Goal: Information Seeking & Learning: Learn about a topic

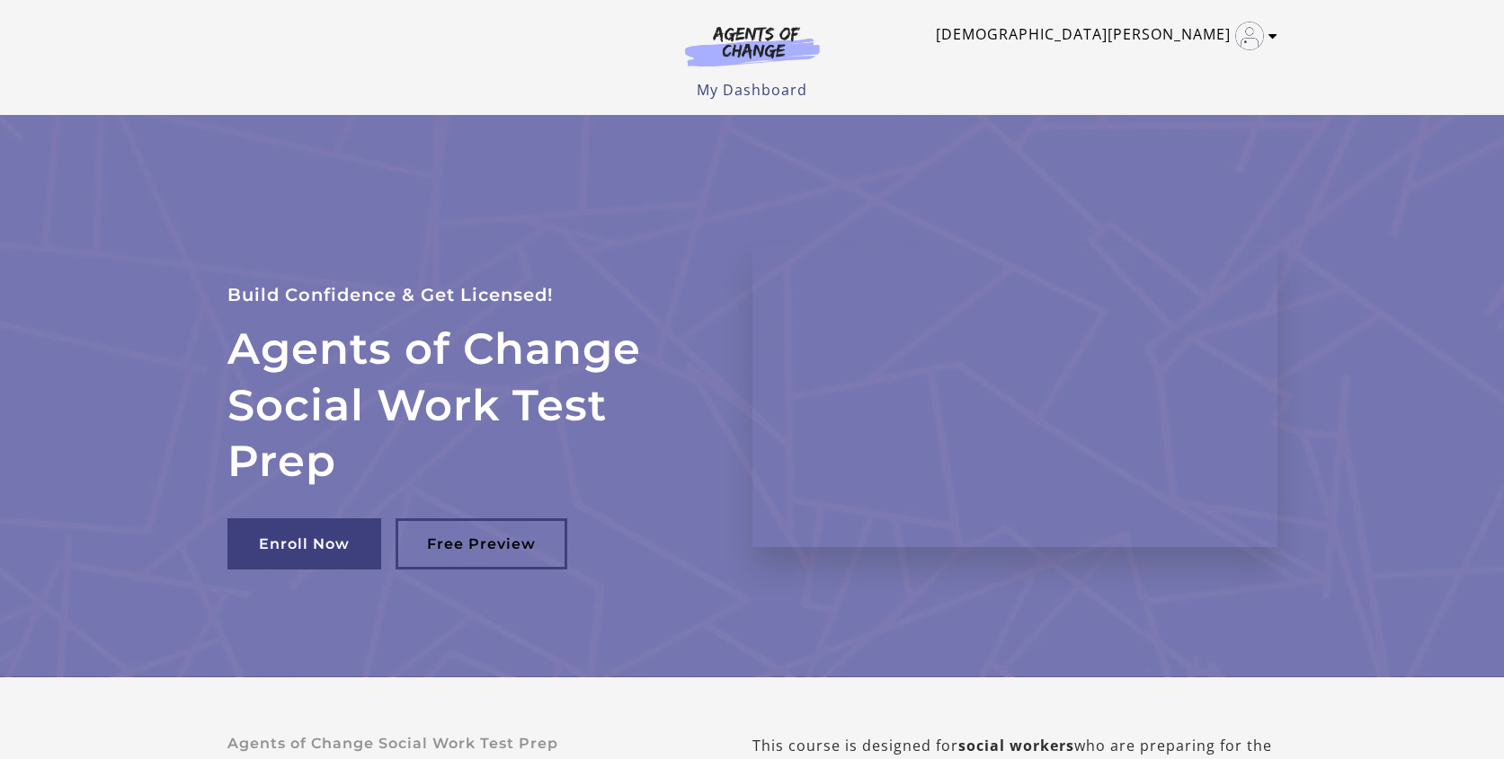
click at [1182, 43] on link "Kristen T" at bounding box center [1102, 36] width 333 height 29
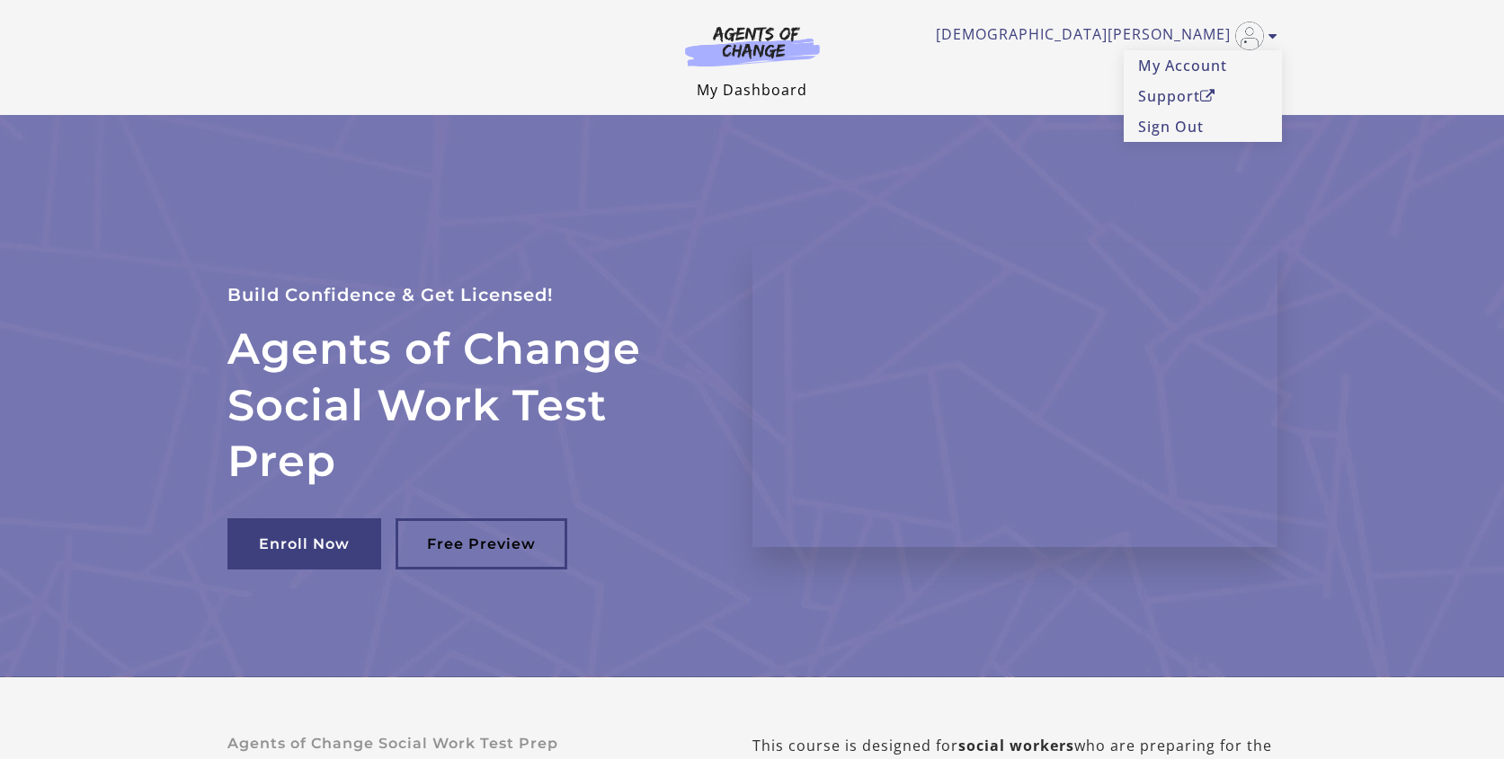
click at [733, 95] on link "My Dashboard" at bounding box center [752, 90] width 111 height 20
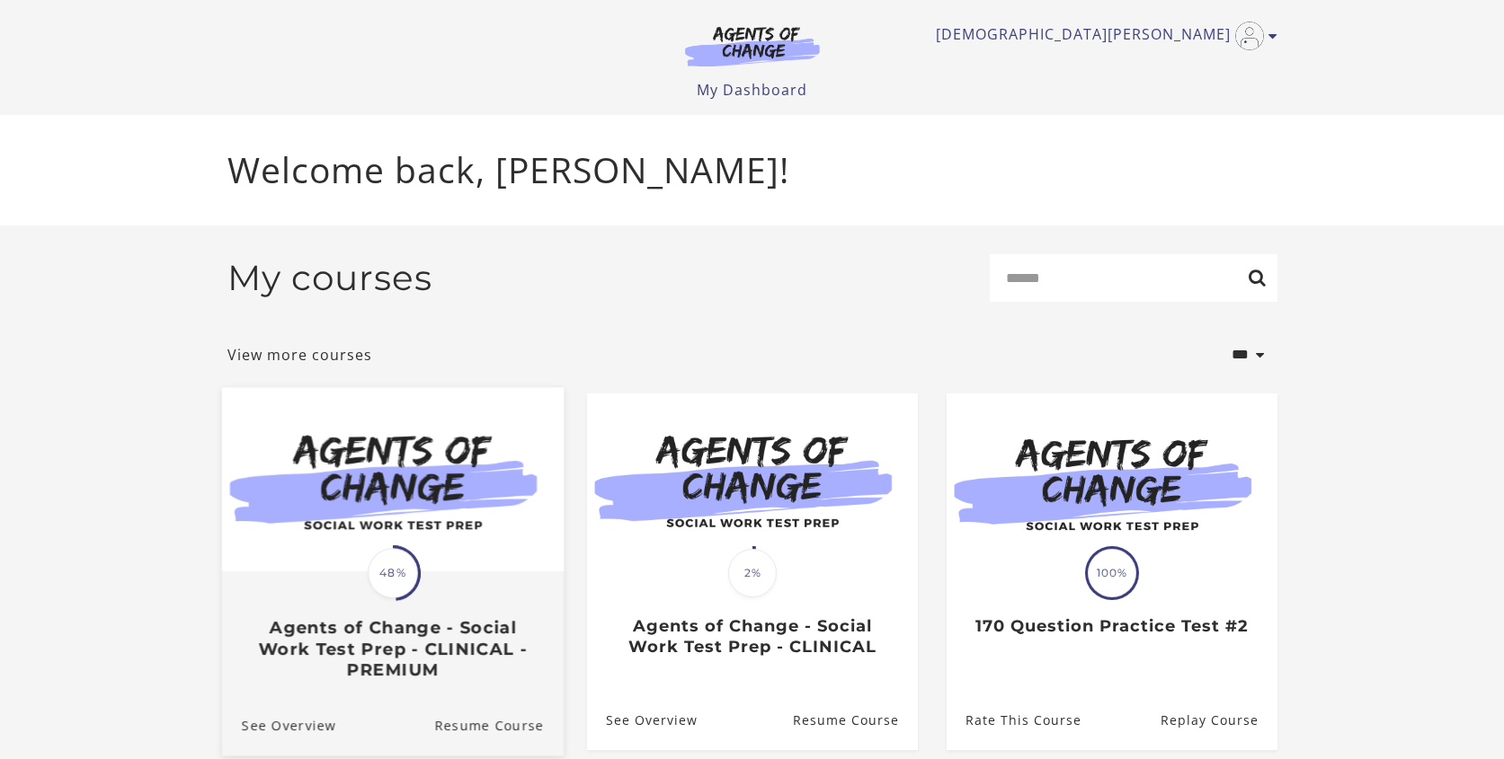
click at [404, 493] on img at bounding box center [392, 479] width 342 height 184
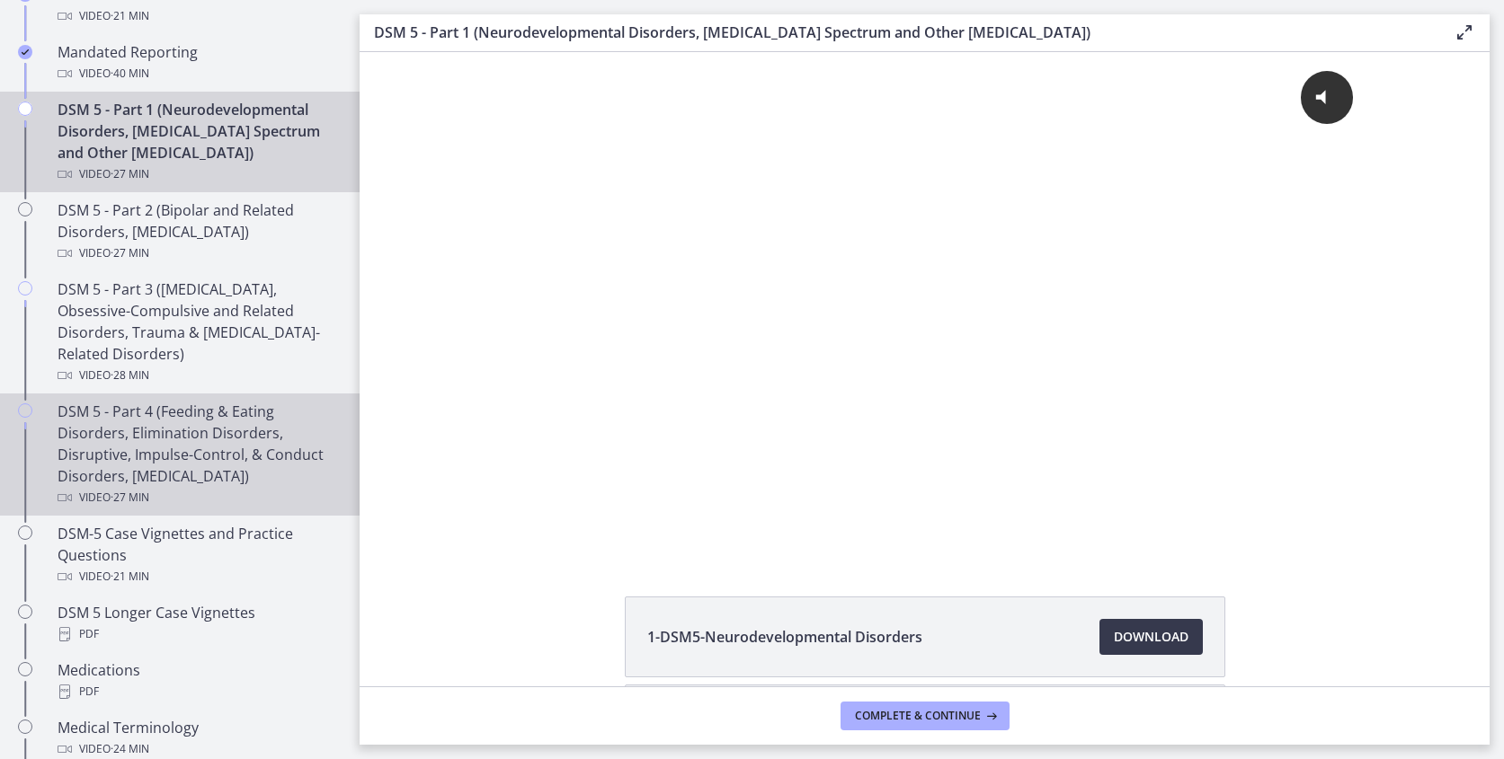
scroll to position [794, 0]
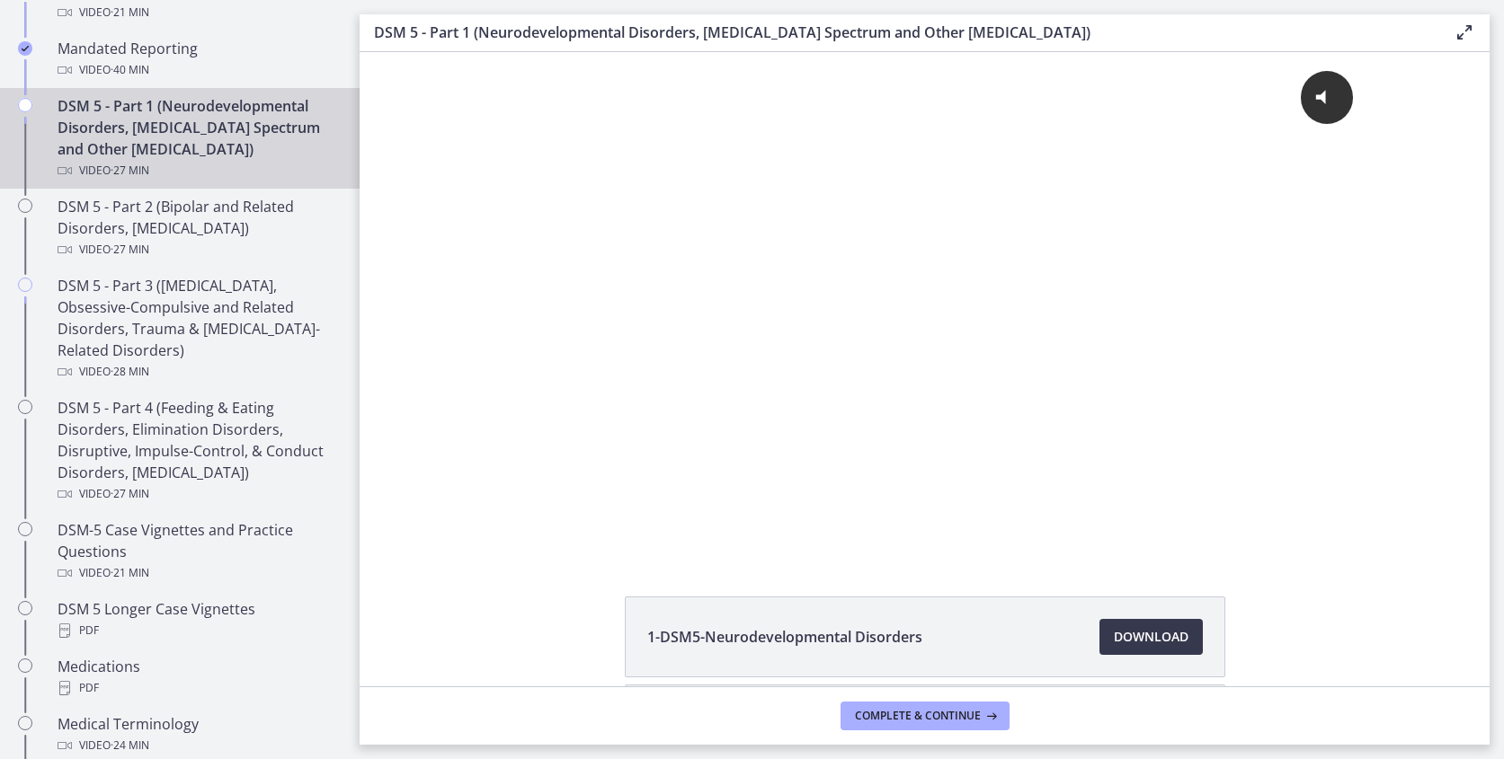
click at [188, 138] on div "DSM 5 - Part 1 (Neurodevelopmental Disorders, [MEDICAL_DATA] Spectrum and Other…" at bounding box center [198, 138] width 280 height 86
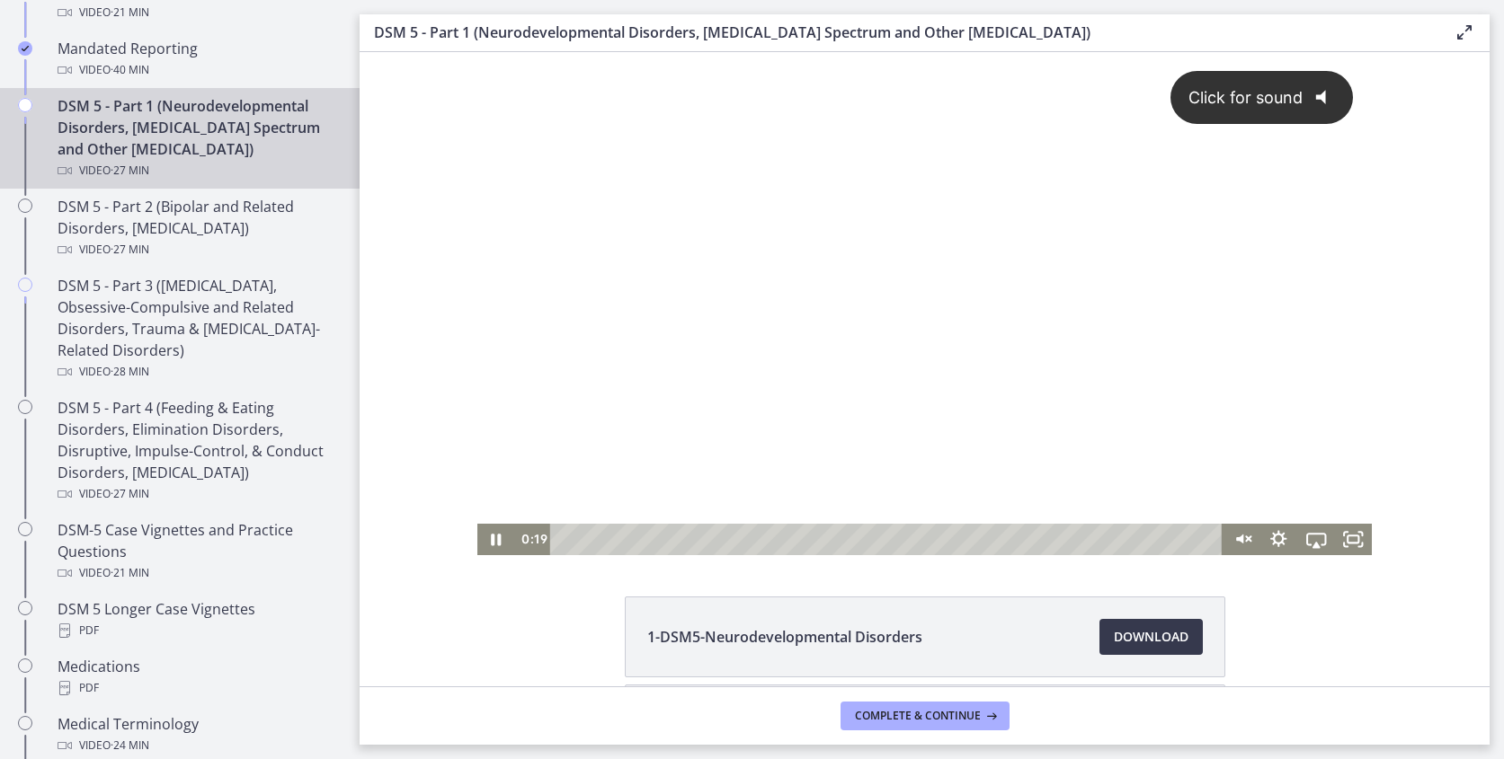
scroll to position [0, 0]
click at [1238, 99] on span "Click for sound" at bounding box center [1237, 97] width 130 height 19
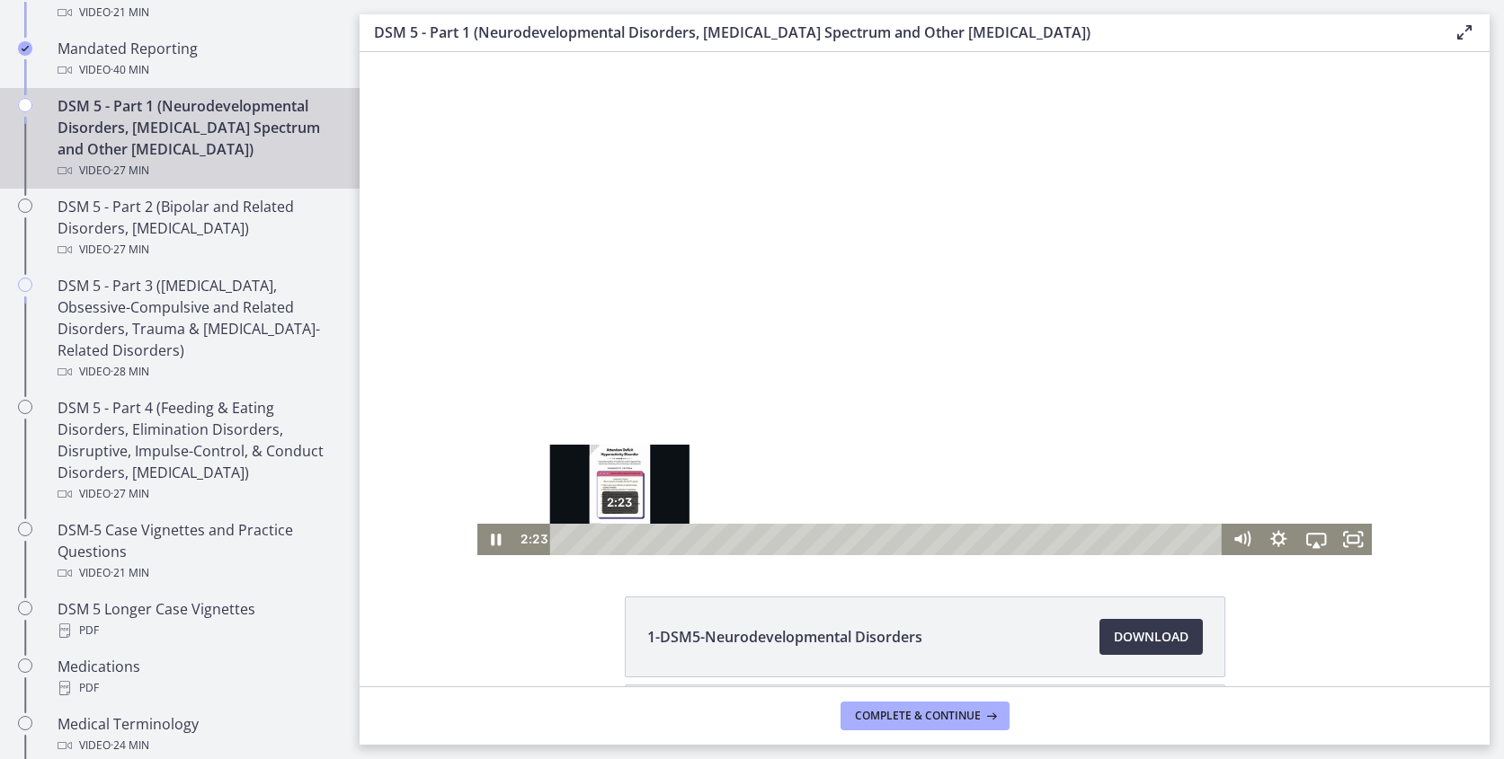
drag, startPoint x: 590, startPoint y: 540, endPoint x: 620, endPoint y: 539, distance: 29.7
click at [620, 539] on div "Playbar" at bounding box center [620, 540] width 11 height 11
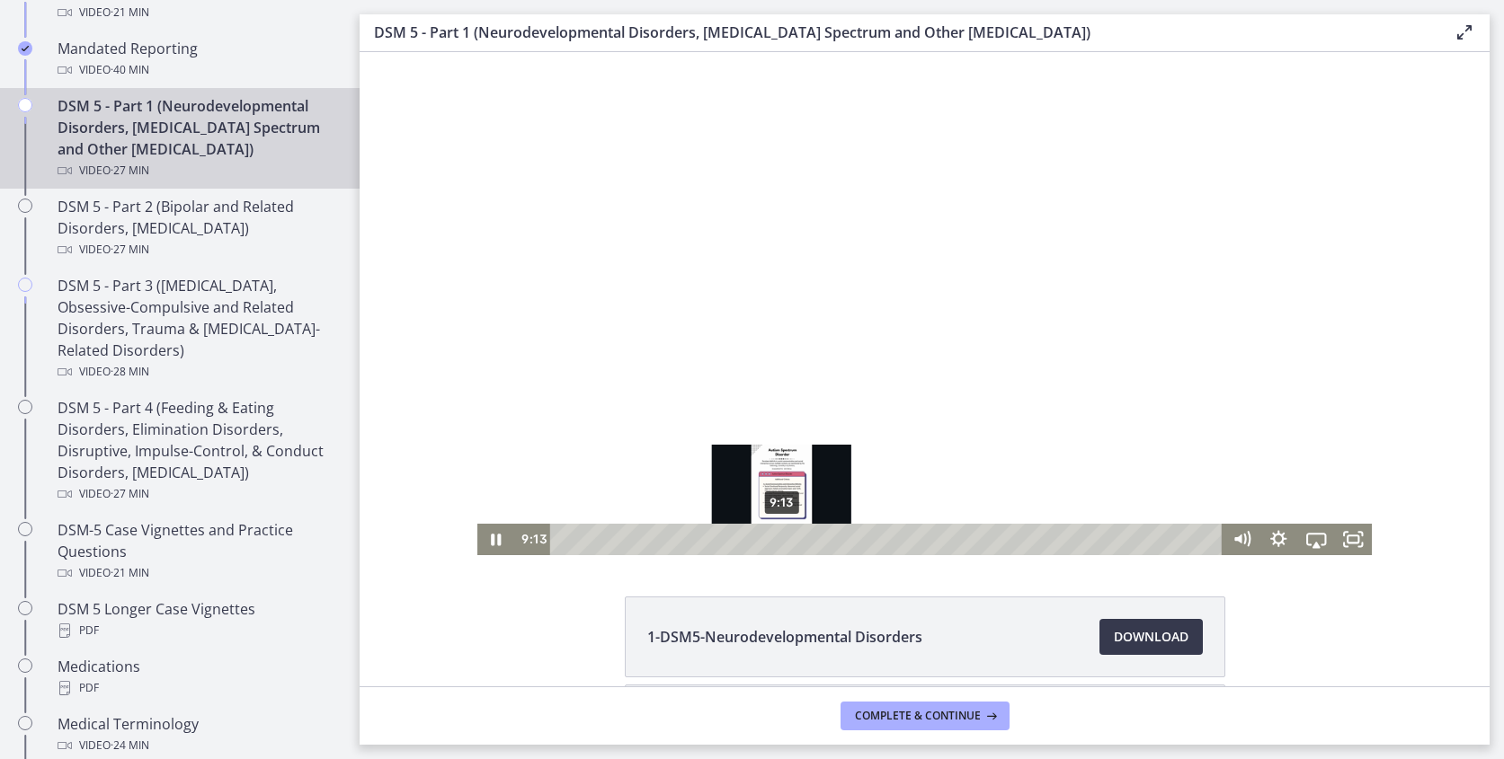
click at [782, 543] on div "9:13" at bounding box center [888, 539] width 650 height 31
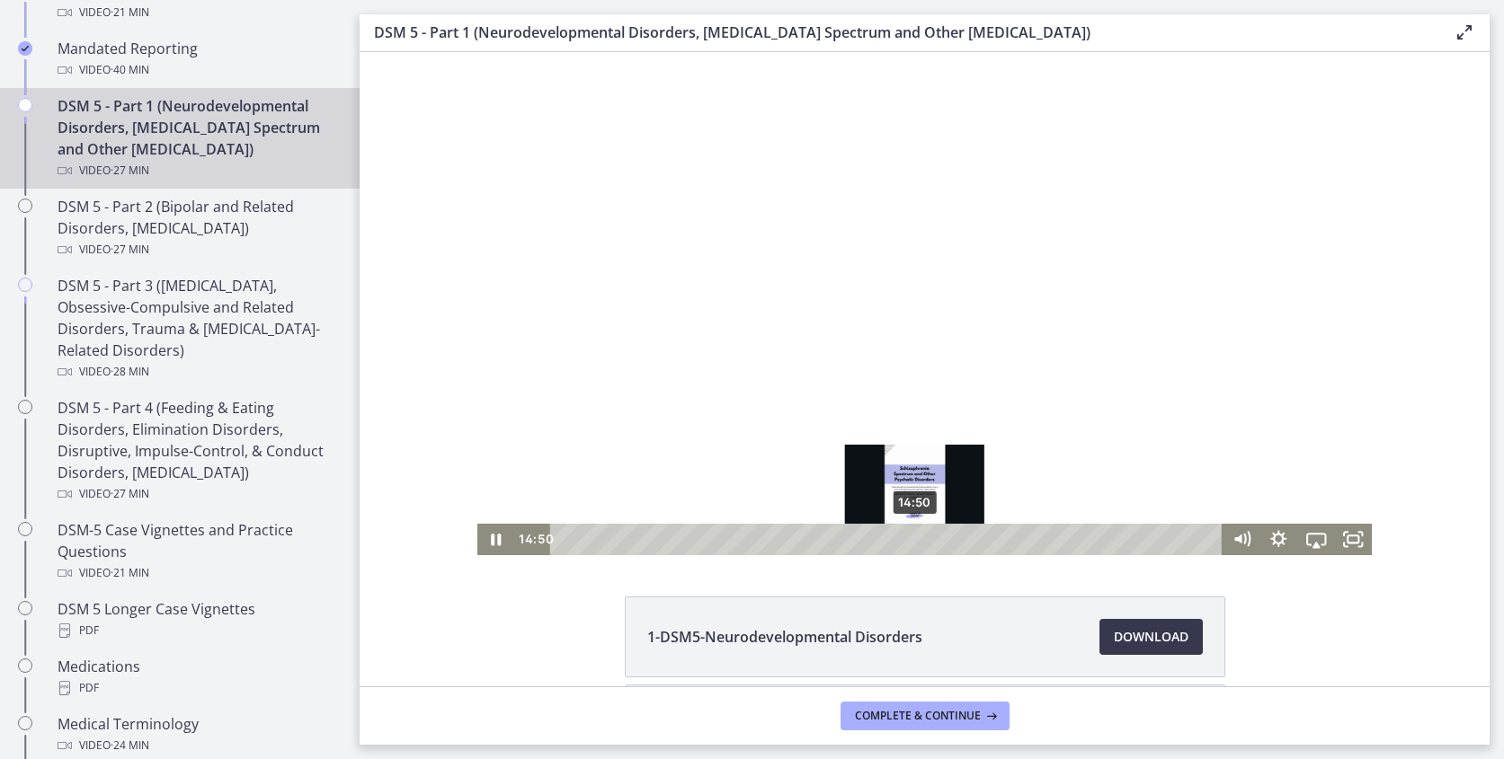
click at [915, 527] on div "14:50" at bounding box center [888, 539] width 650 height 31
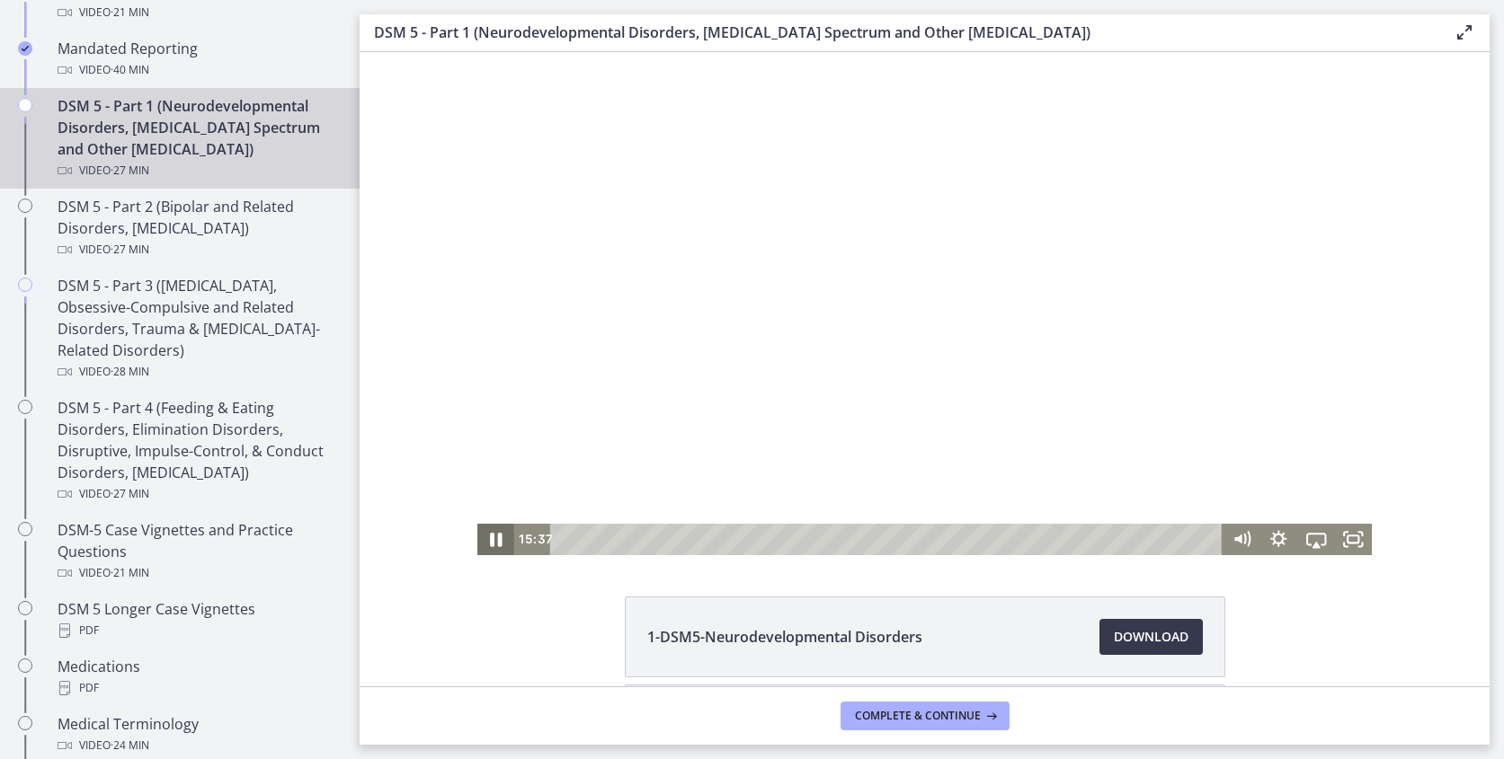
click at [504, 537] on icon "Pause" at bounding box center [496, 539] width 45 height 38
click at [500, 537] on icon "Play Video" at bounding box center [497, 539] width 38 height 31
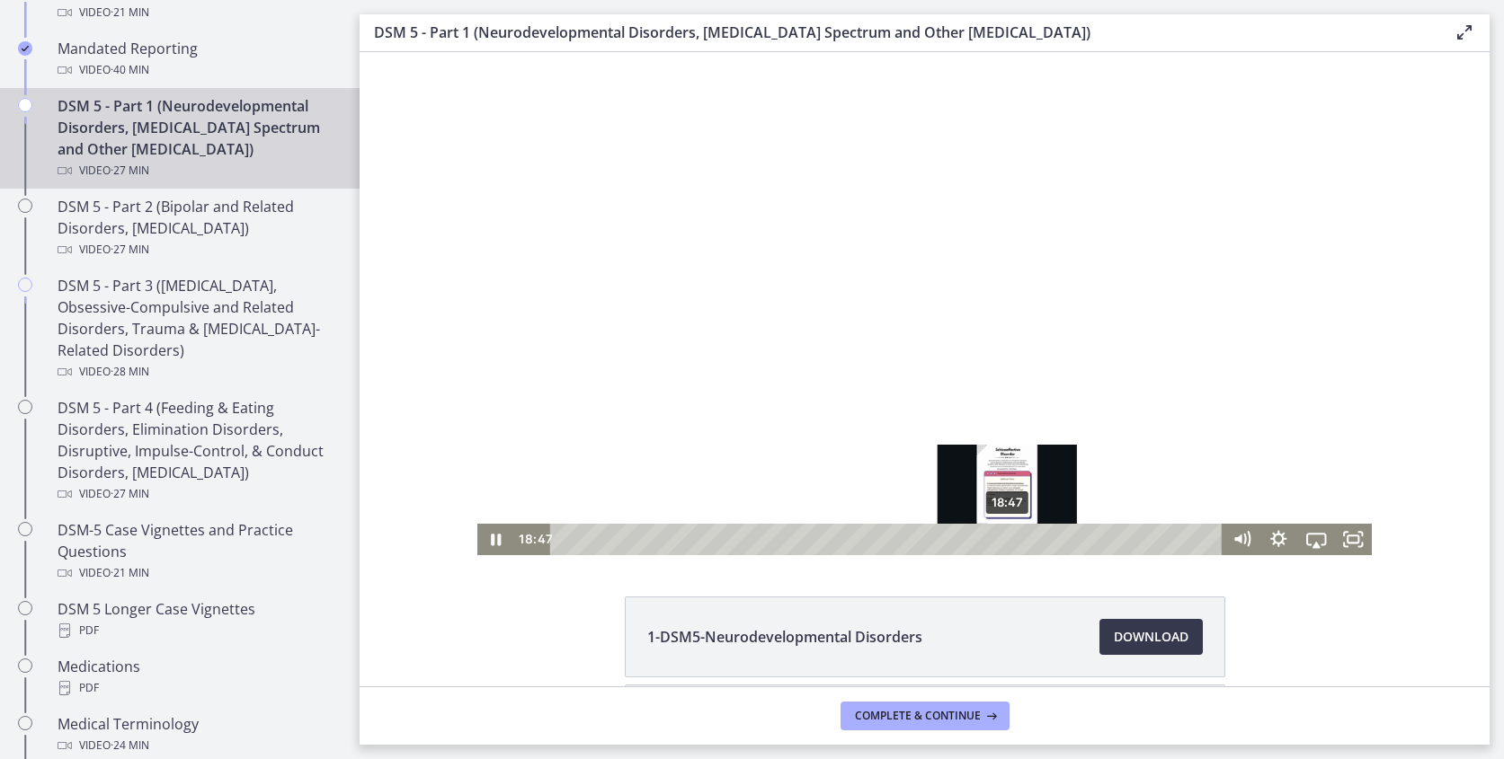
click at [1008, 547] on div "18:47" at bounding box center [888, 539] width 650 height 31
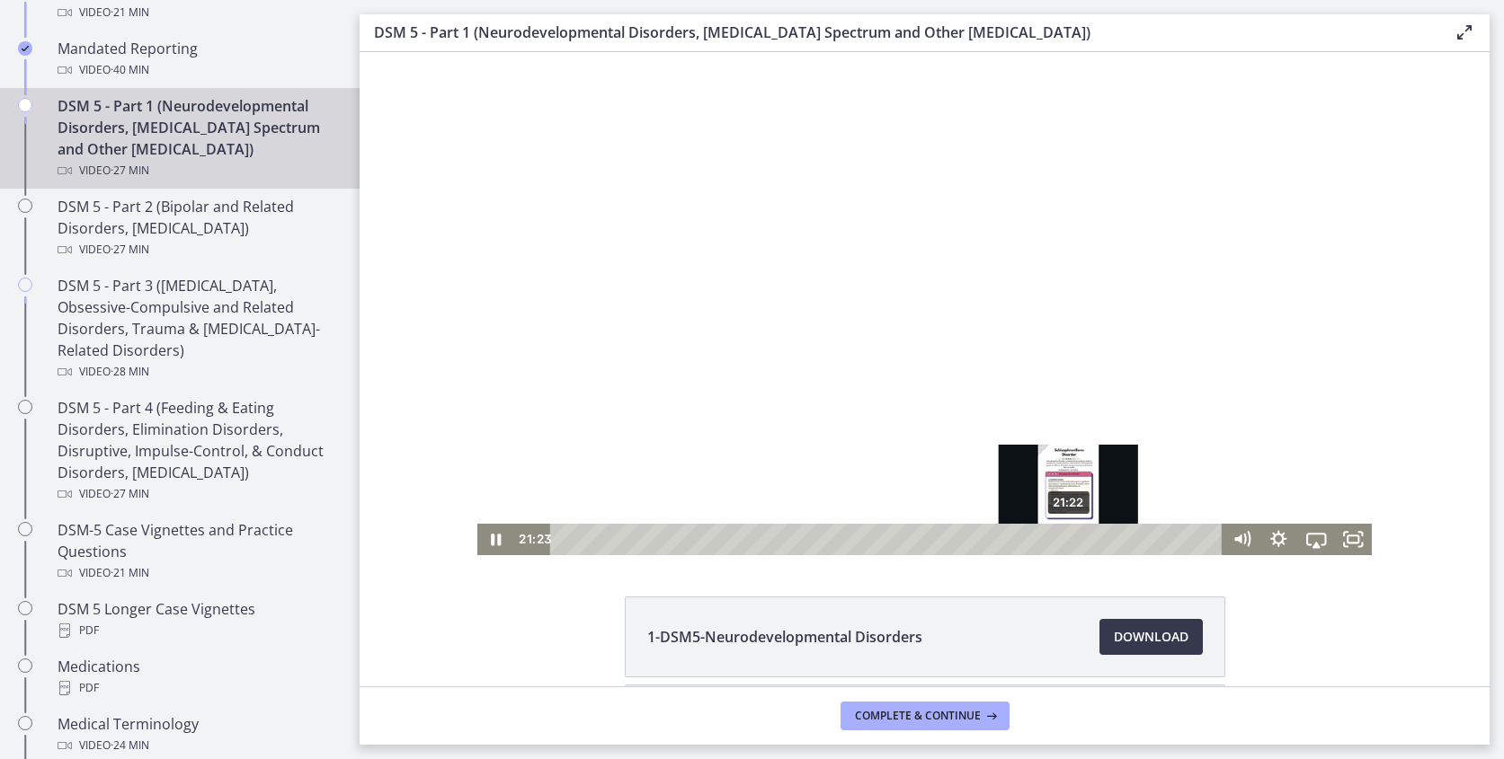
drag, startPoint x: 1017, startPoint y: 535, endPoint x: 1069, endPoint y: 545, distance: 53.1
click at [1069, 545] on div "Playbar" at bounding box center [1068, 540] width 11 height 11
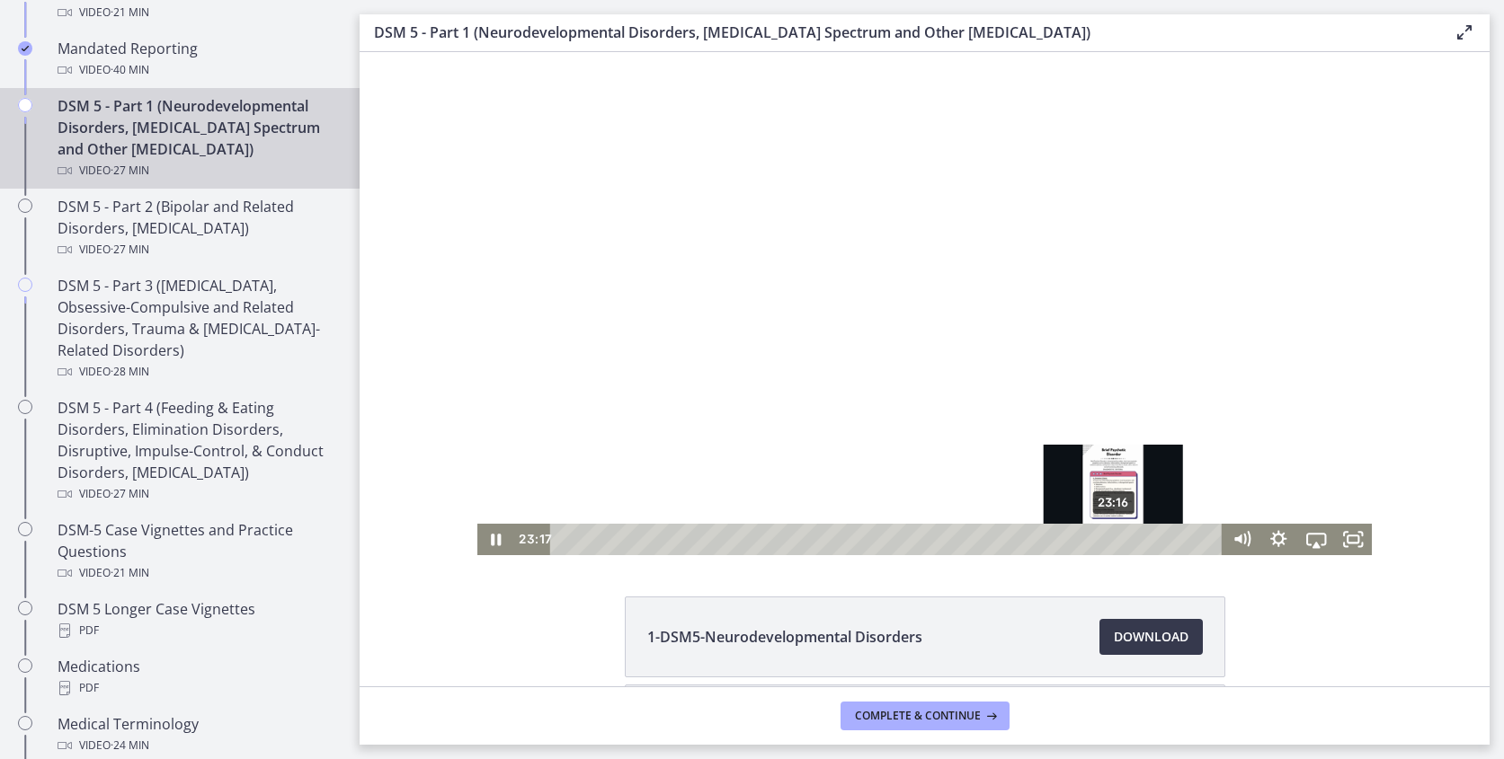
click at [1114, 546] on div "23:16" at bounding box center [888, 539] width 650 height 31
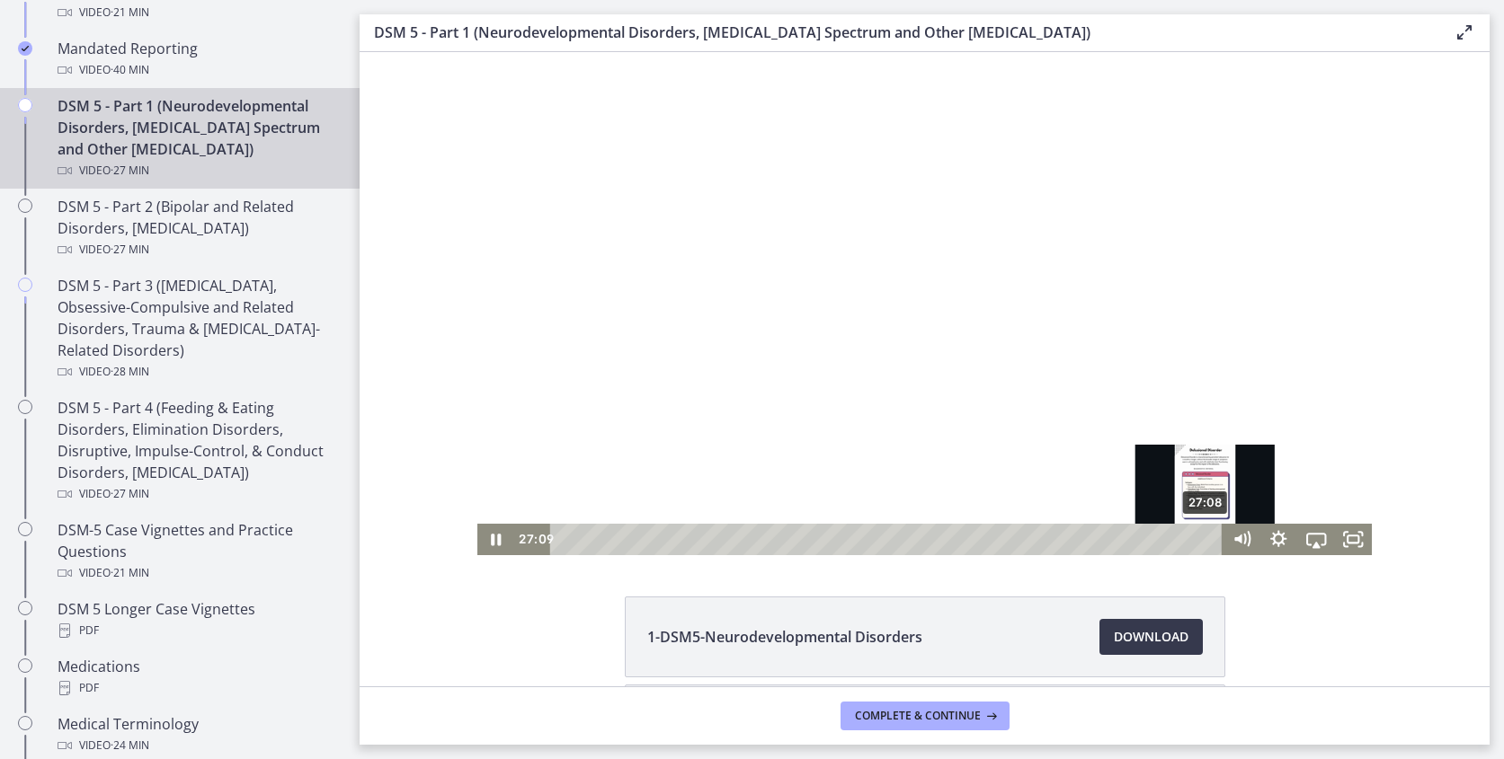
drag, startPoint x: 1141, startPoint y: 544, endPoint x: 1206, endPoint y: 543, distance: 64.7
click at [1206, 543] on div "Playbar" at bounding box center [1205, 540] width 11 height 11
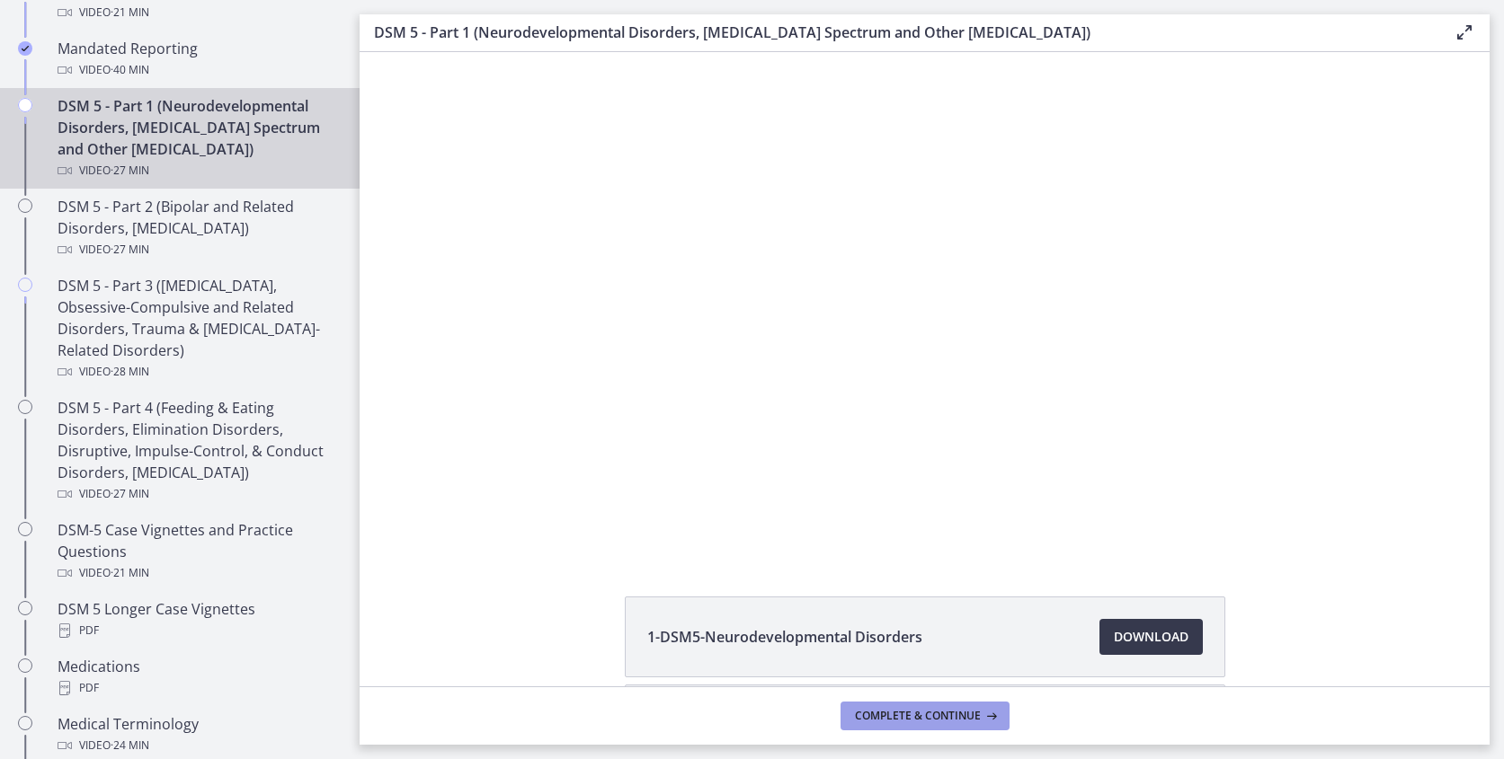
click at [894, 713] on span "Complete & continue" at bounding box center [918, 716] width 126 height 14
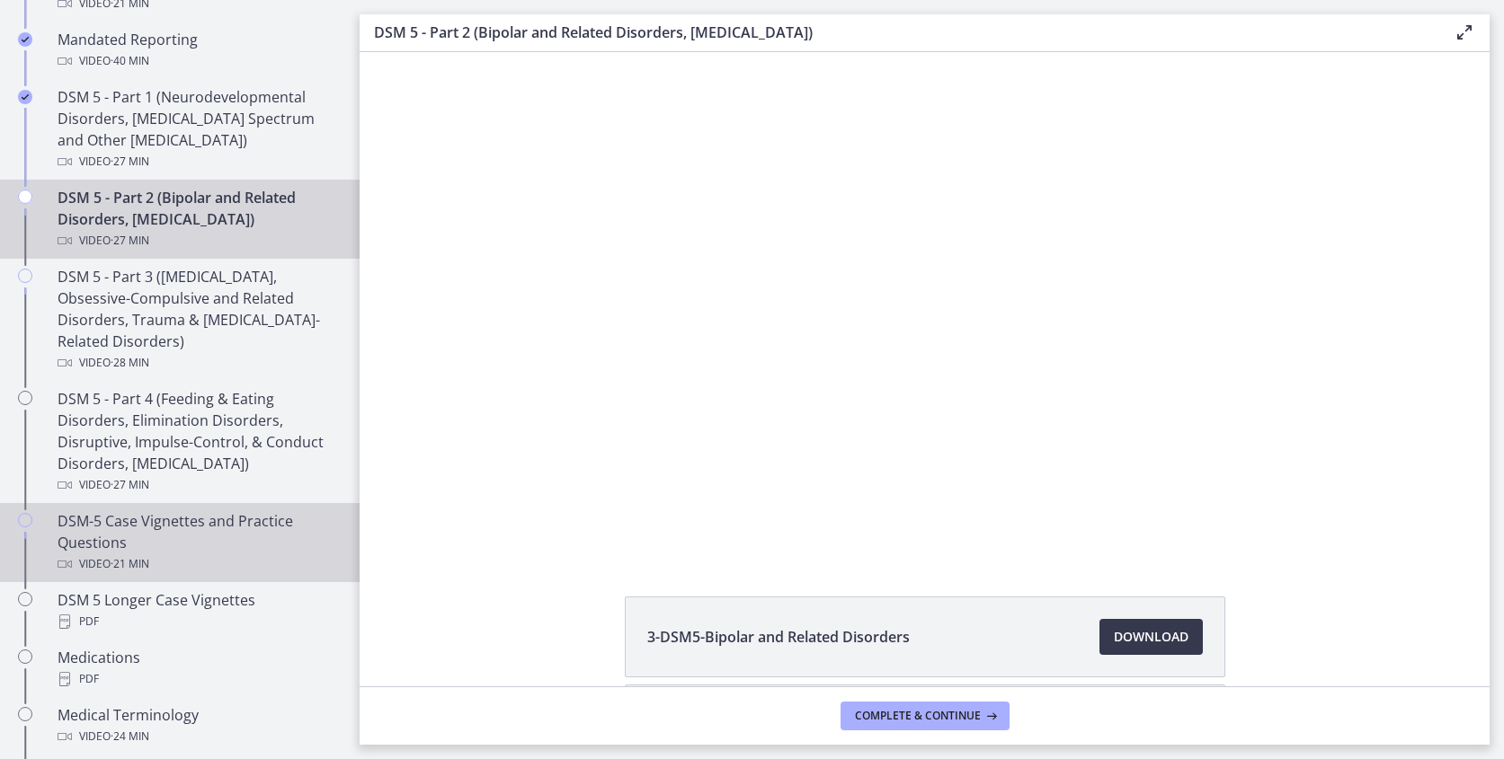
scroll to position [811, 0]
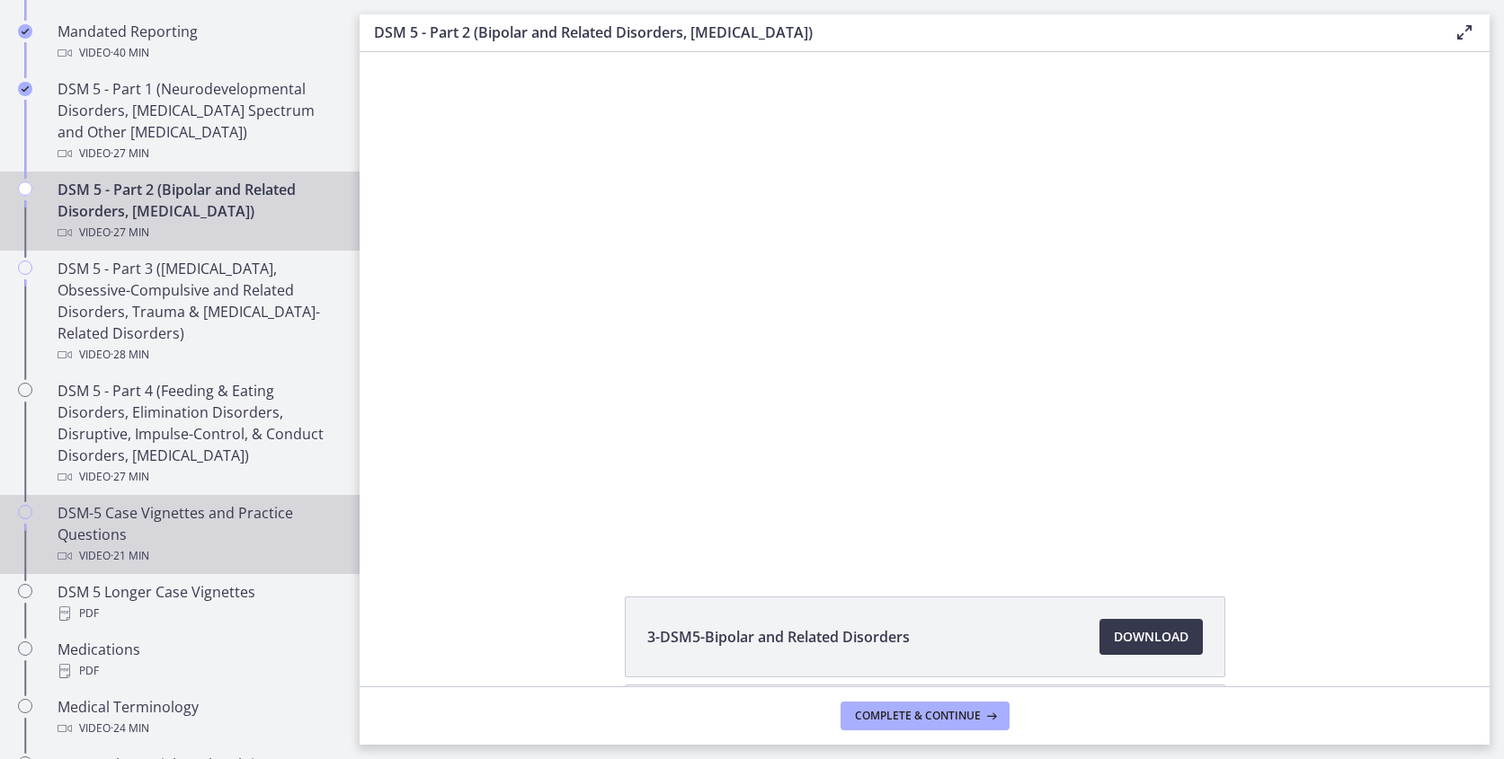
click at [193, 517] on div "DSM-5 Case Vignettes and Practice Questions Video · 21 min" at bounding box center [198, 534] width 280 height 65
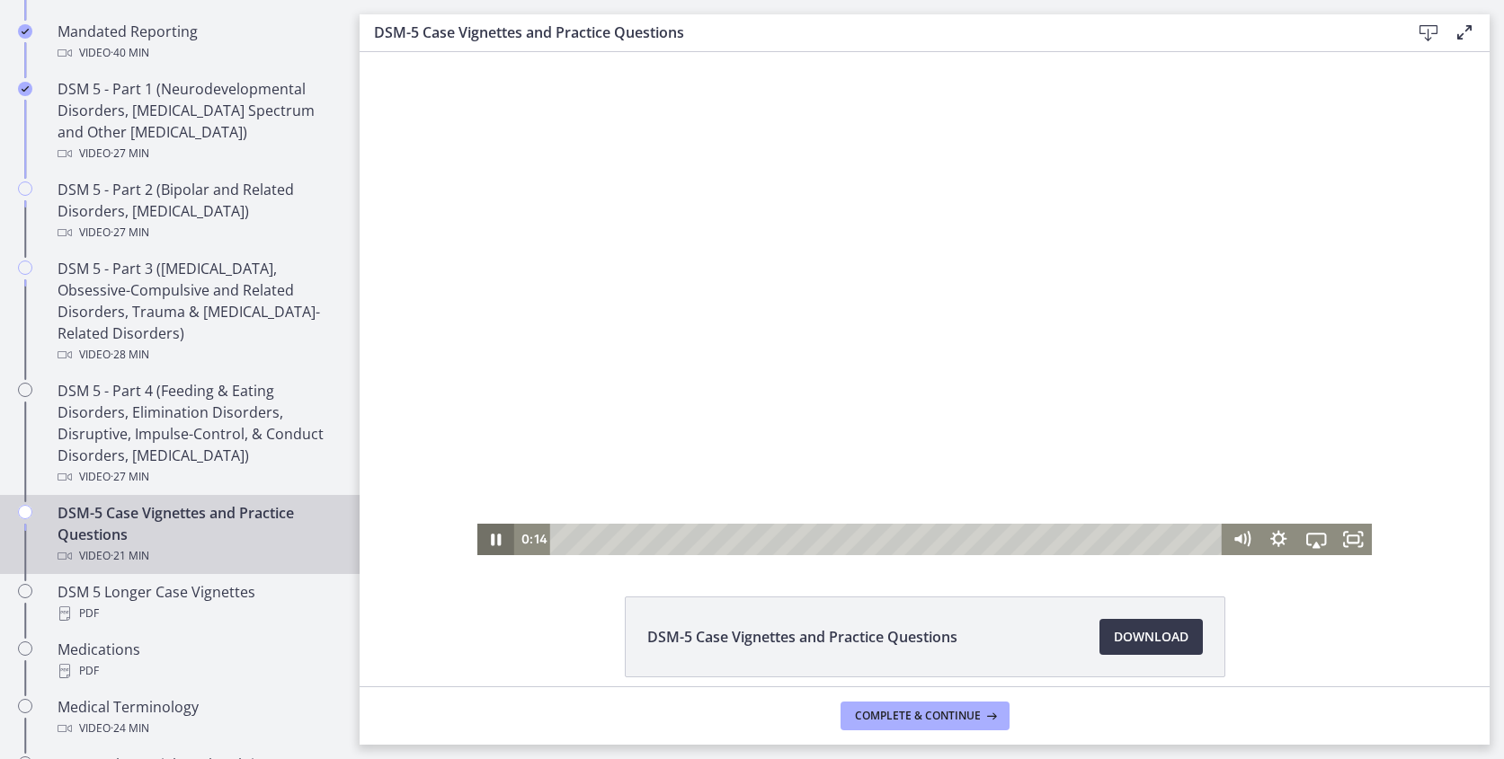
click at [488, 544] on icon "Pause" at bounding box center [496, 539] width 38 height 31
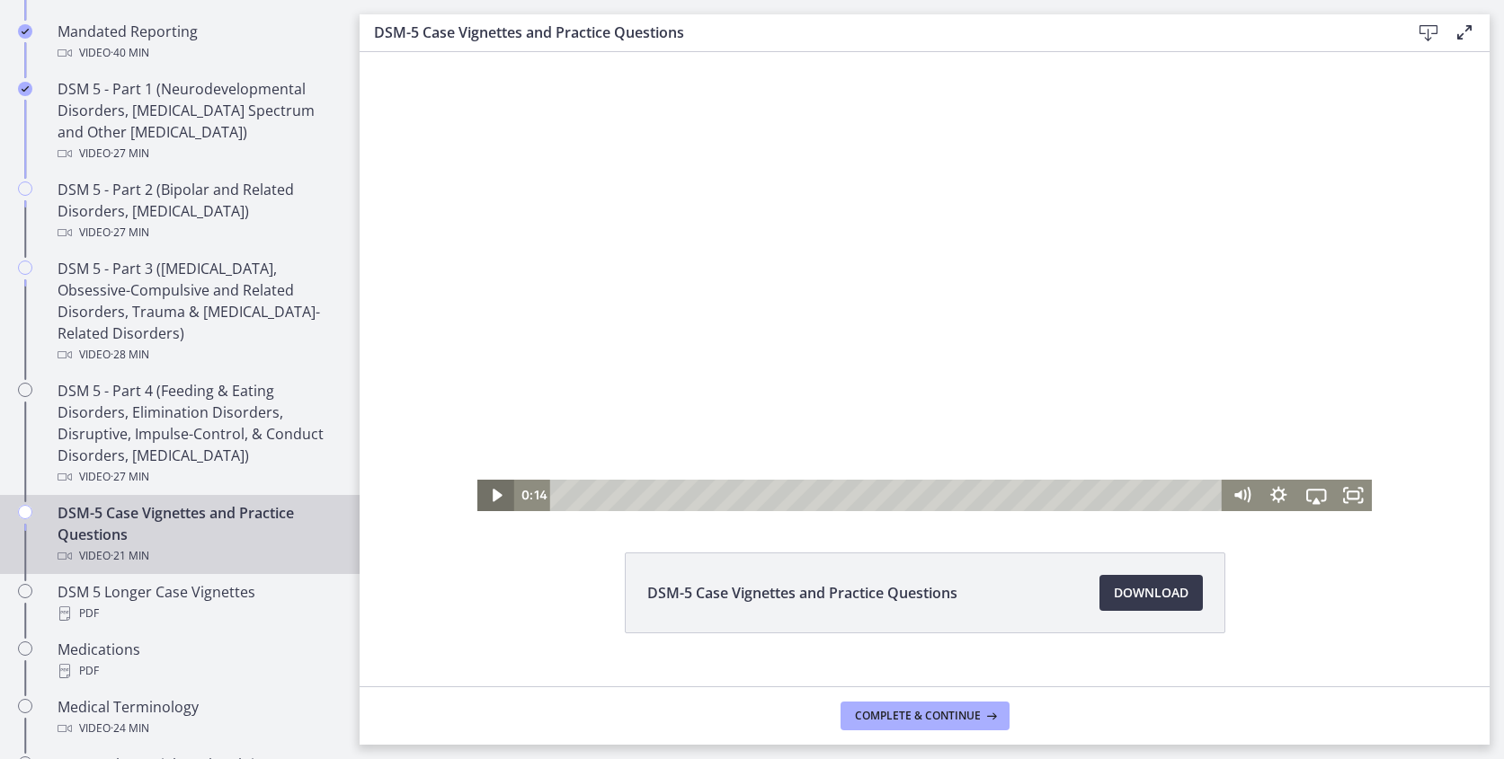
scroll to position [67, 0]
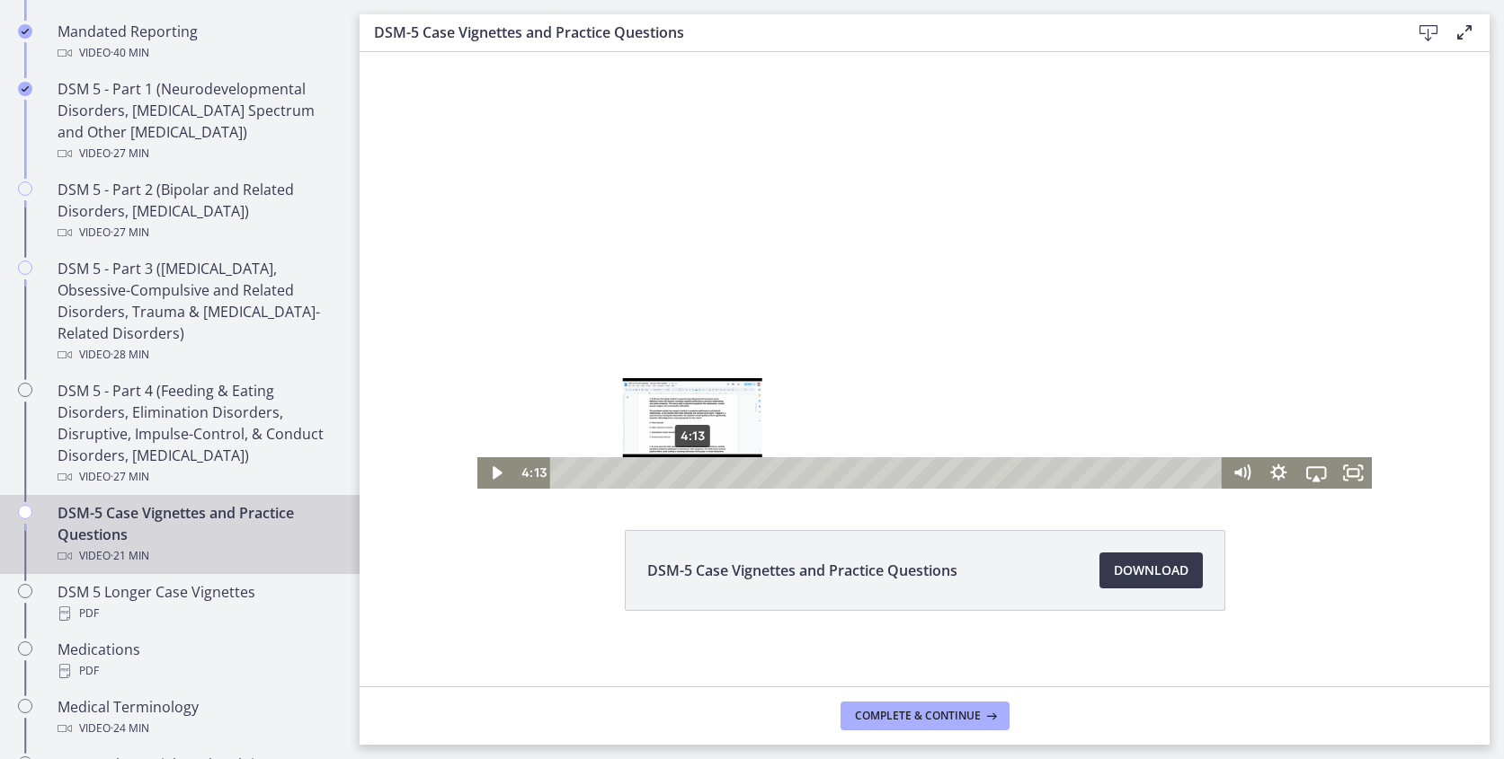
click at [692, 479] on div "4:13" at bounding box center [888, 472] width 650 height 31
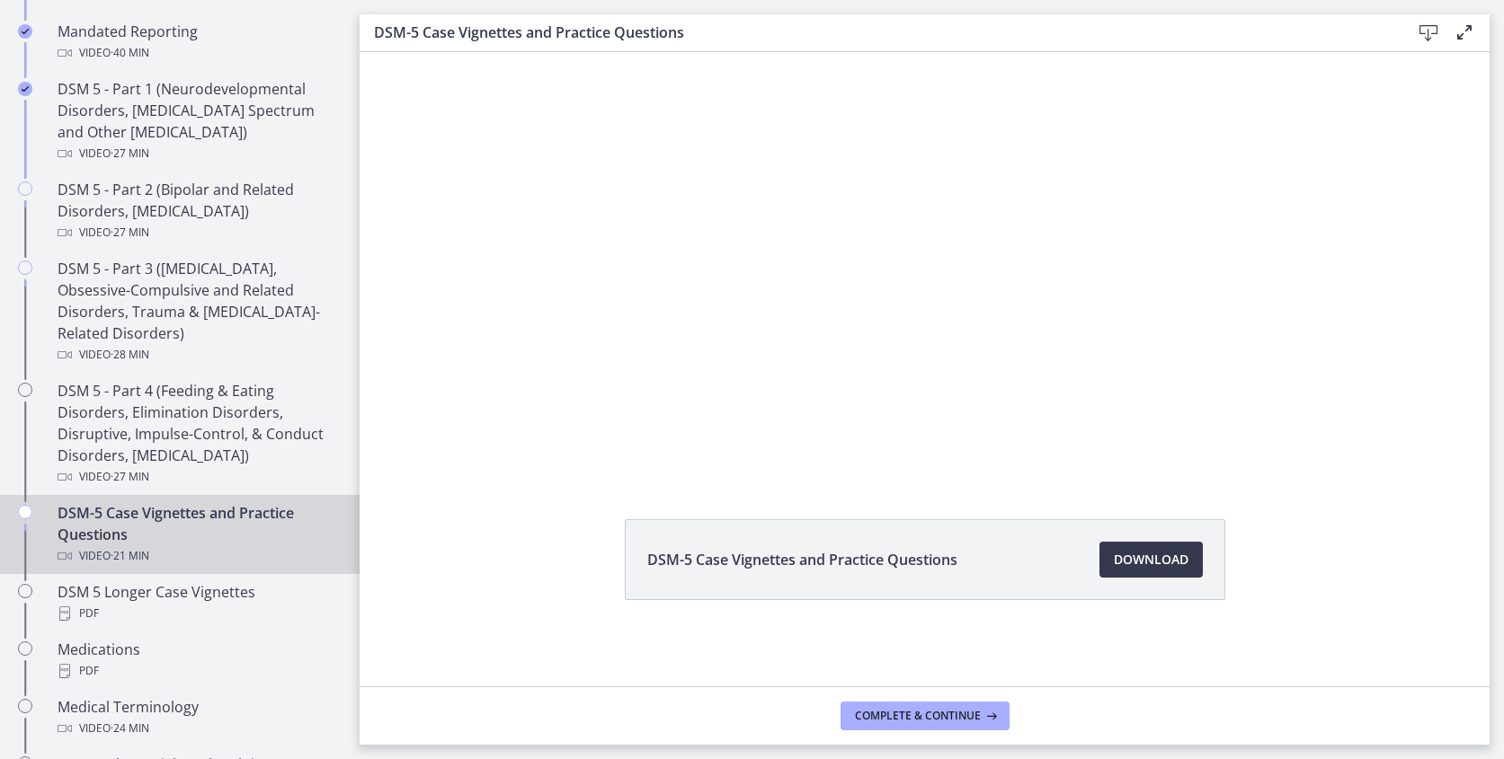
scroll to position [77, 0]
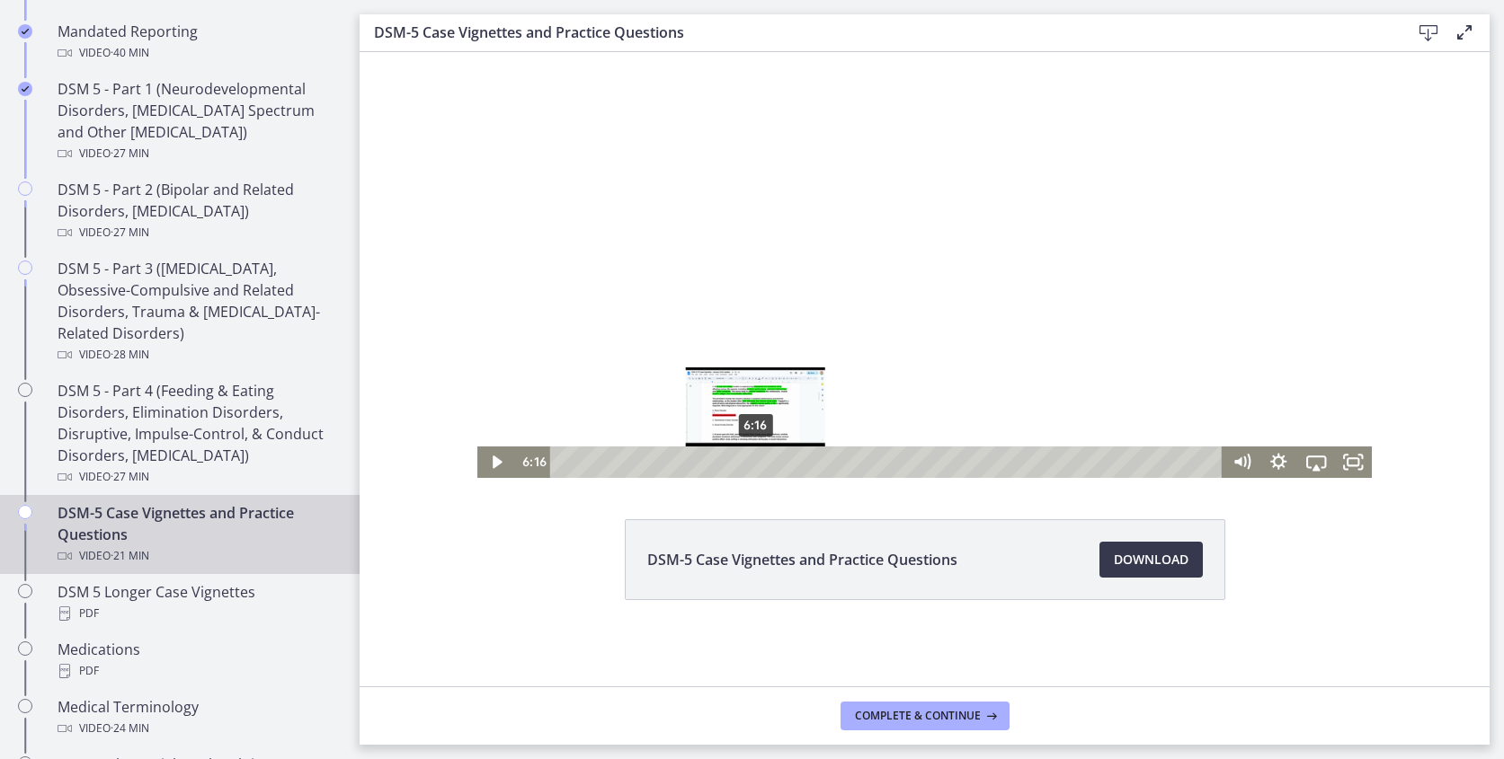
click at [756, 476] on div "6:16" at bounding box center [888, 462] width 650 height 31
click at [484, 460] on icon "Play Video" at bounding box center [497, 462] width 38 height 31
drag, startPoint x: 768, startPoint y: 466, endPoint x: 796, endPoint y: 466, distance: 28.8
click at [796, 466] on div "Playbar" at bounding box center [796, 462] width 11 height 11
click at [492, 465] on icon "Pause" at bounding box center [496, 463] width 10 height 12
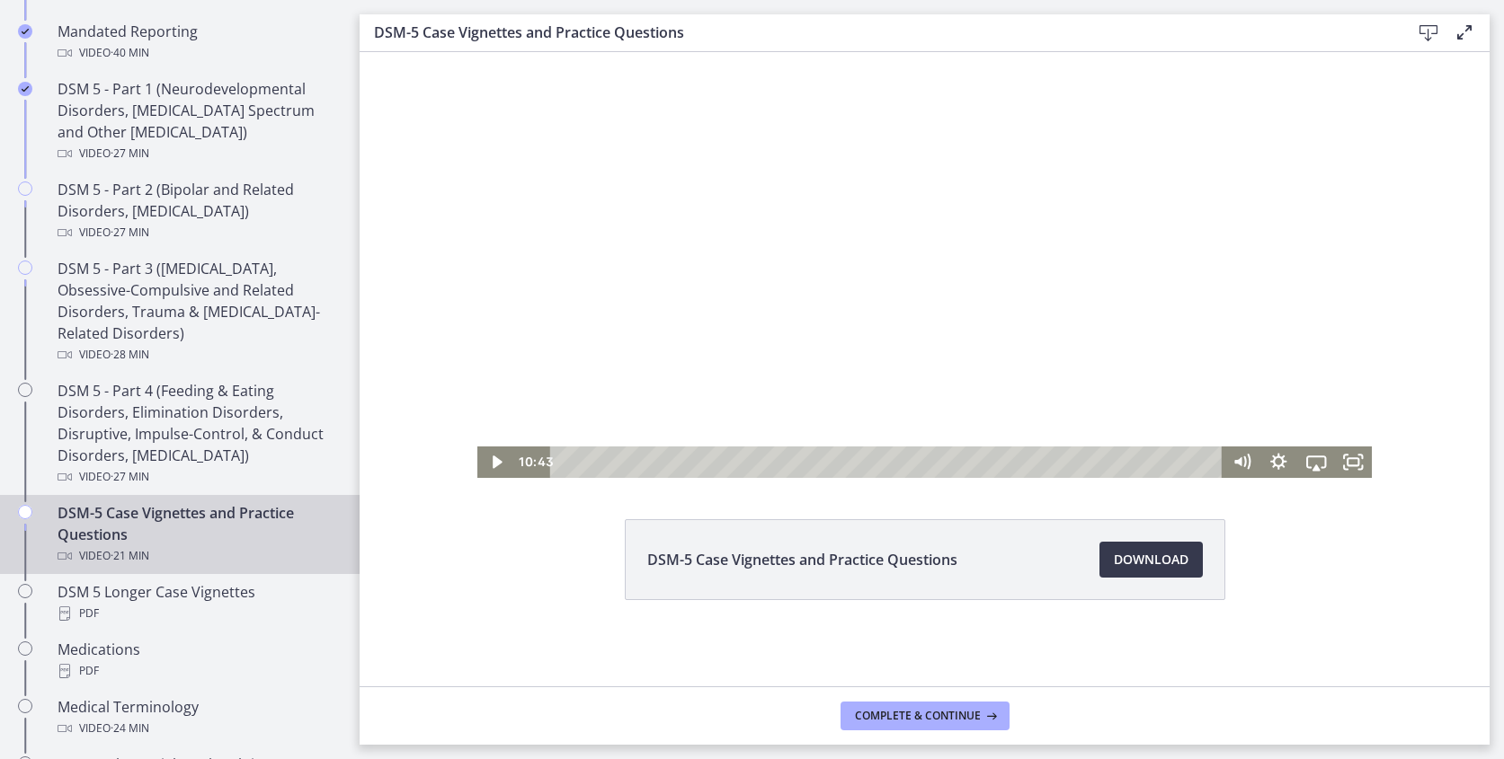
drag, startPoint x: 795, startPoint y: 465, endPoint x: 892, endPoint y: 479, distance: 98.1
click at [892, 478] on html "Click for sound @keyframes VOLUME_SMALL_WAVE_FLASH { 0% { opacity: 0; } 33% { o…" at bounding box center [924, 226] width 1130 height 503
drag, startPoint x: 892, startPoint y: 462, endPoint x: 932, endPoint y: 462, distance: 39.5
click at [932, 462] on div "Playbar" at bounding box center [931, 462] width 11 height 11
drag, startPoint x: 932, startPoint y: 462, endPoint x: 1021, endPoint y: 479, distance: 90.6
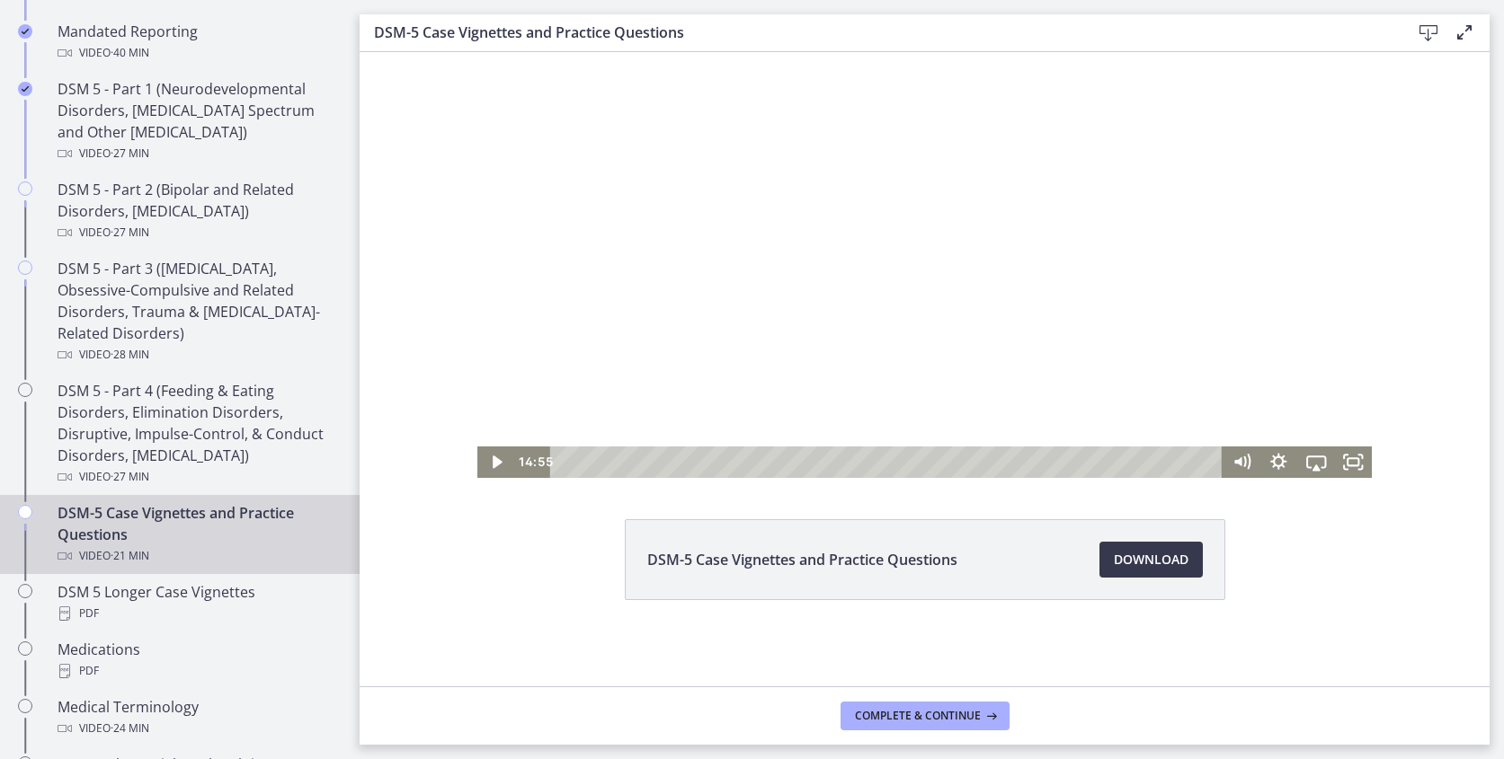
click at [1021, 478] on html "Click for sound @keyframes VOLUME_SMALL_WAVE_FLASH { 0% { opacity: 0; } 33% { o…" at bounding box center [924, 226] width 1130 height 503
drag, startPoint x: 1020, startPoint y: 464, endPoint x: 1049, endPoint y: 465, distance: 28.8
click at [1049, 465] on div "Playbar" at bounding box center [1048, 462] width 11 height 11
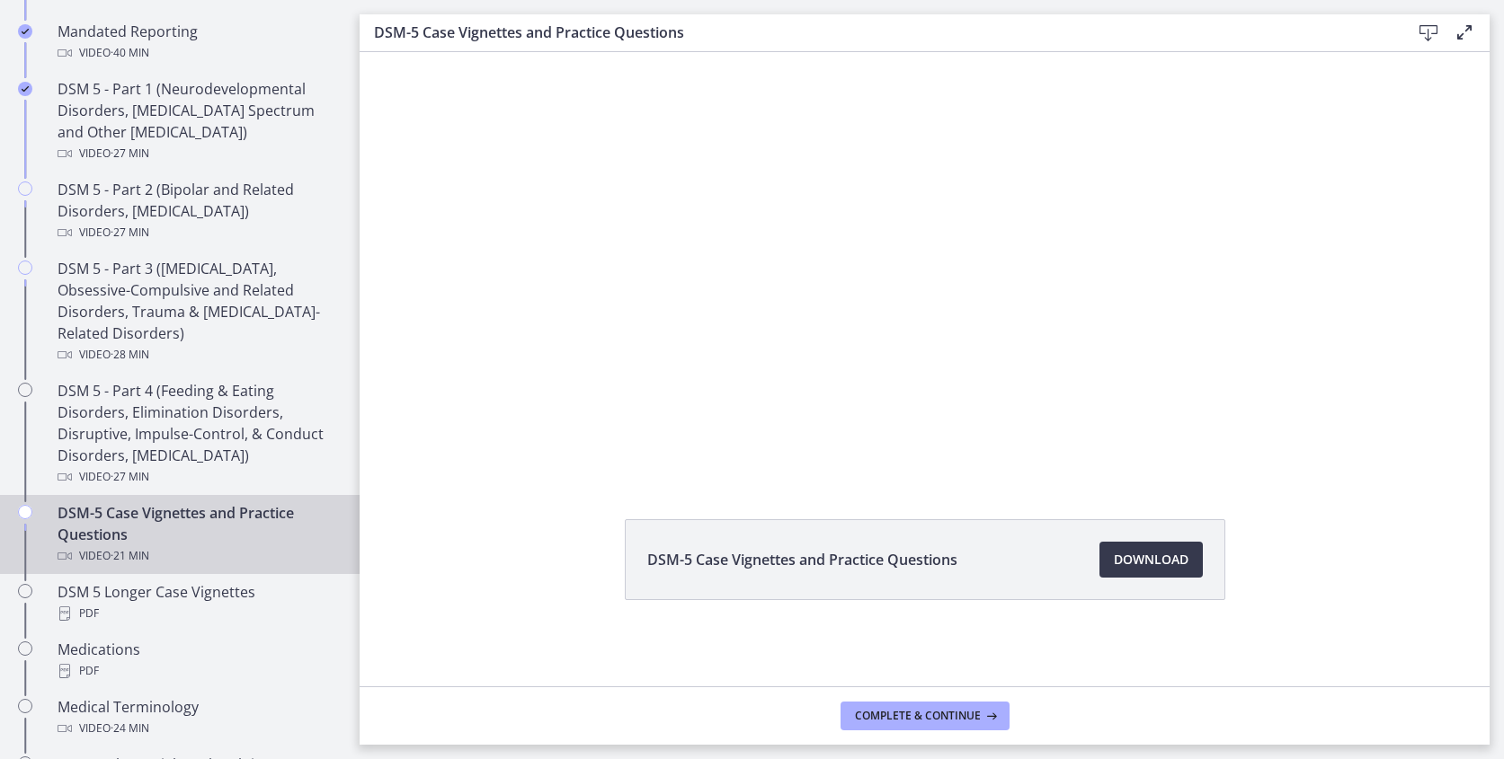
click at [1009, 537] on li "DSM-5 Case Vignettes and Practice Questions Download Opens in a new window" at bounding box center [925, 559] width 600 height 81
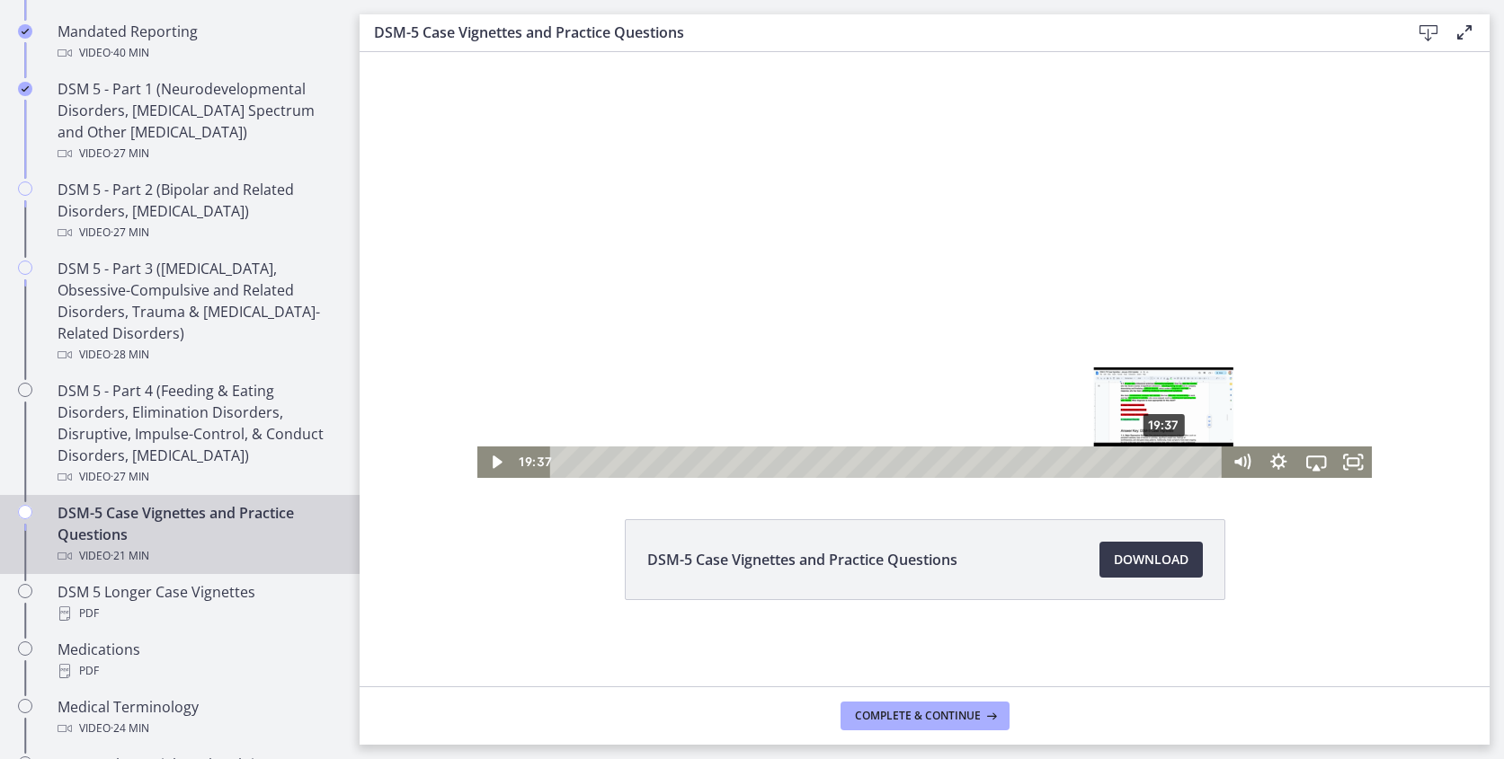
drag, startPoint x: 1051, startPoint y: 465, endPoint x: 1165, endPoint y: 466, distance: 114.2
click at [1165, 466] on div "Playbar" at bounding box center [1163, 462] width 11 height 11
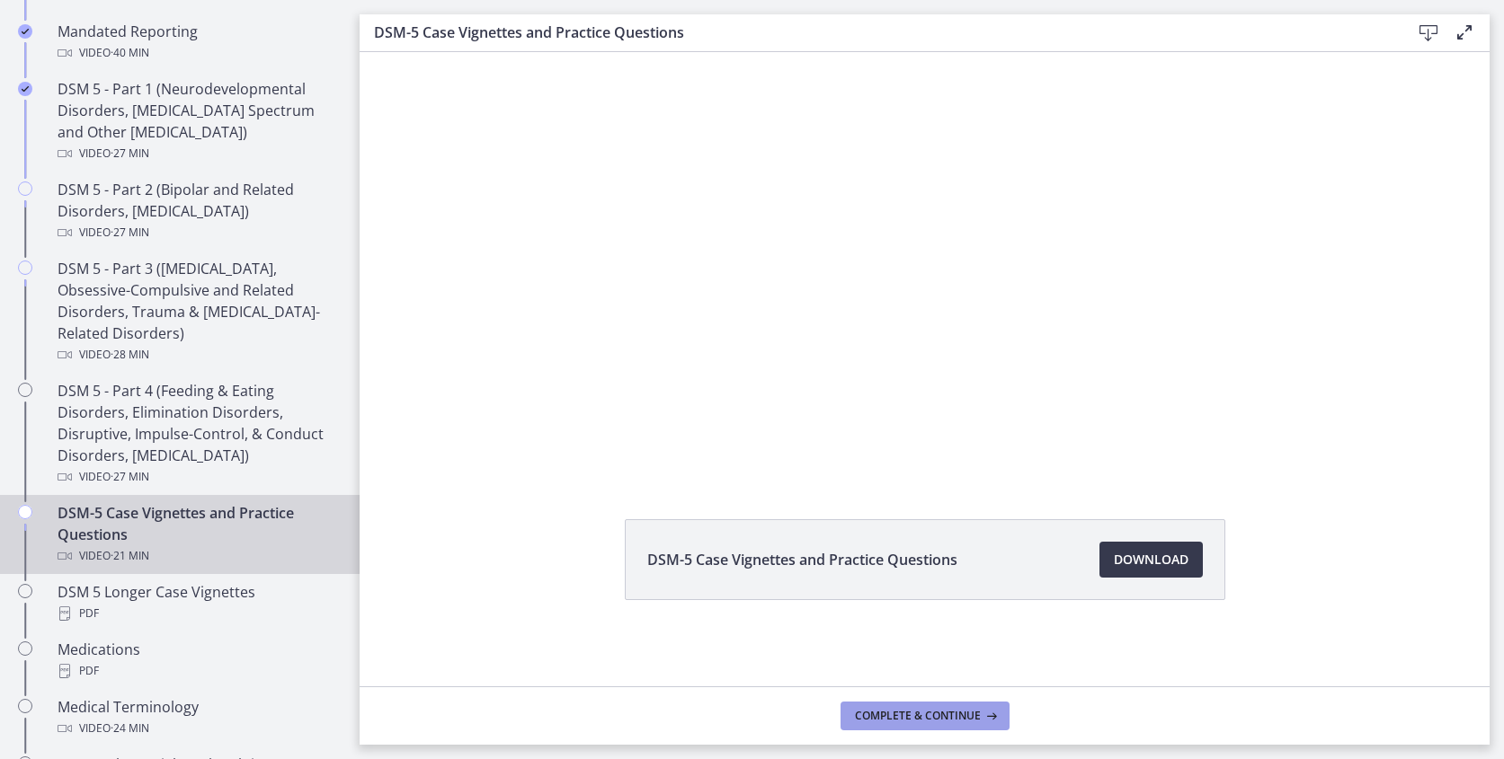
click at [936, 714] on span "Complete & continue" at bounding box center [918, 716] width 126 height 14
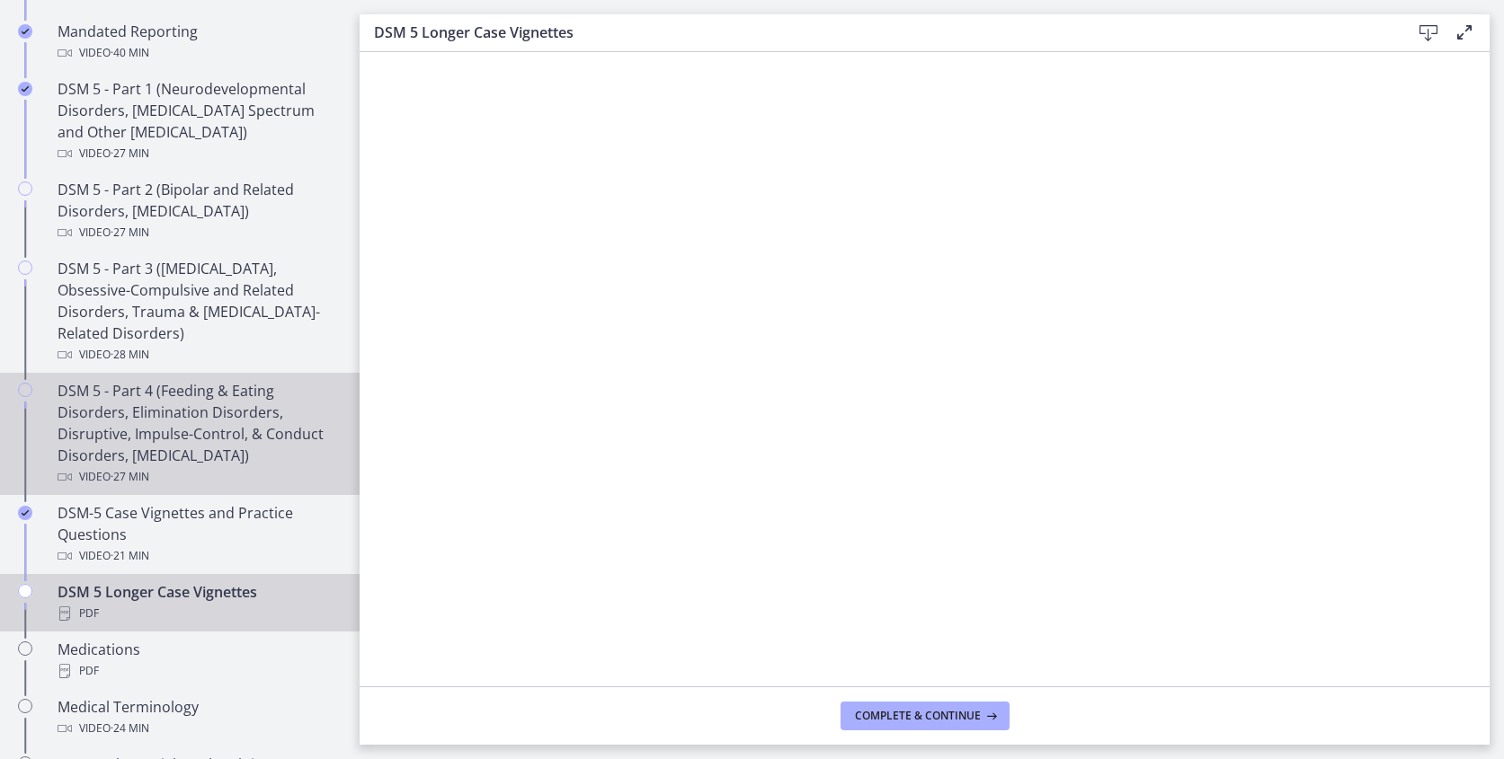
click at [155, 443] on div "DSM 5 - Part 4 (Feeding & Eating Disorders, Elimination Disorders, Disruptive, …" at bounding box center [198, 434] width 280 height 108
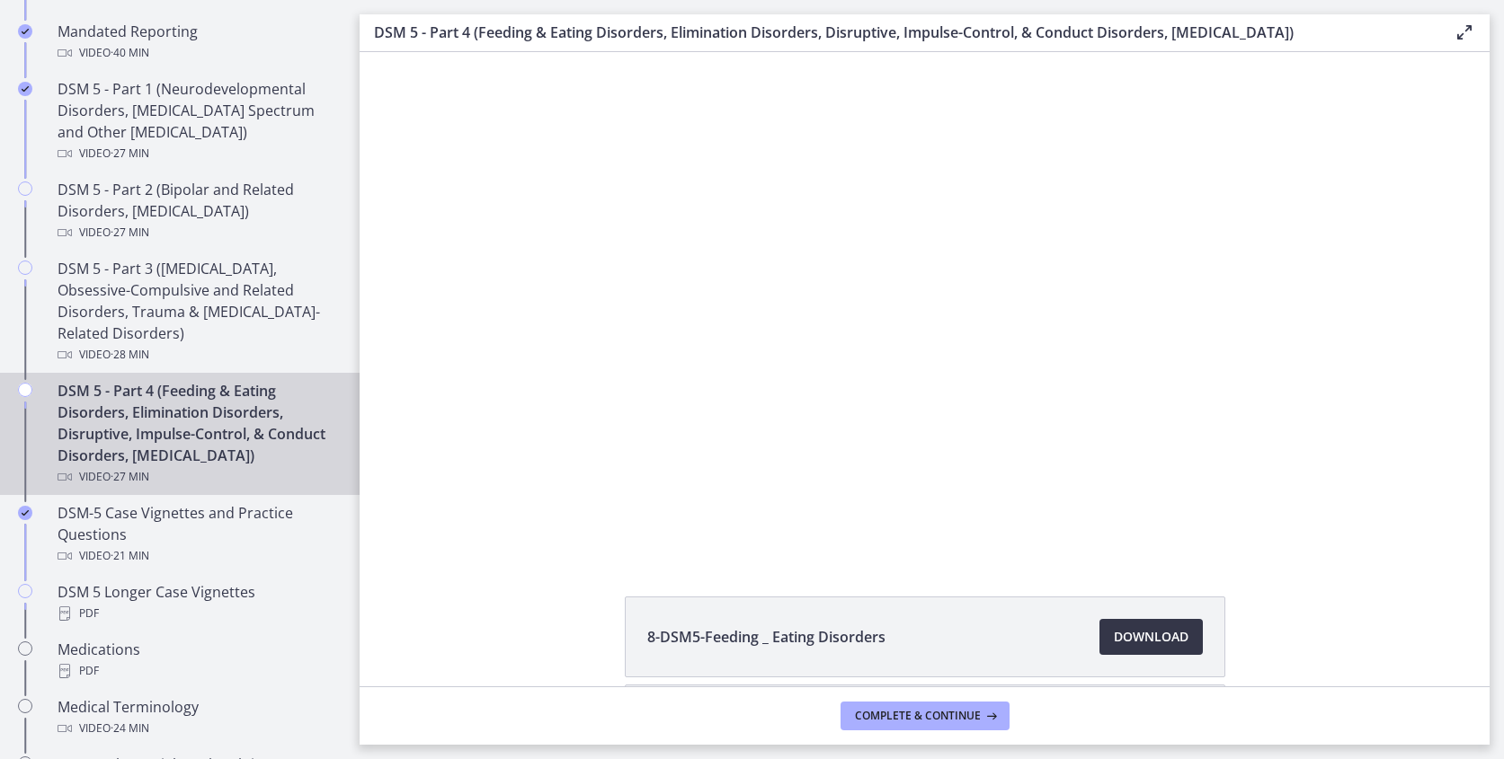
click at [1138, 636] on span "Download Opens in a new window" at bounding box center [1151, 637] width 75 height 22
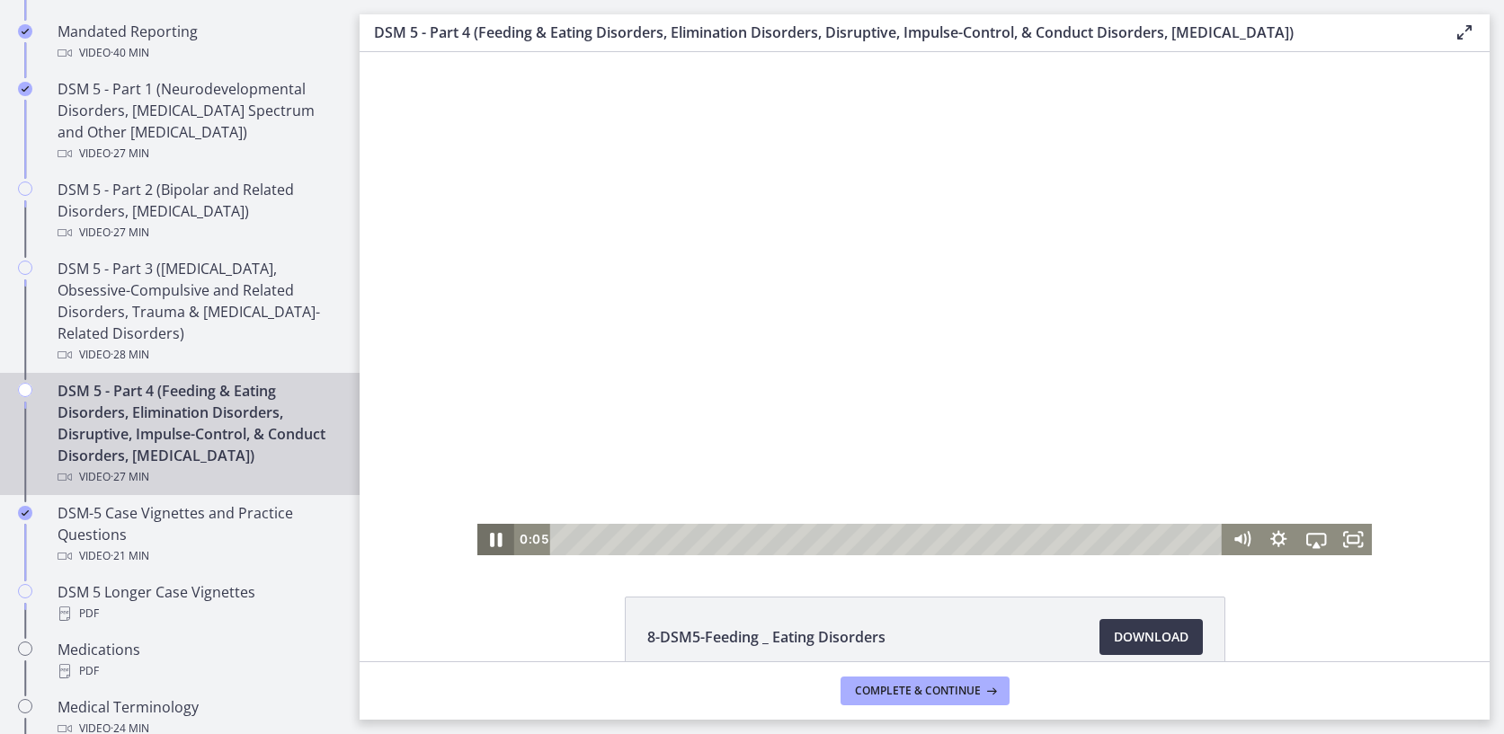
click at [504, 542] on icon "Pause" at bounding box center [496, 539] width 45 height 38
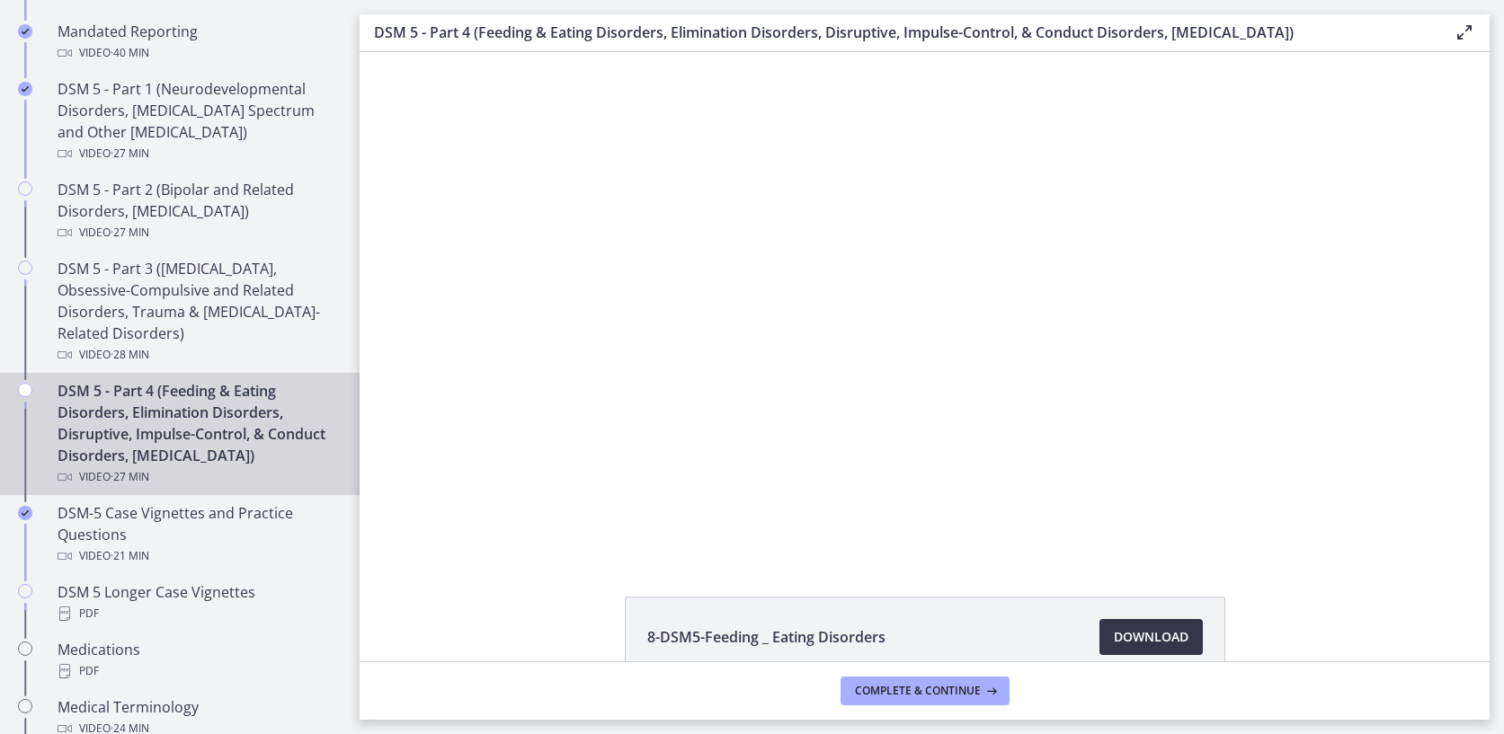
click at [1123, 635] on span "Download Opens in a new window" at bounding box center [1151, 637] width 75 height 22
click at [901, 690] on span "Complete & continue" at bounding box center [918, 691] width 126 height 14
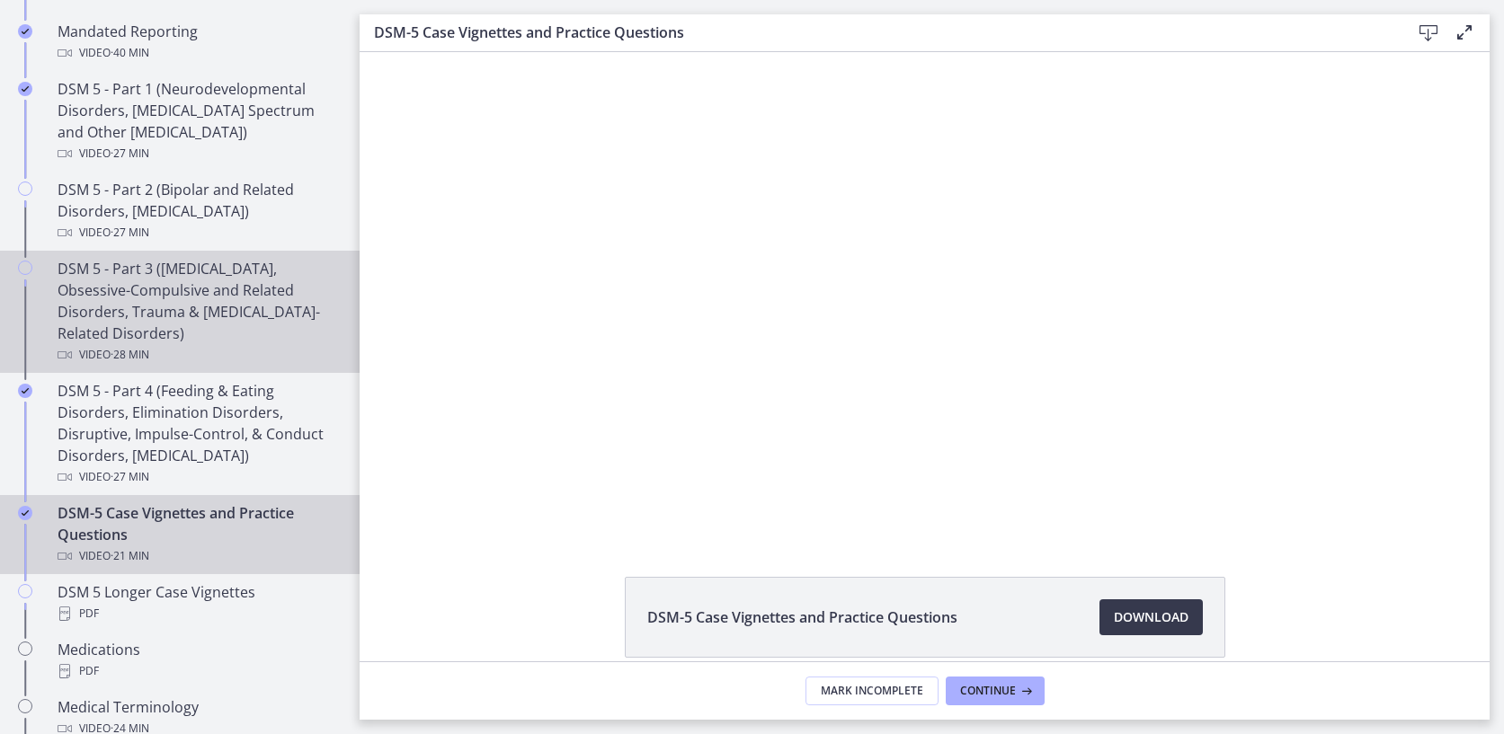
click at [239, 283] on div "DSM 5 - Part 3 ([MEDICAL_DATA], Obsessive-Compulsive and Related Disorders, Tra…" at bounding box center [198, 312] width 280 height 108
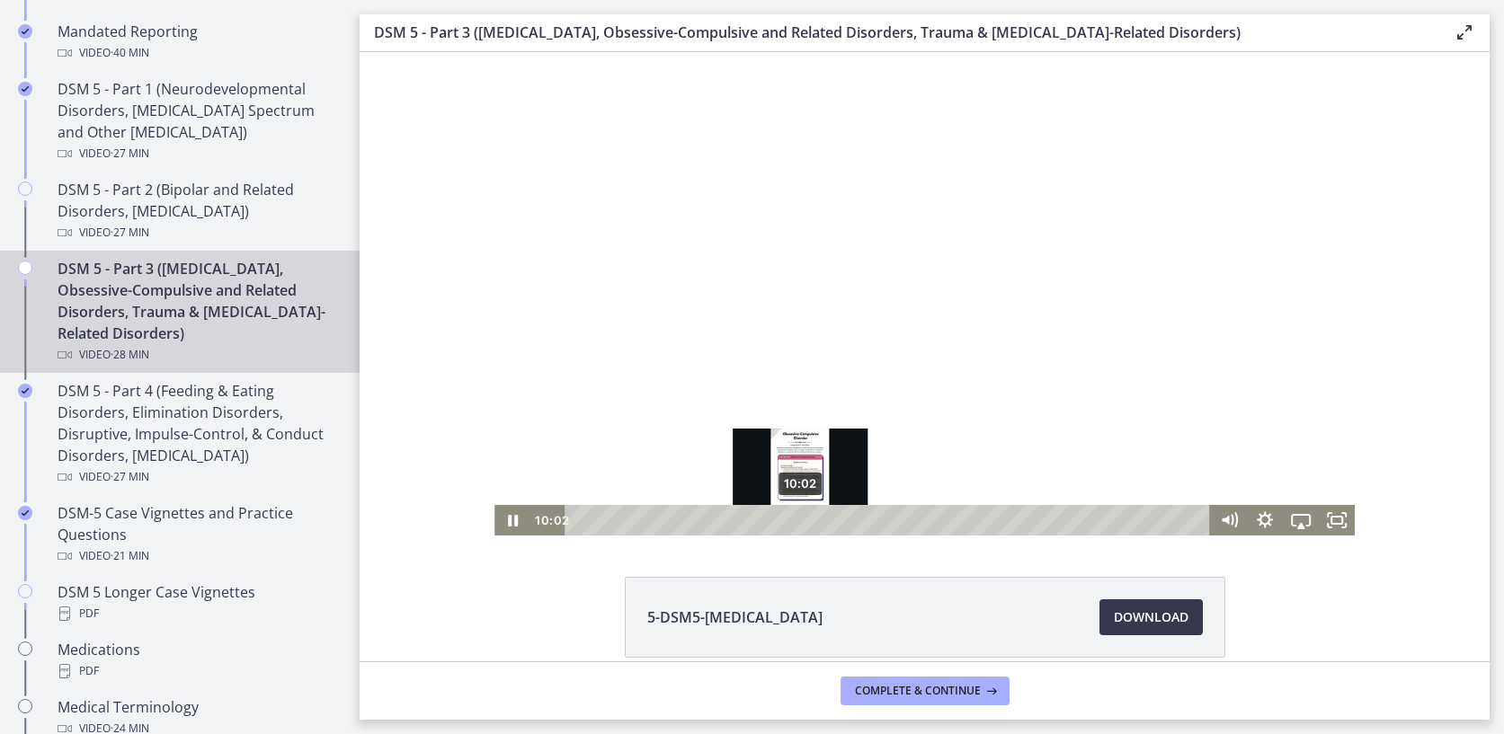
click at [801, 530] on div "10:02" at bounding box center [890, 520] width 623 height 31
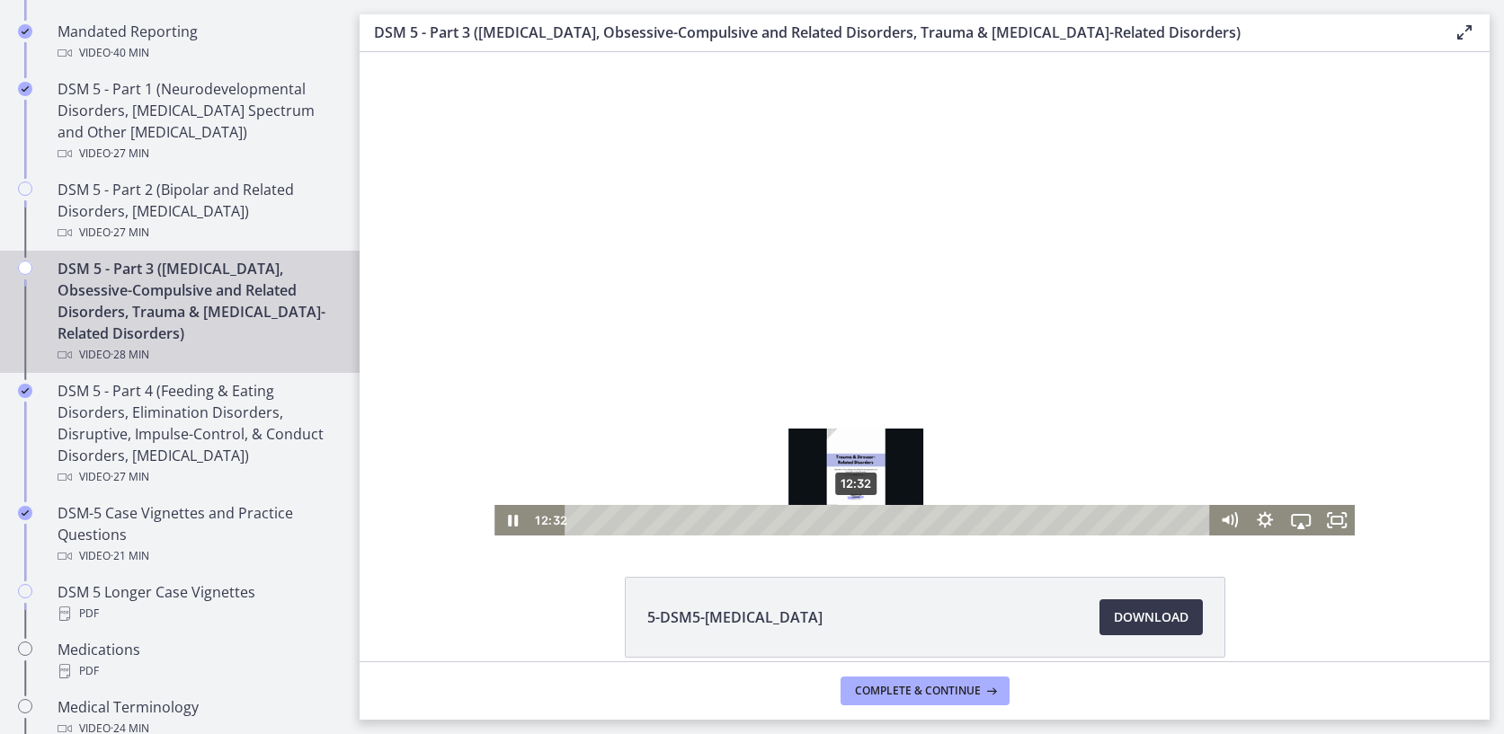
drag, startPoint x: 803, startPoint y: 520, endPoint x: 856, endPoint y: 522, distance: 53.1
click at [856, 522] on div "Playbar" at bounding box center [856, 520] width 10 height 10
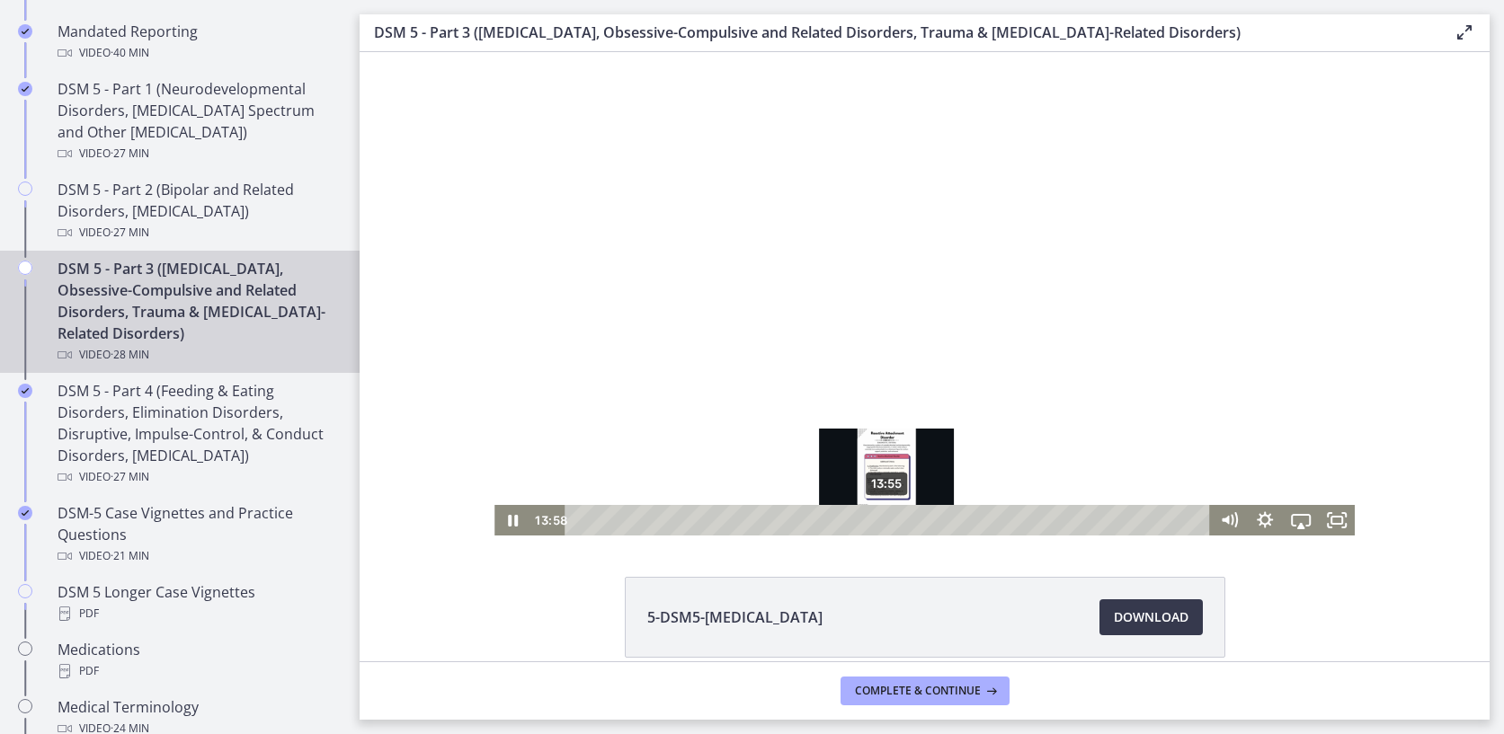
drag, startPoint x: 860, startPoint y: 522, endPoint x: 887, endPoint y: 522, distance: 27.0
click at [887, 522] on div "Playbar" at bounding box center [888, 520] width 10 height 10
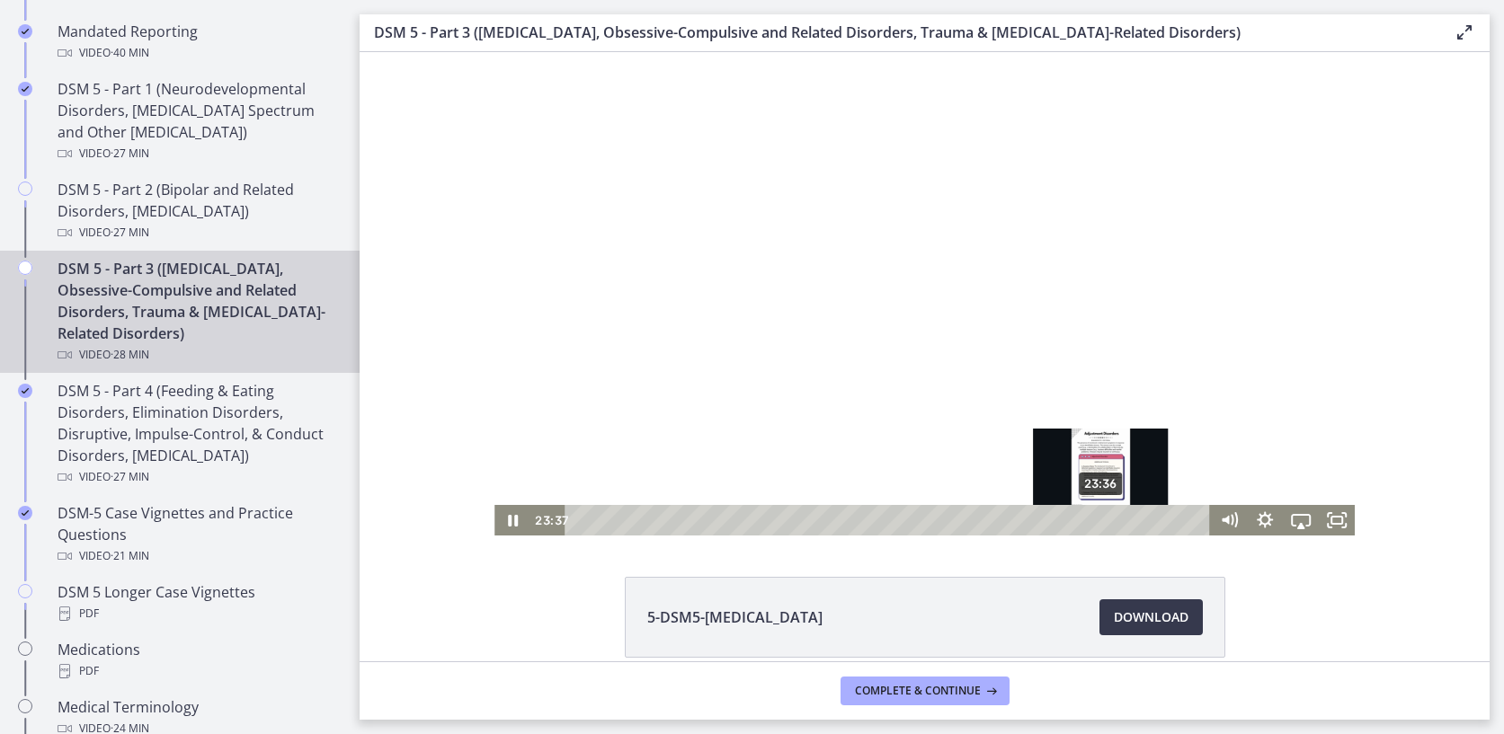
click at [1102, 526] on div "23:36" at bounding box center [890, 520] width 623 height 31
click at [507, 519] on icon "Pause" at bounding box center [512, 520] width 36 height 31
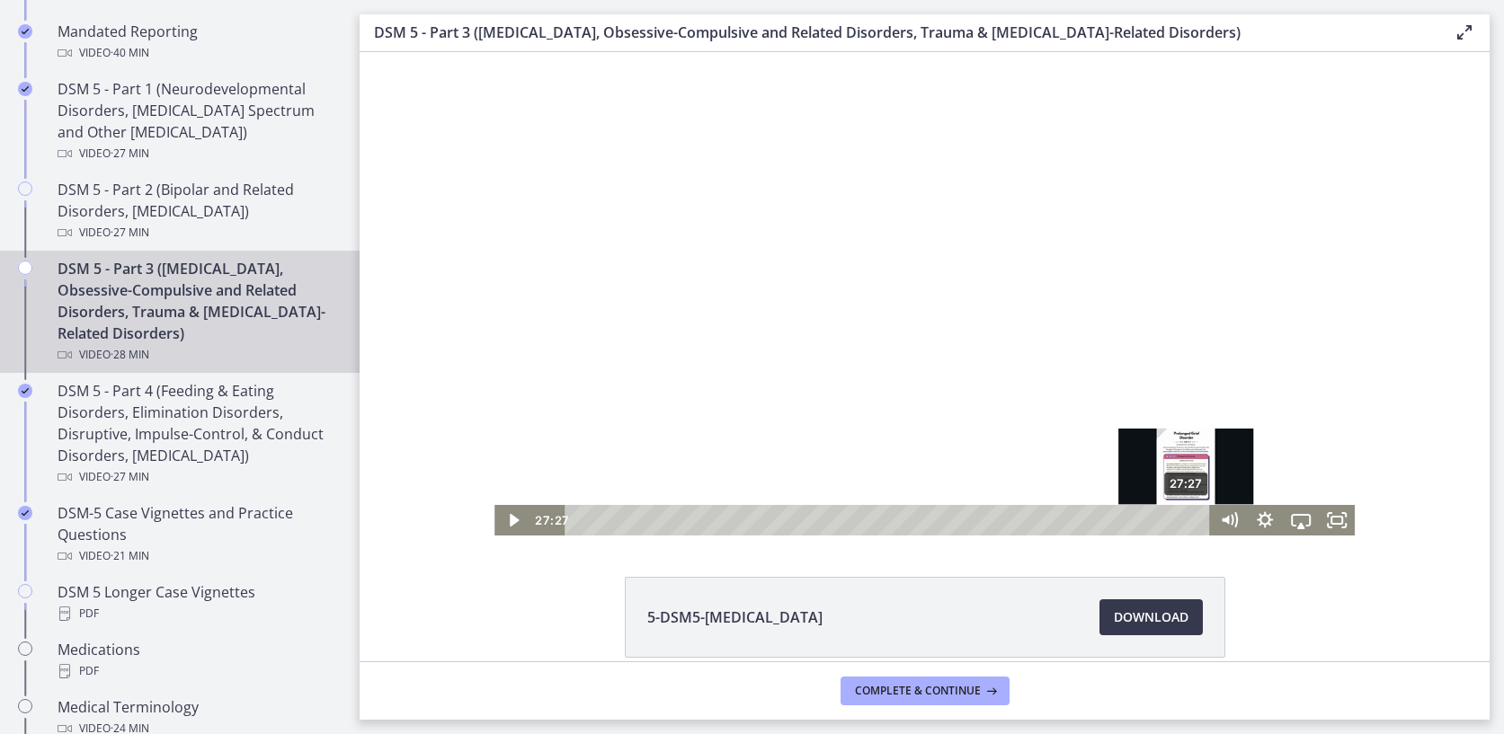
drag, startPoint x: 1101, startPoint y: 523, endPoint x: 1187, endPoint y: 523, distance: 86.3
click at [1188, 523] on div "Playbar" at bounding box center [1186, 520] width 10 height 10
click at [1202, 524] on div "28:05" at bounding box center [890, 520] width 623 height 31
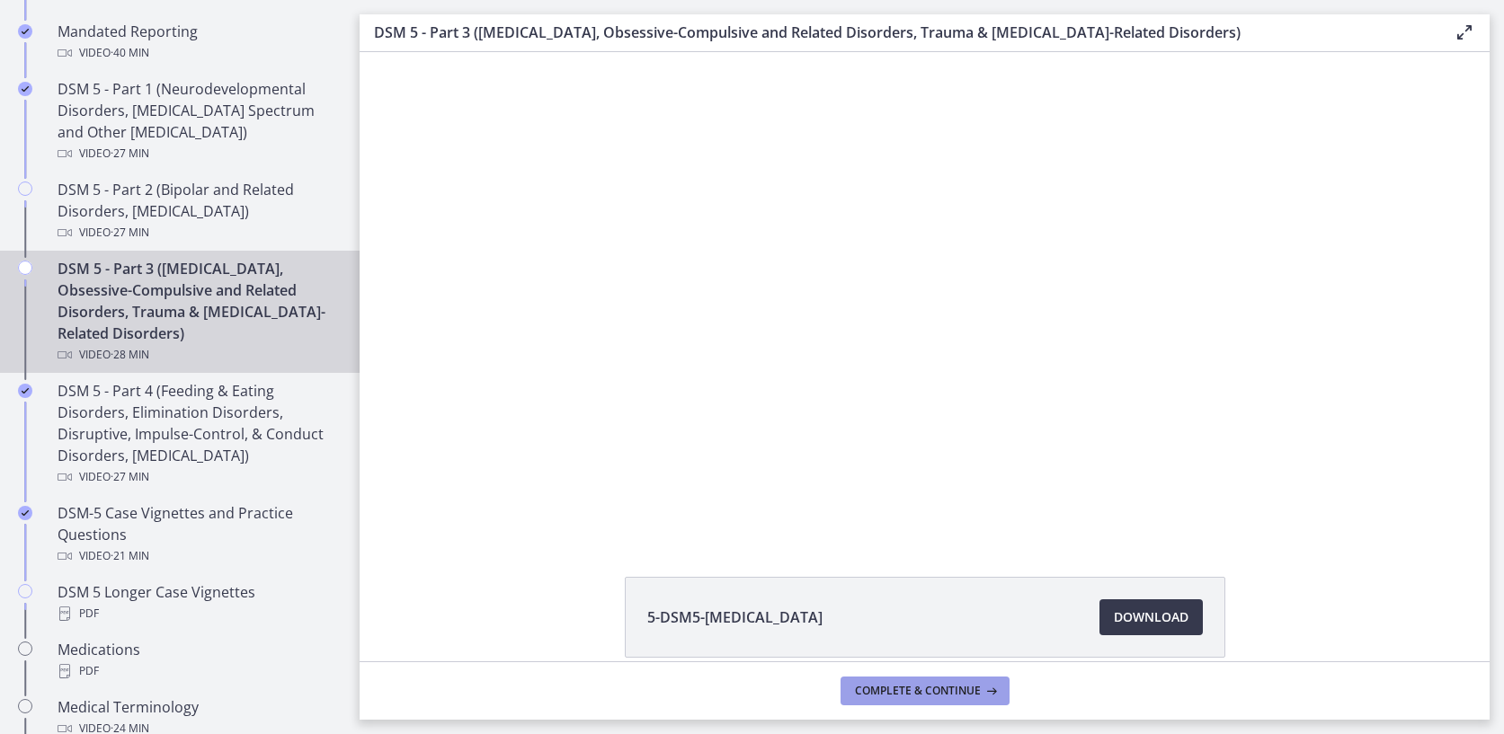
click at [922, 693] on span "Complete & continue" at bounding box center [918, 691] width 126 height 14
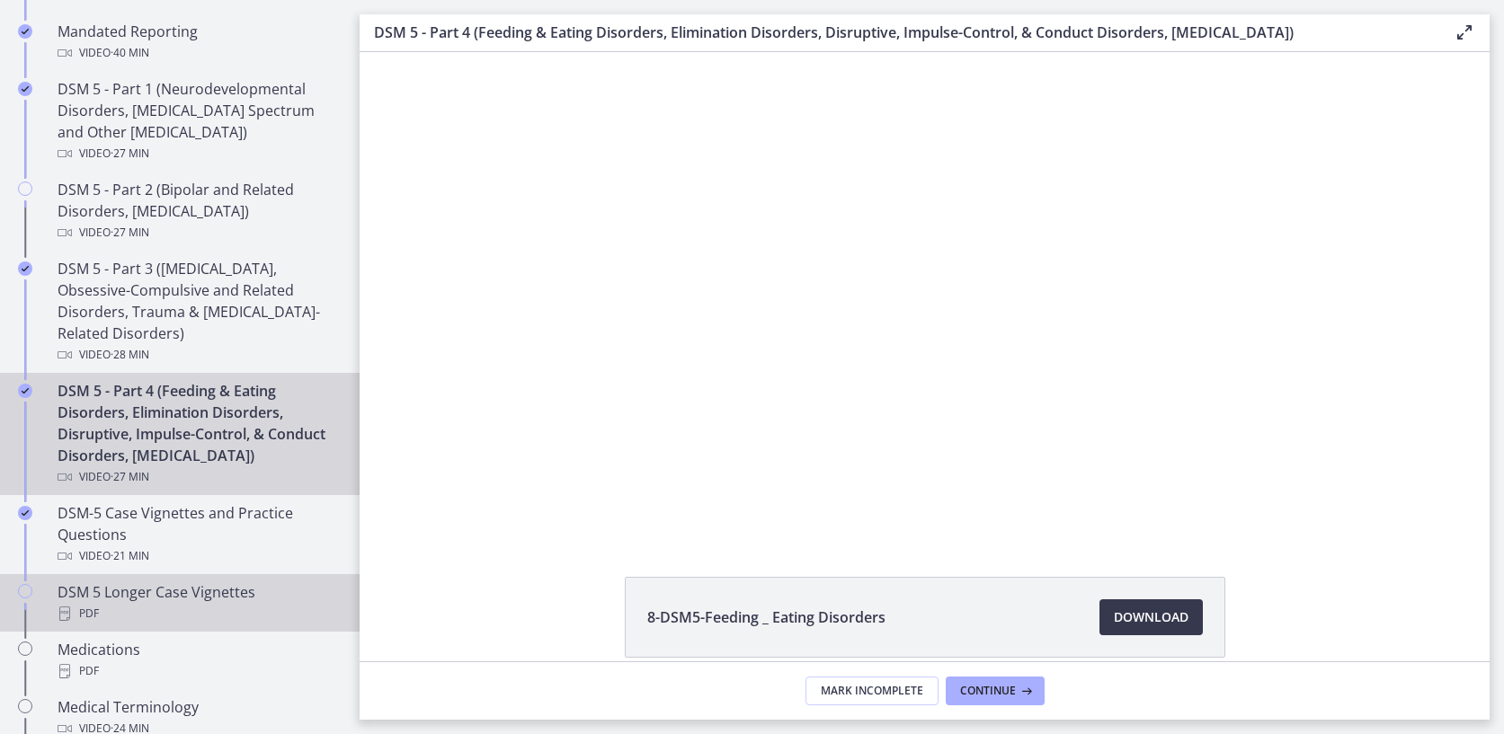
click at [119, 593] on div "DSM 5 Longer Case Vignettes PDF" at bounding box center [198, 602] width 280 height 43
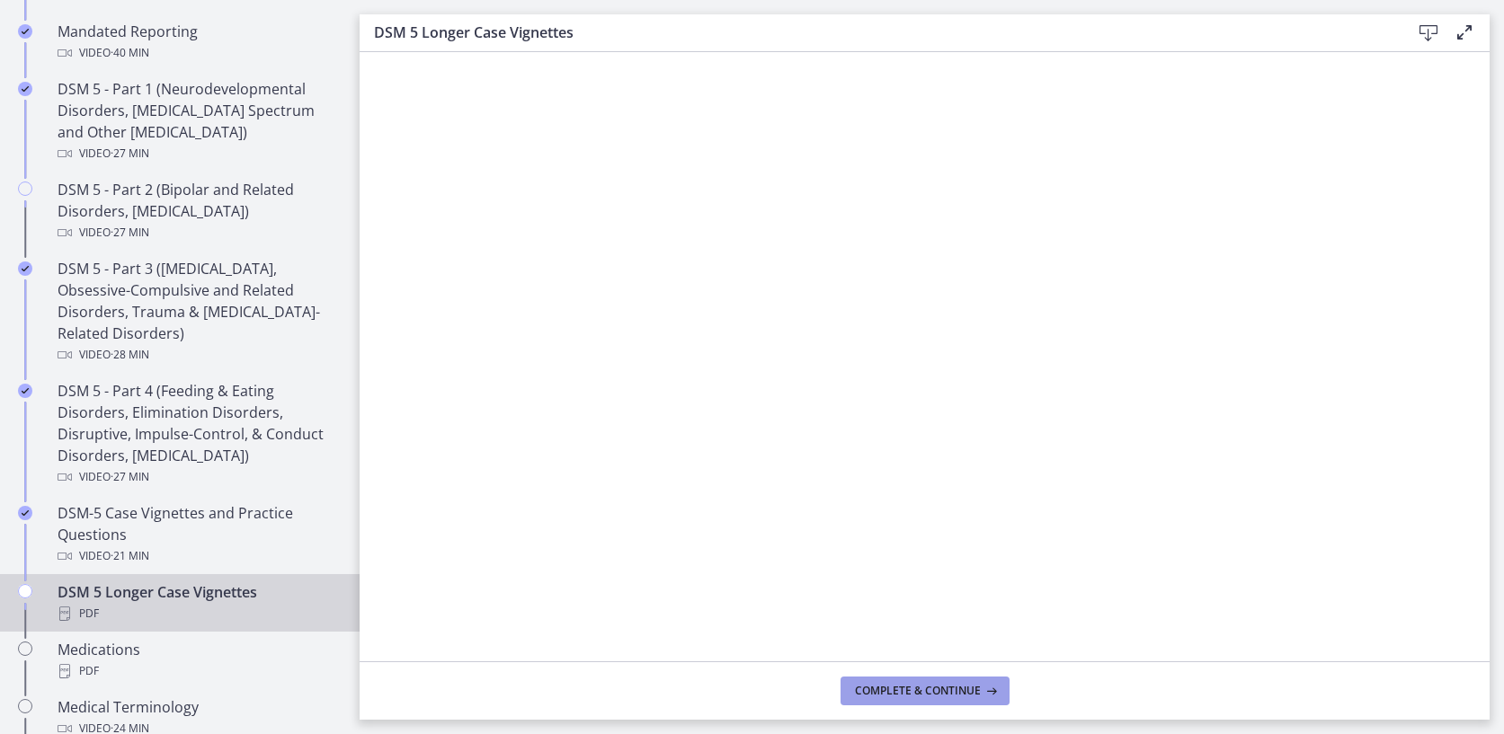
click at [863, 701] on button "Complete & continue" at bounding box center [924, 691] width 169 height 29
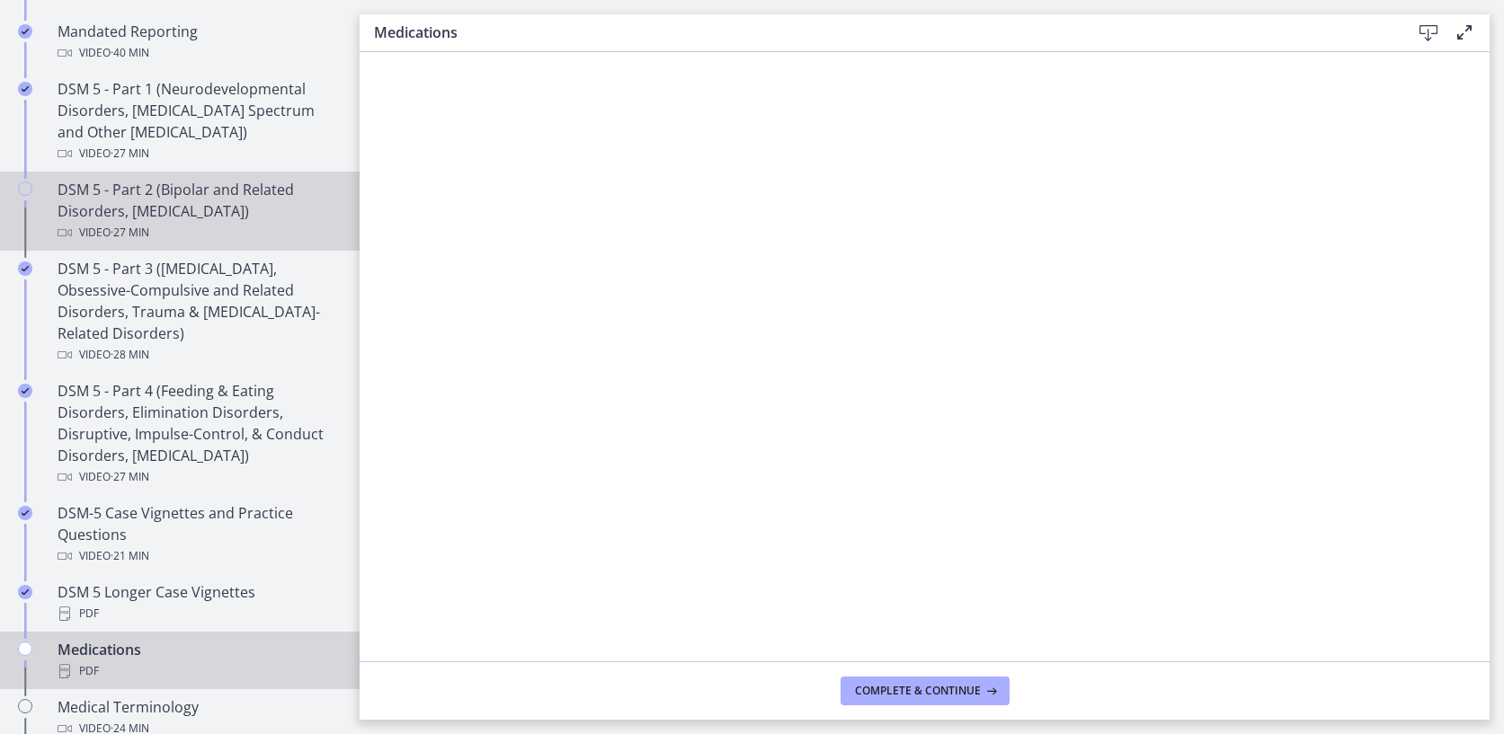
click at [143, 200] on div "DSM 5 - Part 2 (Bipolar and Related Disorders, [MEDICAL_DATA]) Video · 27 min" at bounding box center [198, 211] width 280 height 65
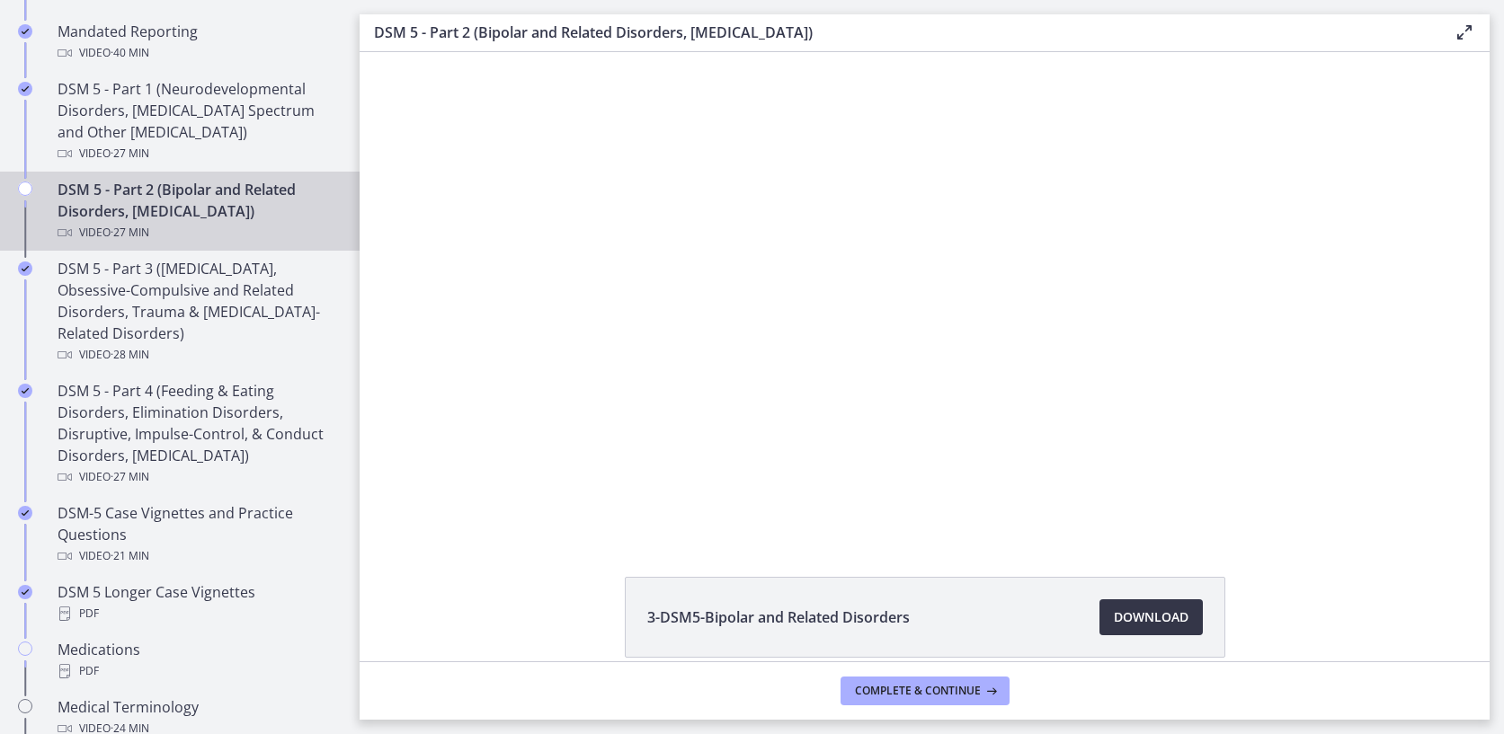
click at [1146, 629] on link "Download Opens in a new window" at bounding box center [1150, 617] width 103 height 36
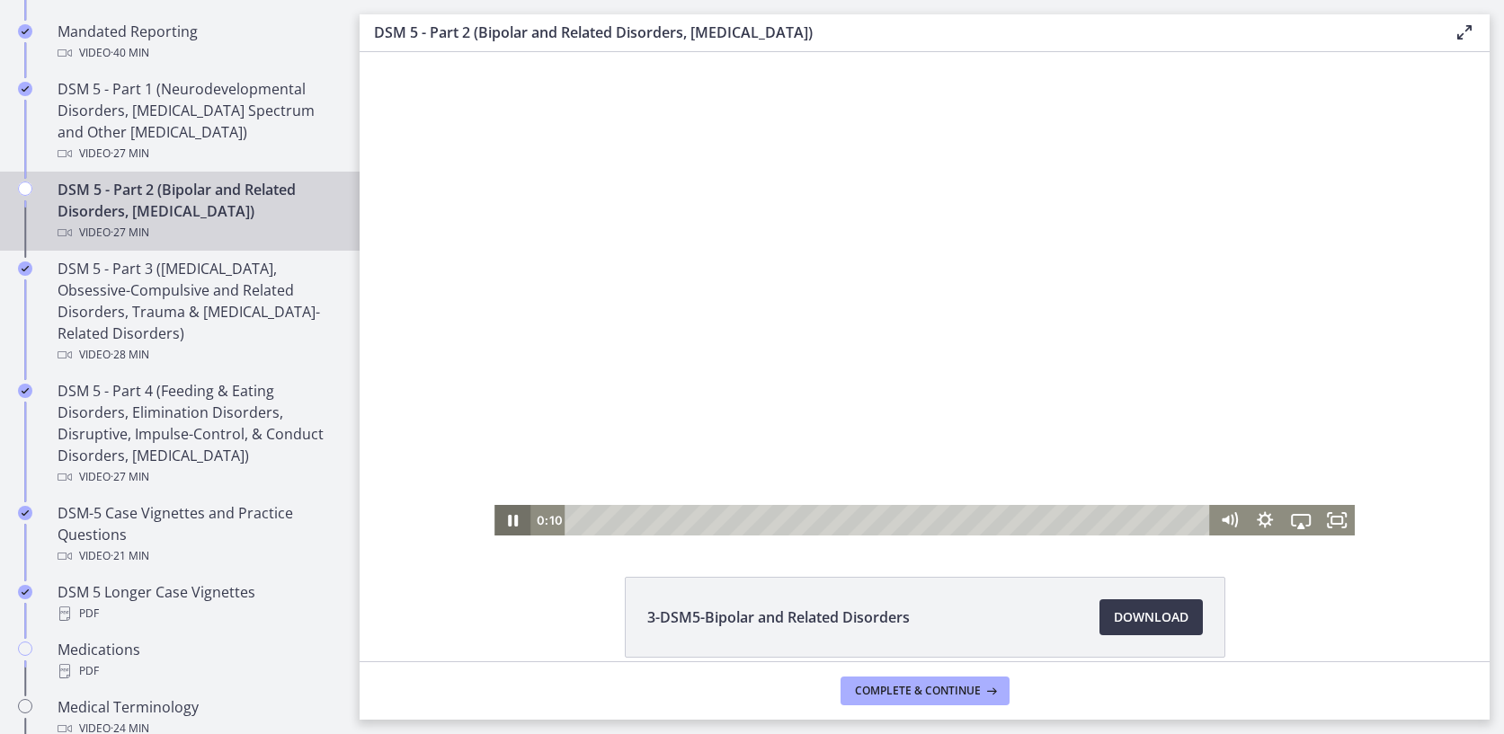
click at [519, 517] on icon "Pause" at bounding box center [512, 520] width 36 height 31
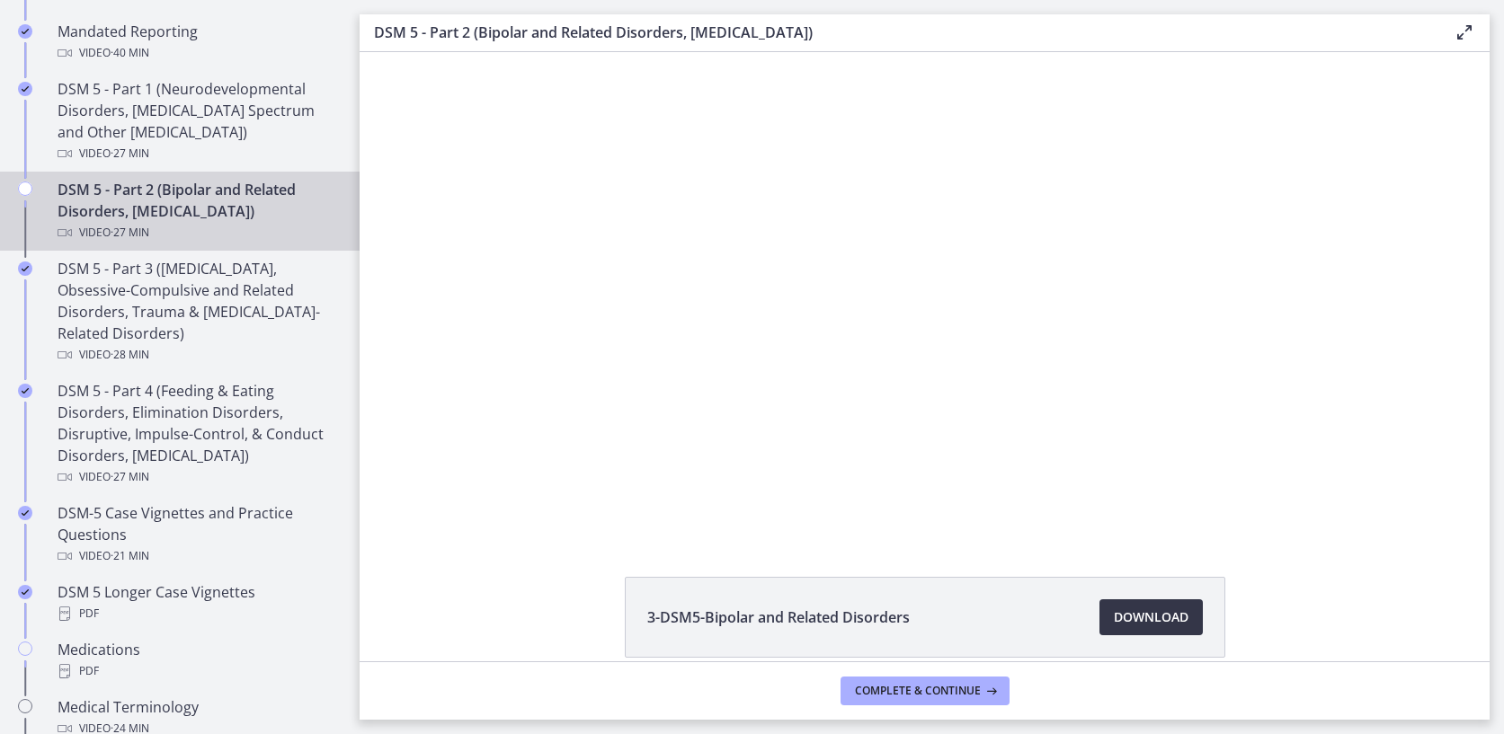
click at [1143, 615] on span "Download Opens in a new window" at bounding box center [1151, 618] width 75 height 22
click at [929, 681] on button "Complete & continue" at bounding box center [924, 691] width 169 height 29
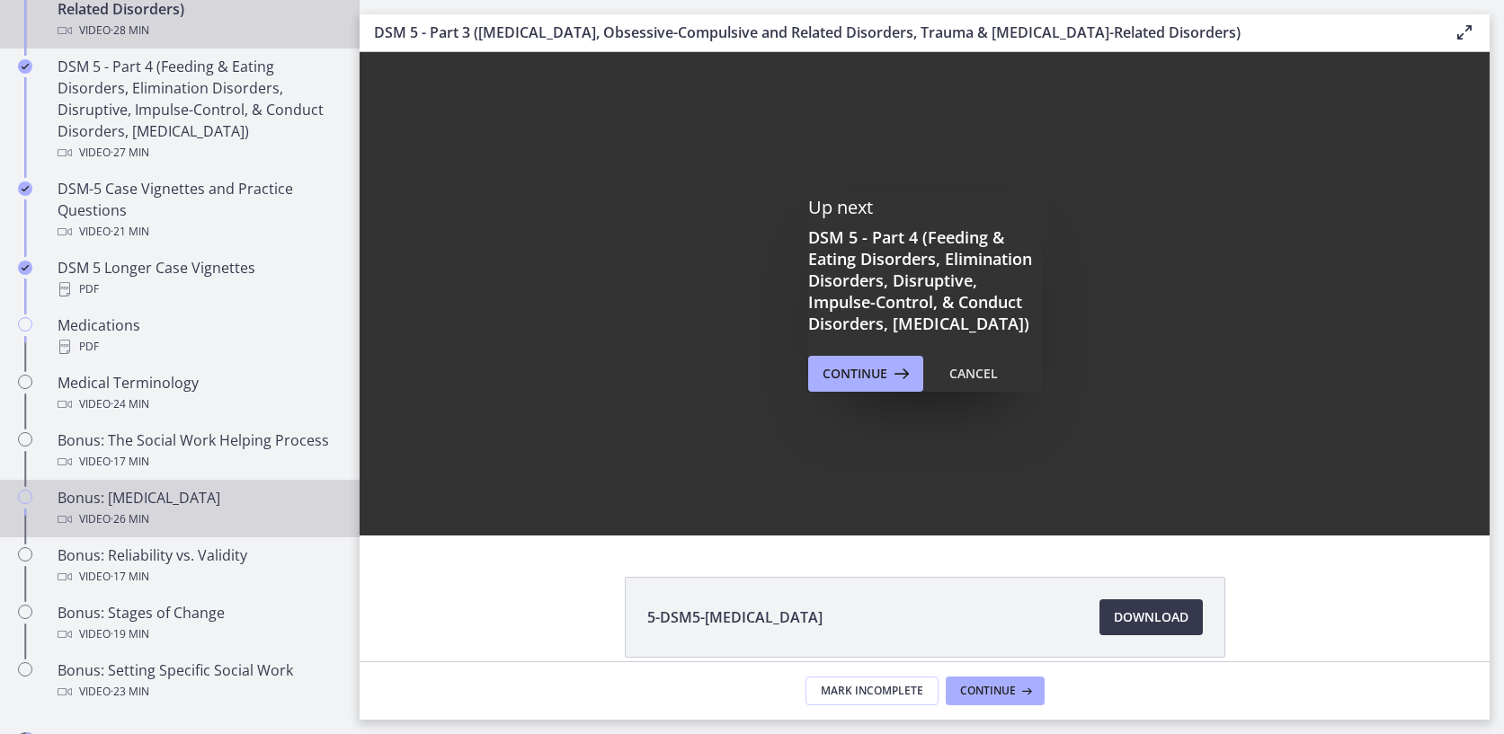
scroll to position [1139, 0]
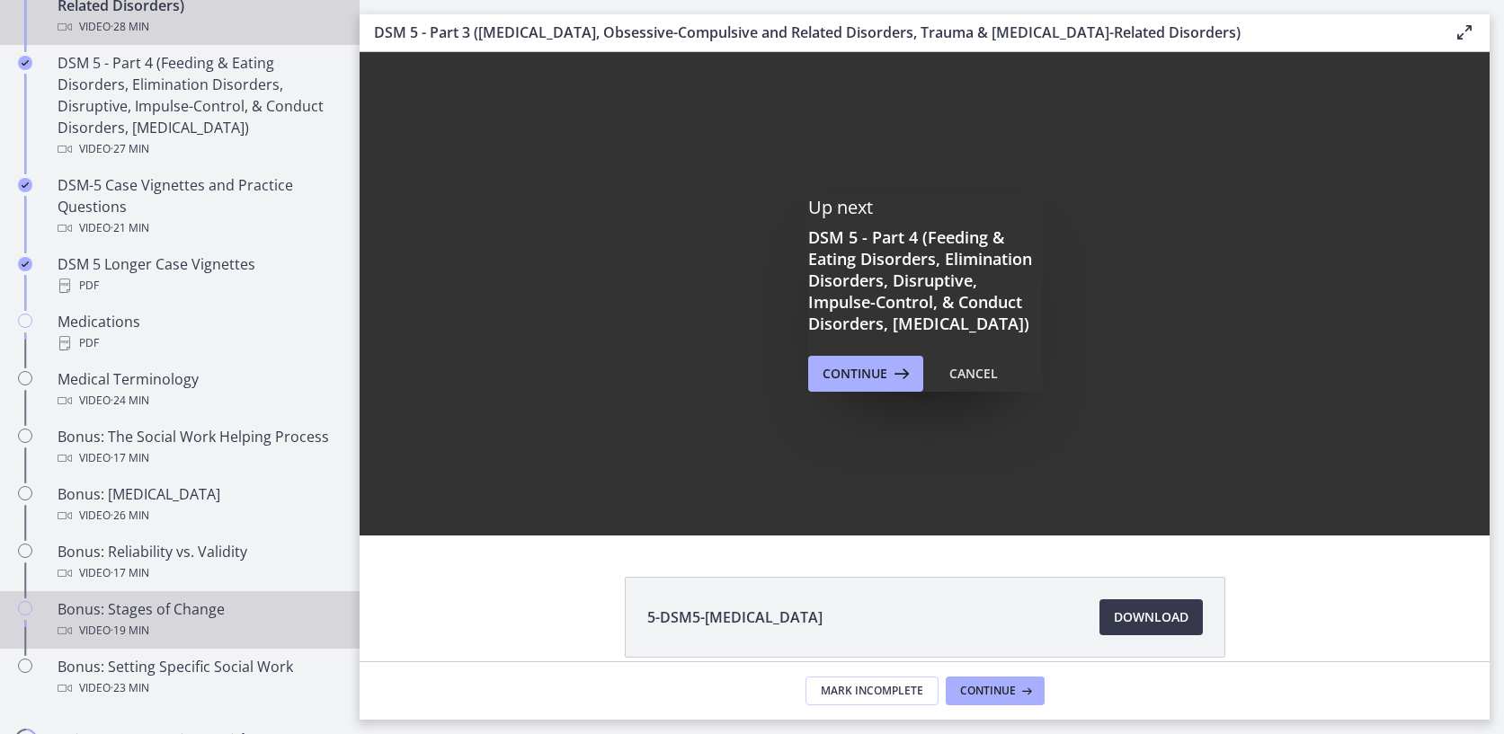
click at [156, 608] on div "Bonus: Stages of Change Video · 19 min" at bounding box center [198, 620] width 280 height 43
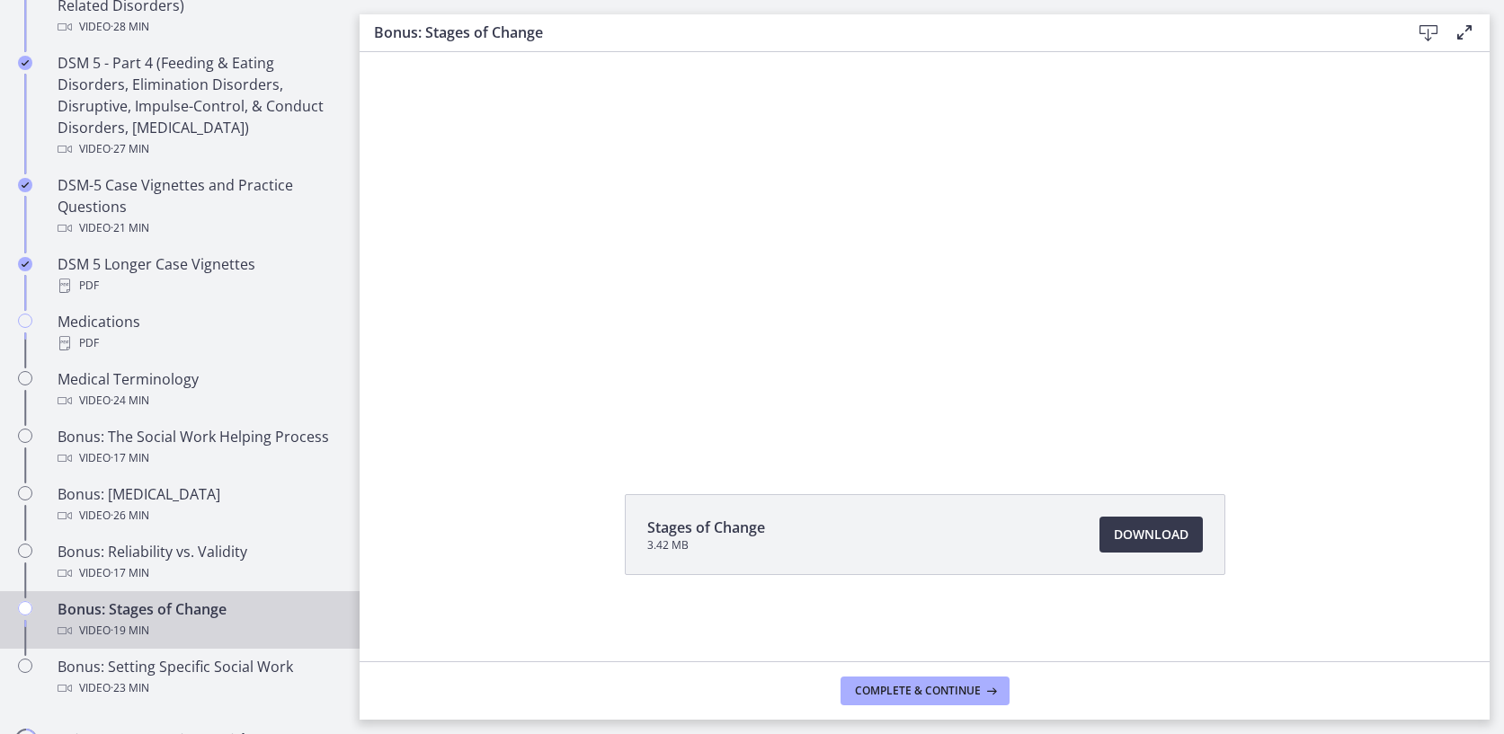
scroll to position [83, 0]
click at [1138, 539] on span "Download Opens in a new window" at bounding box center [1151, 535] width 75 height 22
click at [881, 684] on span "Complete & continue" at bounding box center [918, 691] width 126 height 14
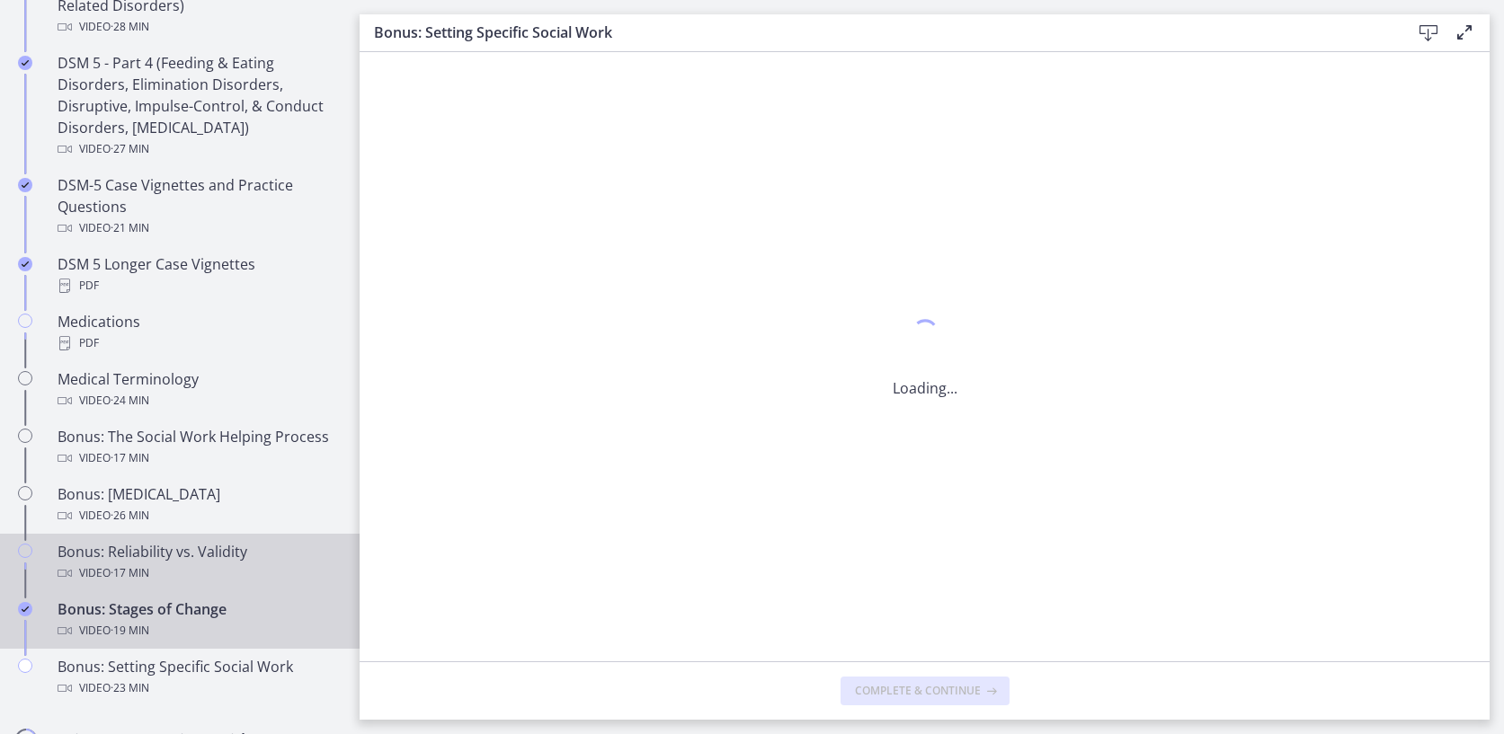
scroll to position [0, 0]
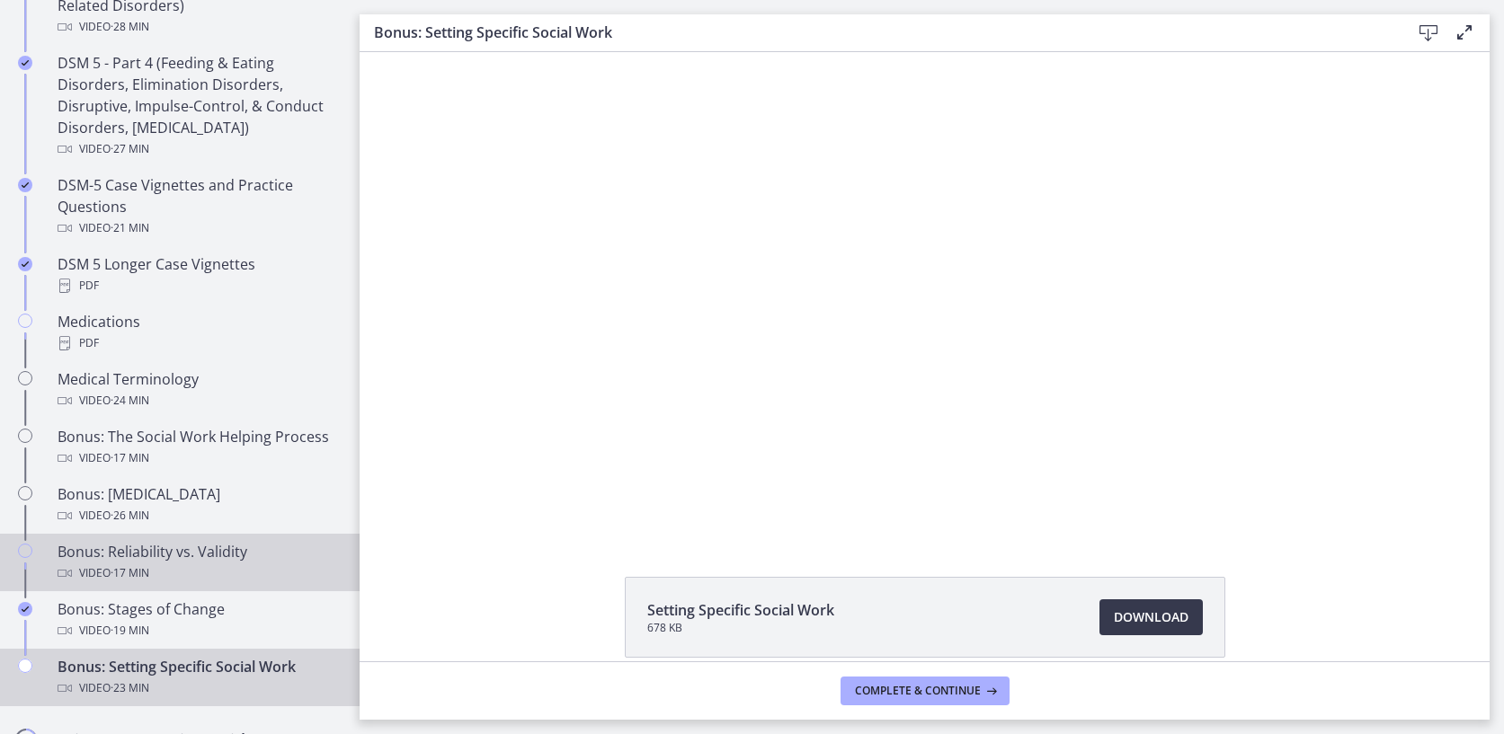
click at [157, 547] on div "Bonus: Reliability vs. Validity Video · 17 min" at bounding box center [198, 562] width 280 height 43
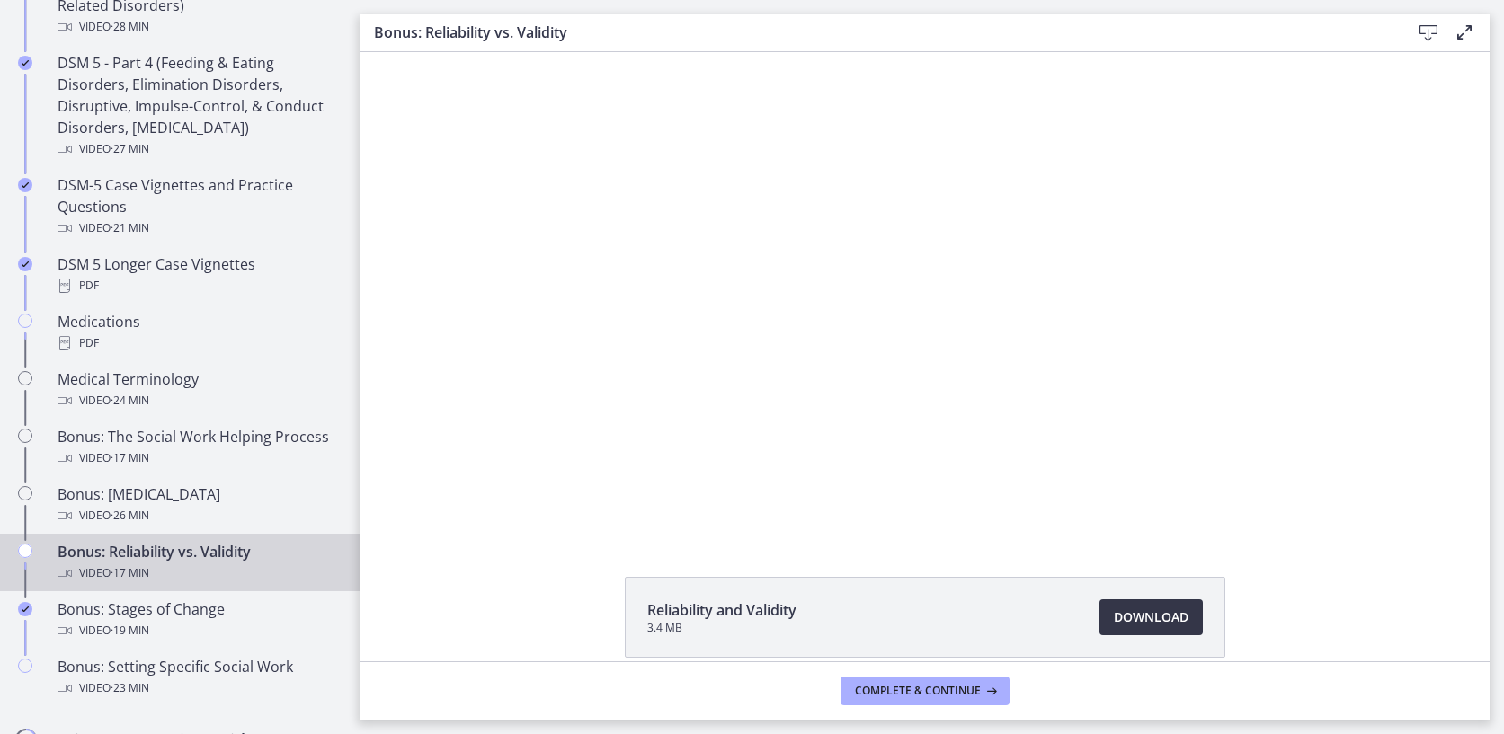
click at [1147, 612] on span "Download Opens in a new window" at bounding box center [1151, 618] width 75 height 22
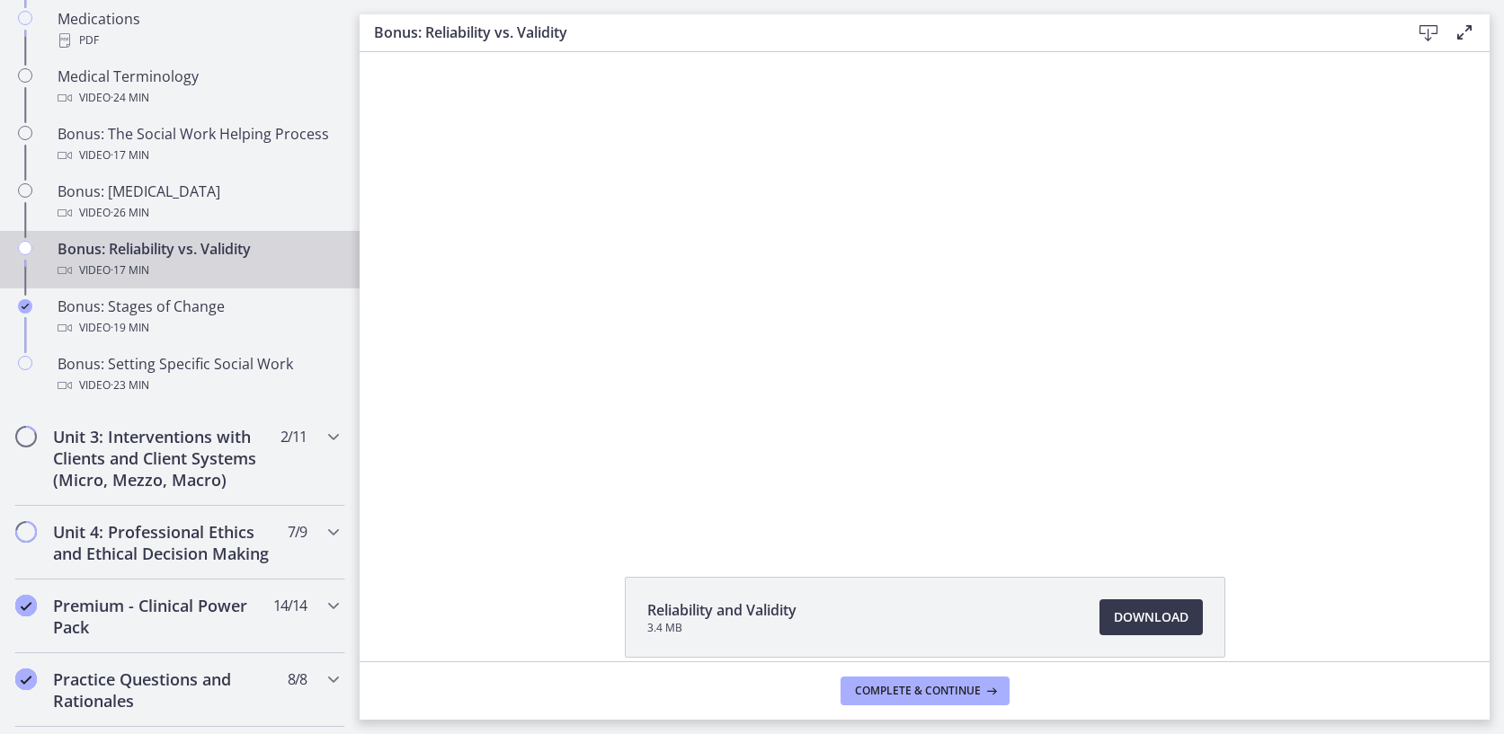
scroll to position [1450, 0]
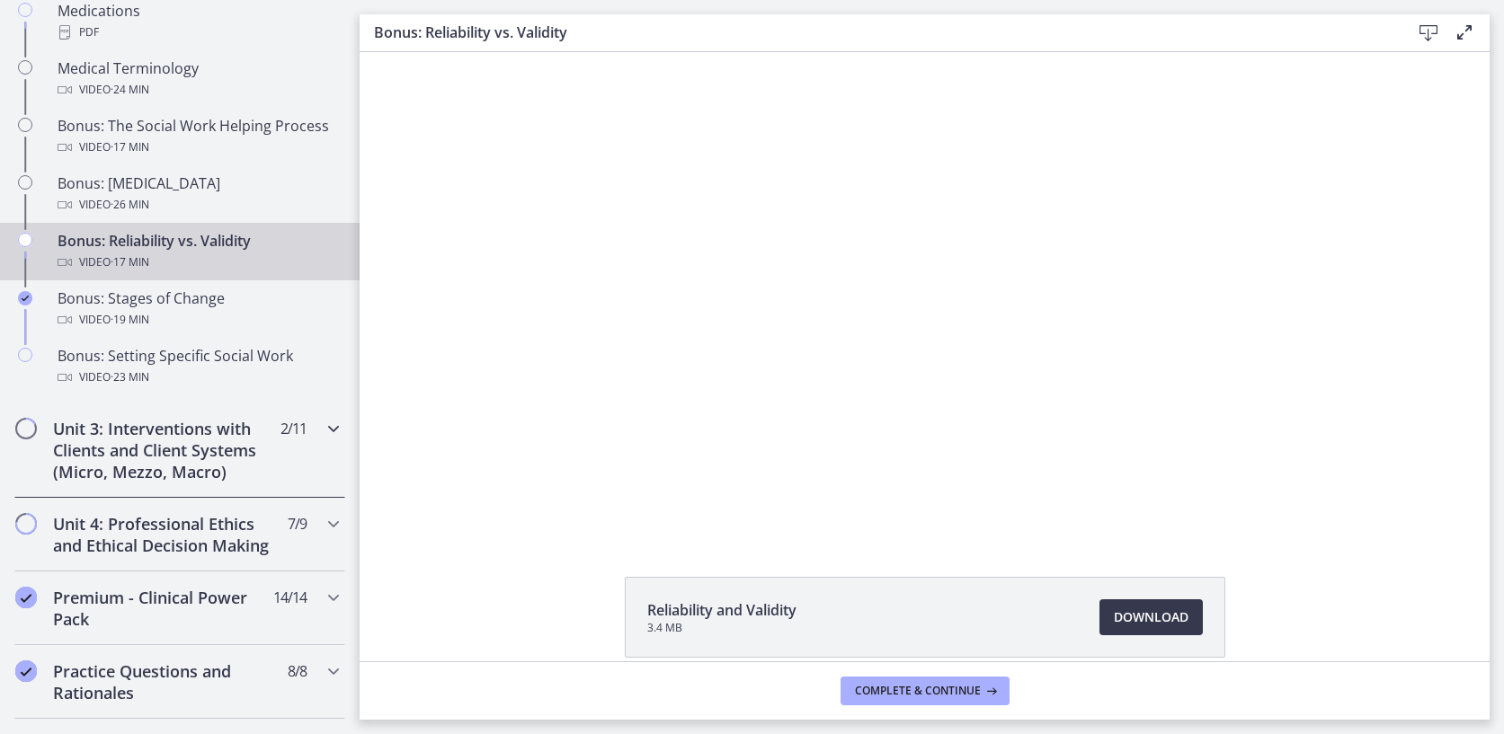
click at [325, 439] on icon "Chapters" at bounding box center [334, 429] width 22 height 22
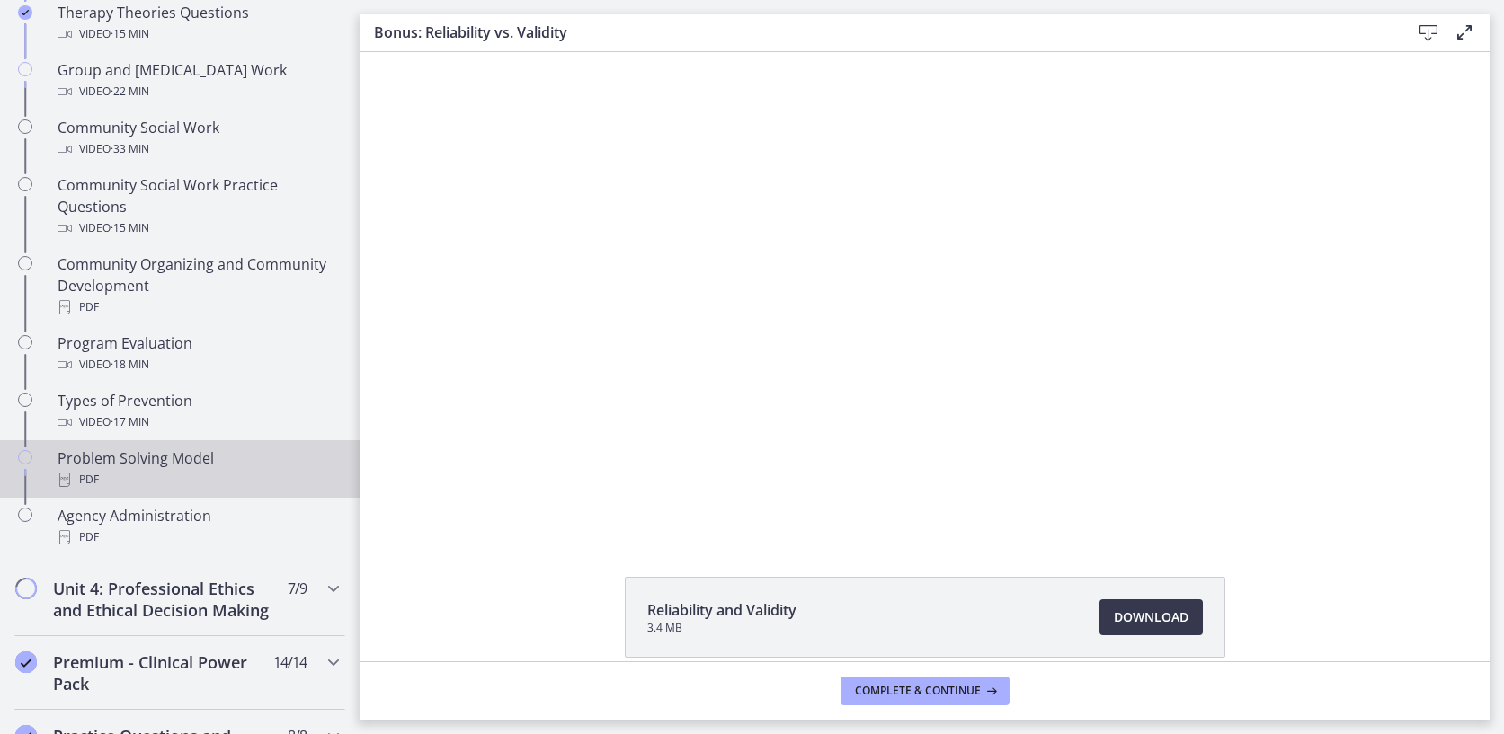
scroll to position [934, 0]
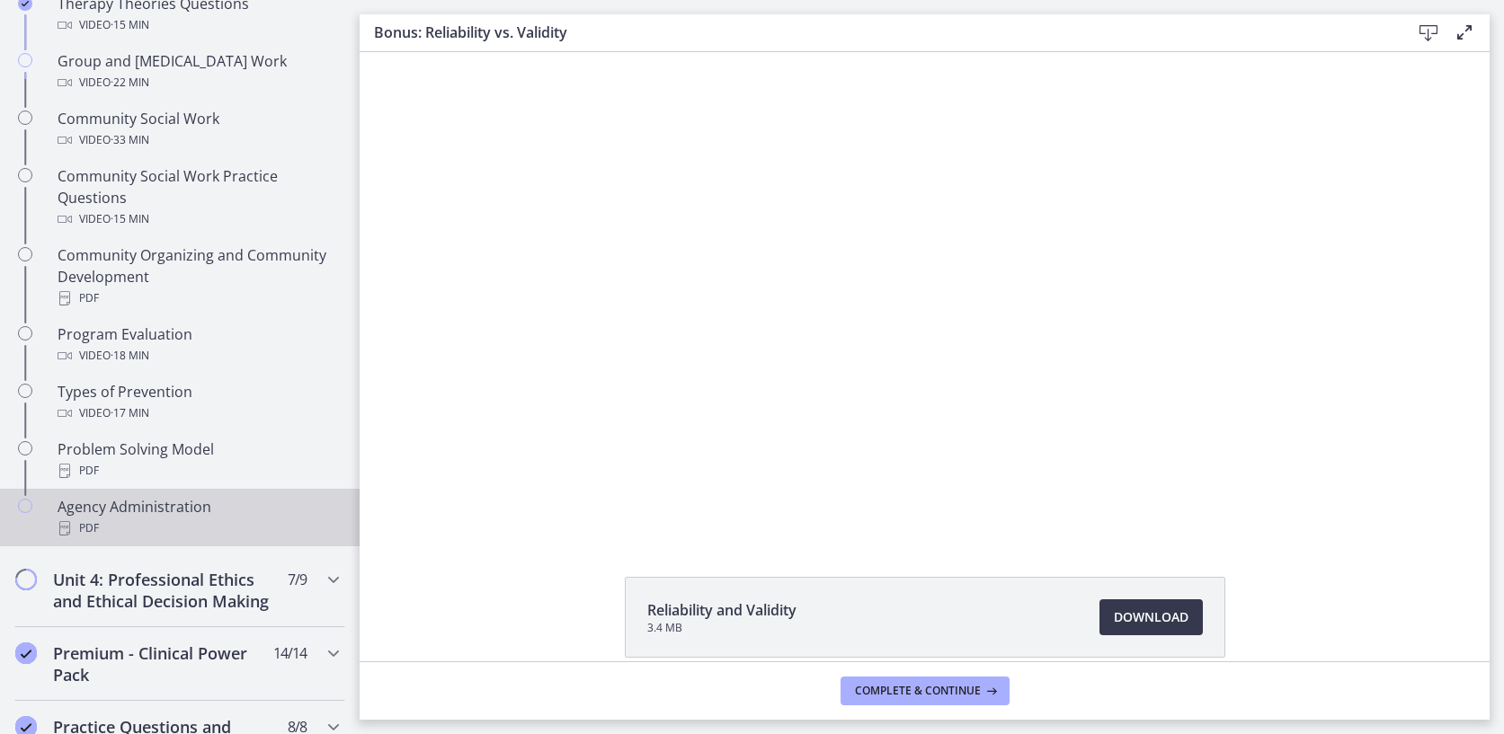
click at [143, 491] on link "Agency Administration PDF" at bounding box center [179, 518] width 359 height 58
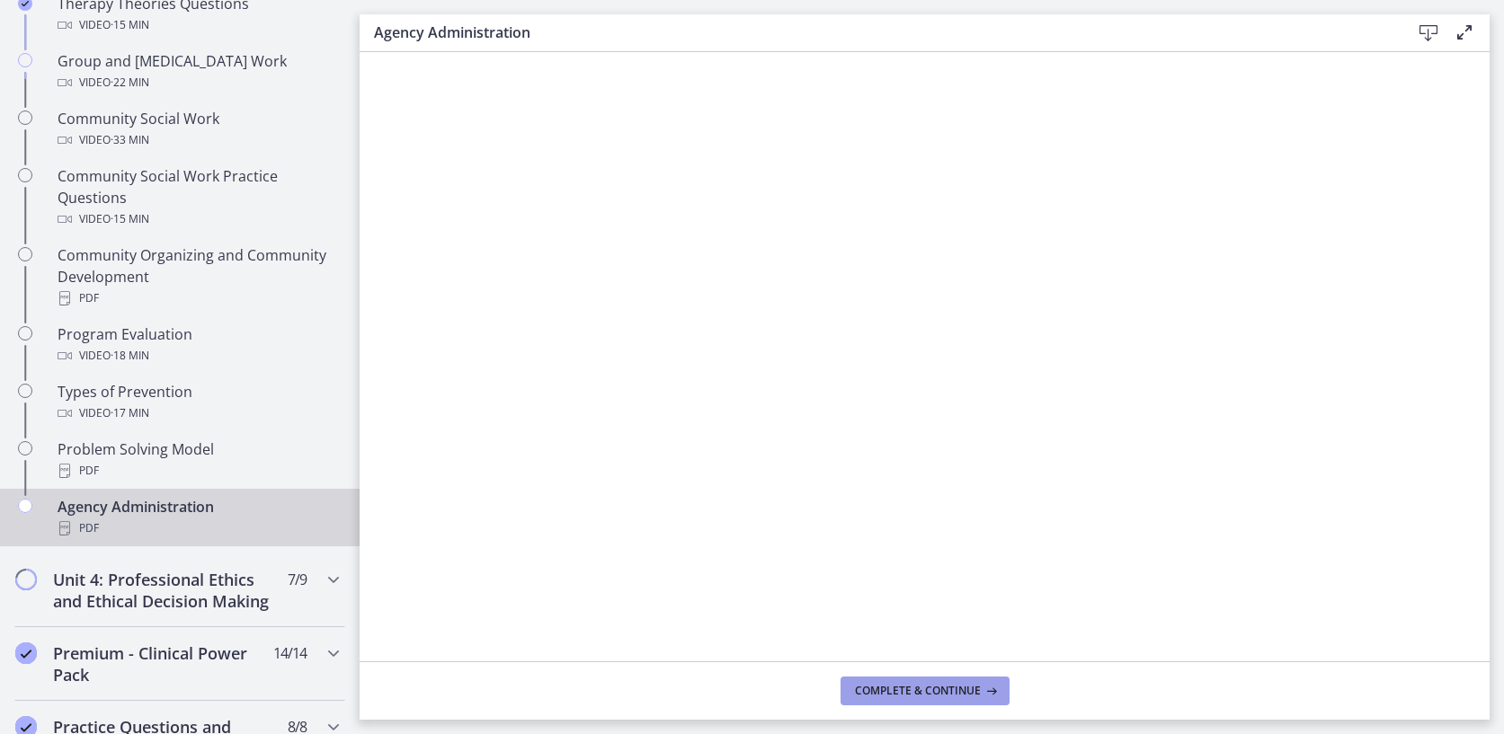
click at [926, 687] on span "Complete & continue" at bounding box center [918, 691] width 126 height 14
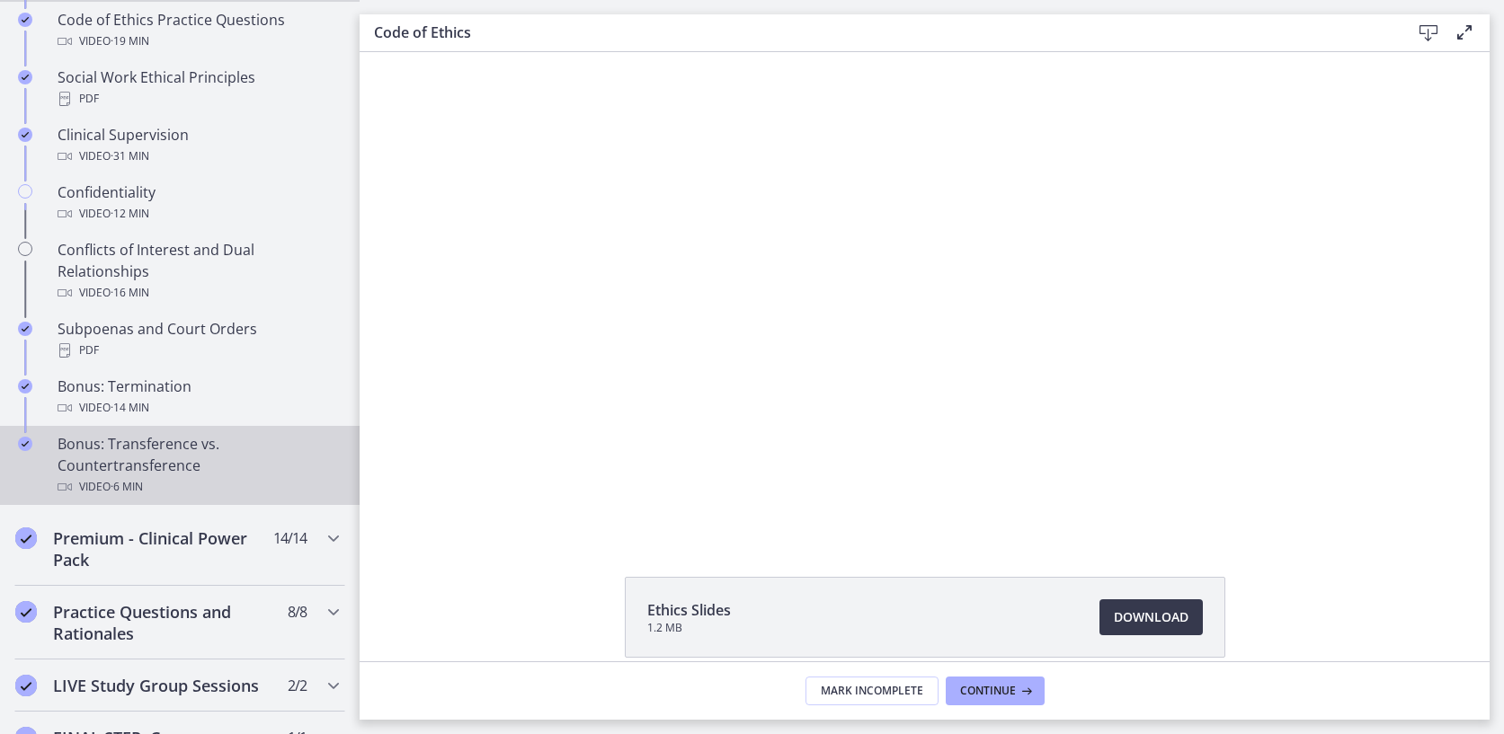
click at [178, 453] on div "Bonus: Transference vs. Countertransference Video · 6 min" at bounding box center [198, 465] width 280 height 65
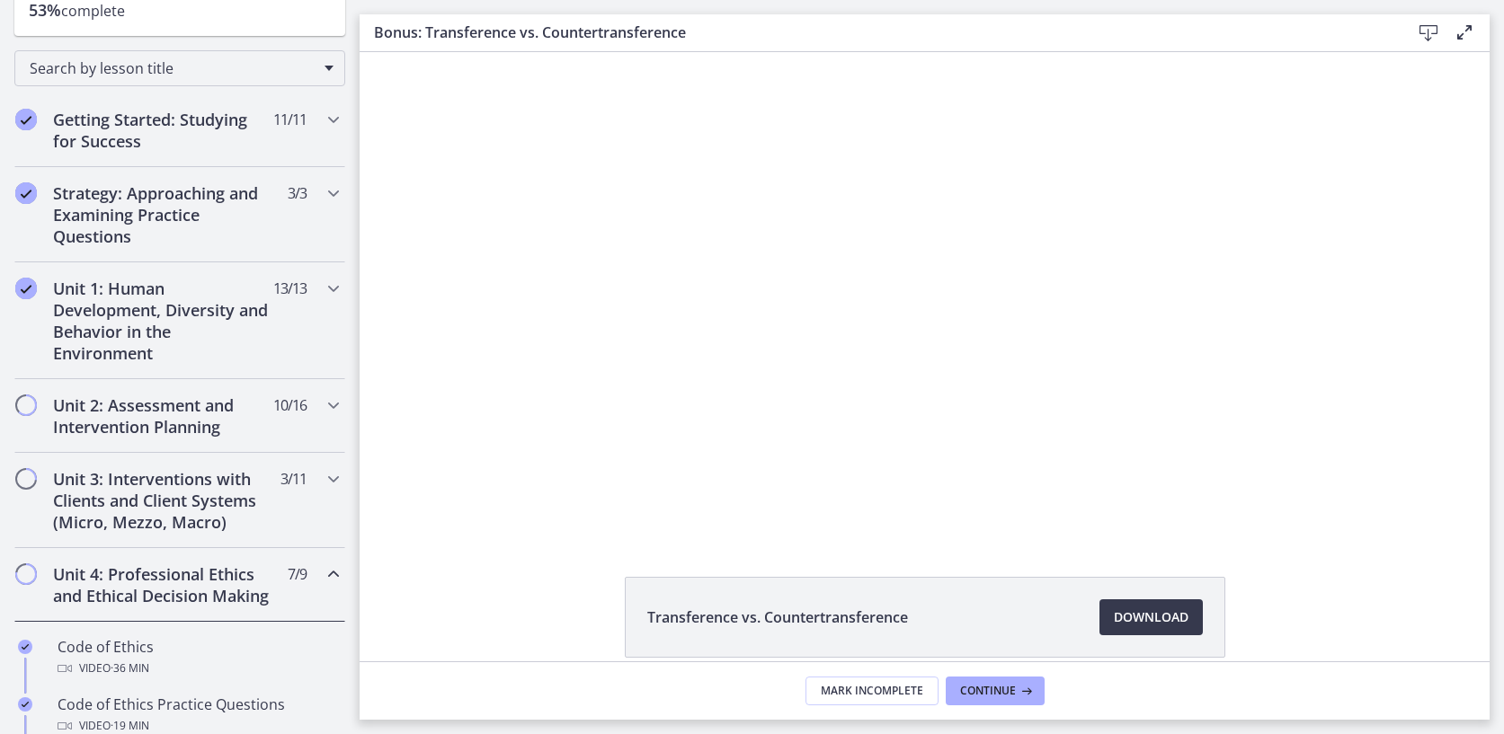
scroll to position [248, 0]
click at [327, 409] on icon "Chapters" at bounding box center [334, 406] width 22 height 22
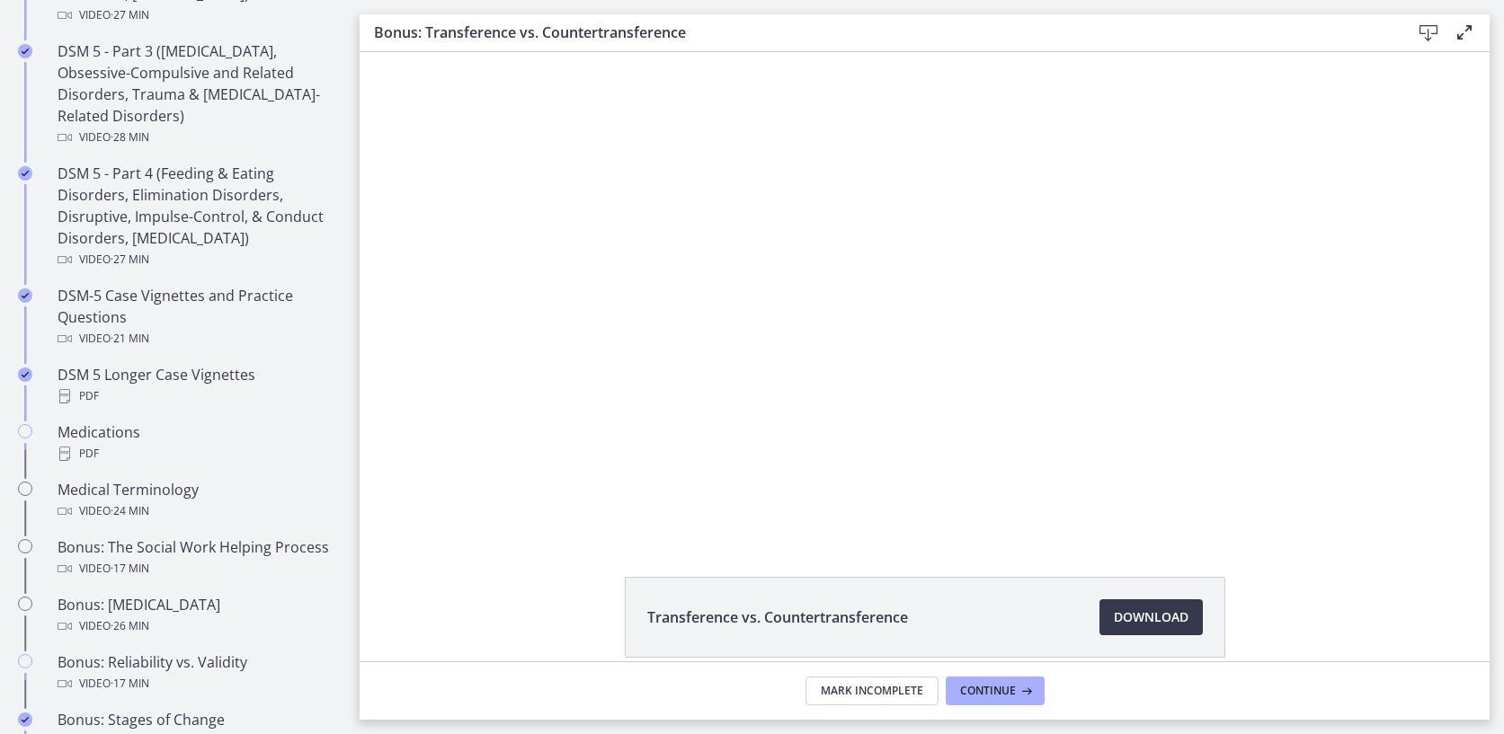
scroll to position [1062, 0]
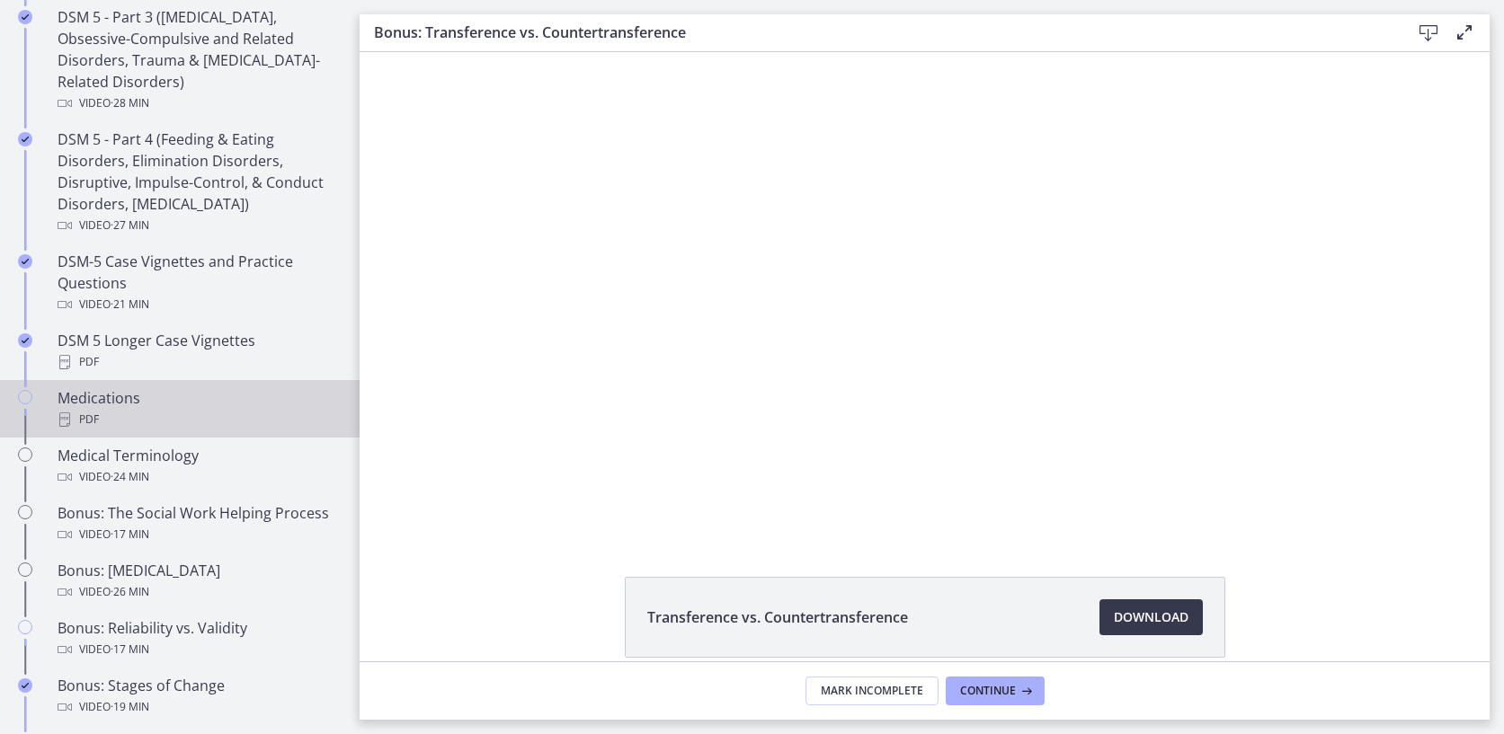
click at [102, 395] on div "Medications PDF" at bounding box center [198, 408] width 280 height 43
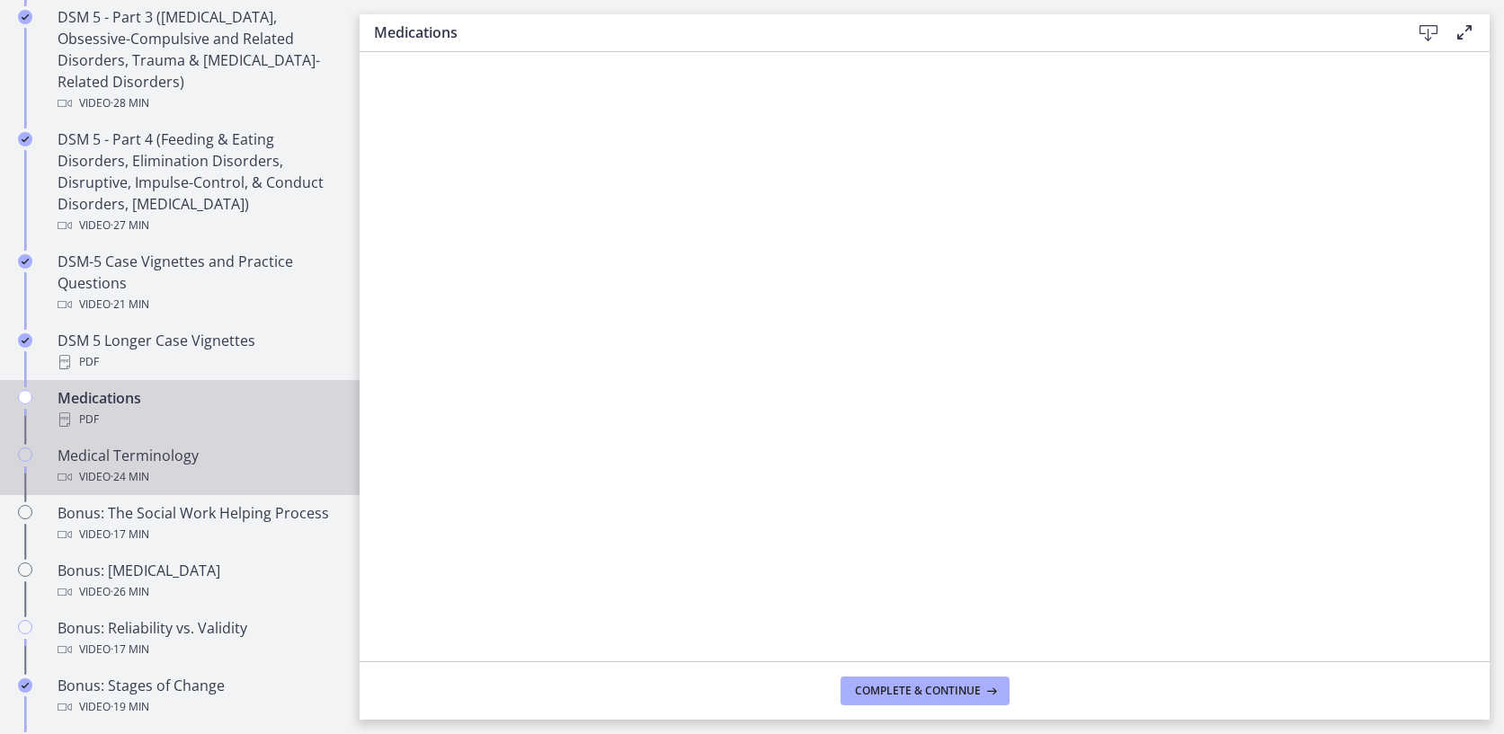
click at [188, 468] on div "Video · 24 min" at bounding box center [198, 477] width 280 height 22
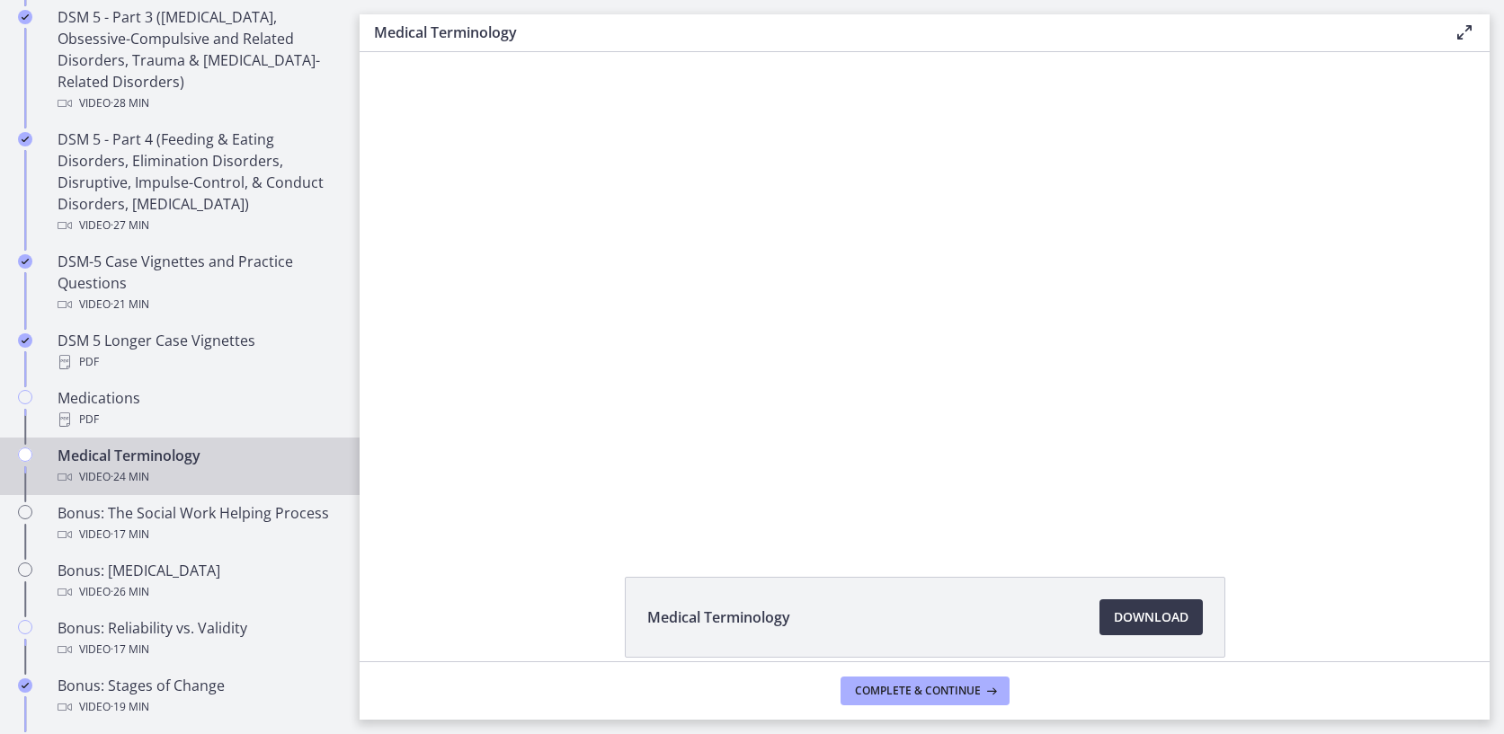
click at [1133, 637] on li "Medical Terminology Download Opens in a new window" at bounding box center [925, 617] width 600 height 81
click at [1133, 625] on span "Download Opens in a new window" at bounding box center [1151, 618] width 75 height 22
click at [901, 689] on span "Complete & continue" at bounding box center [918, 691] width 126 height 14
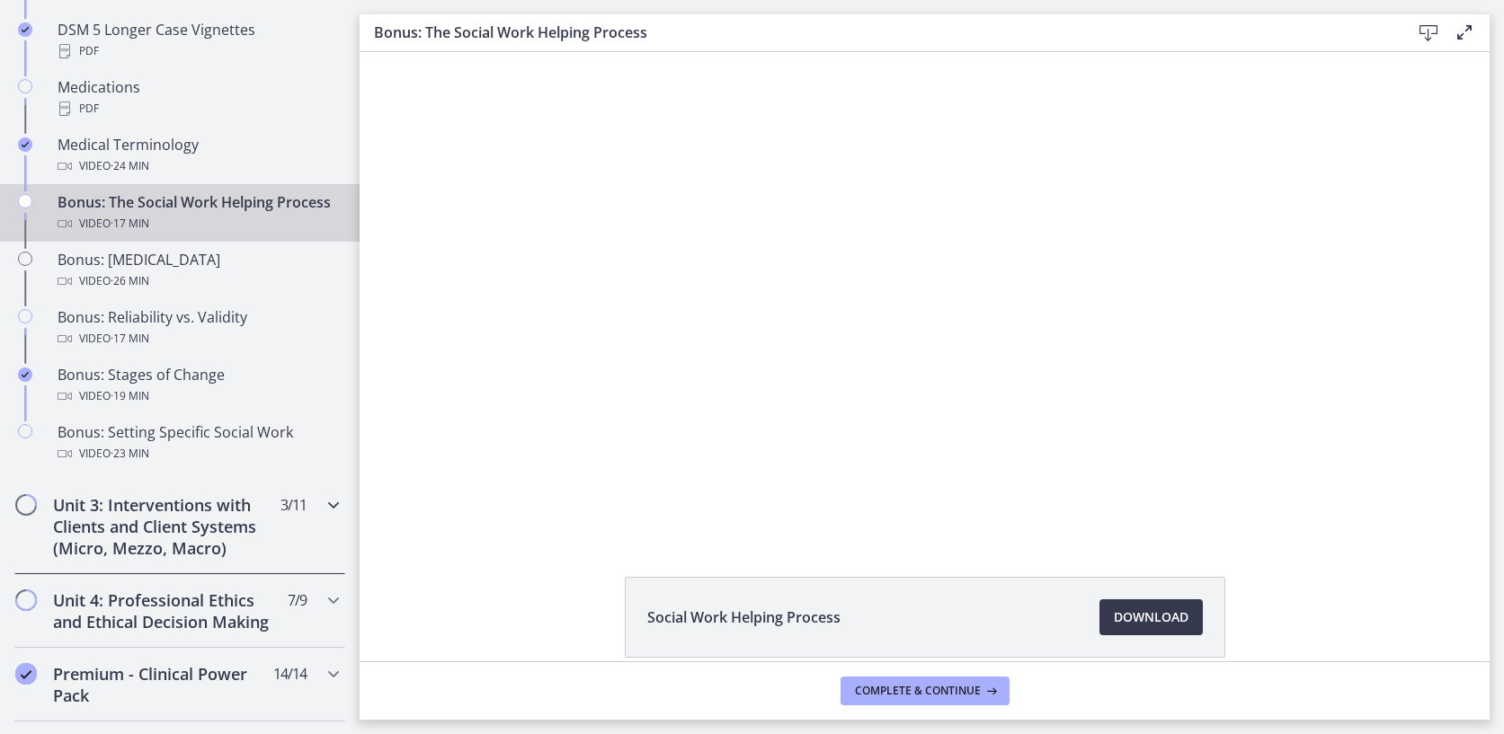
scroll to position [1374, 0]
click at [324, 601] on icon "Chapters" at bounding box center [334, 600] width 22 height 22
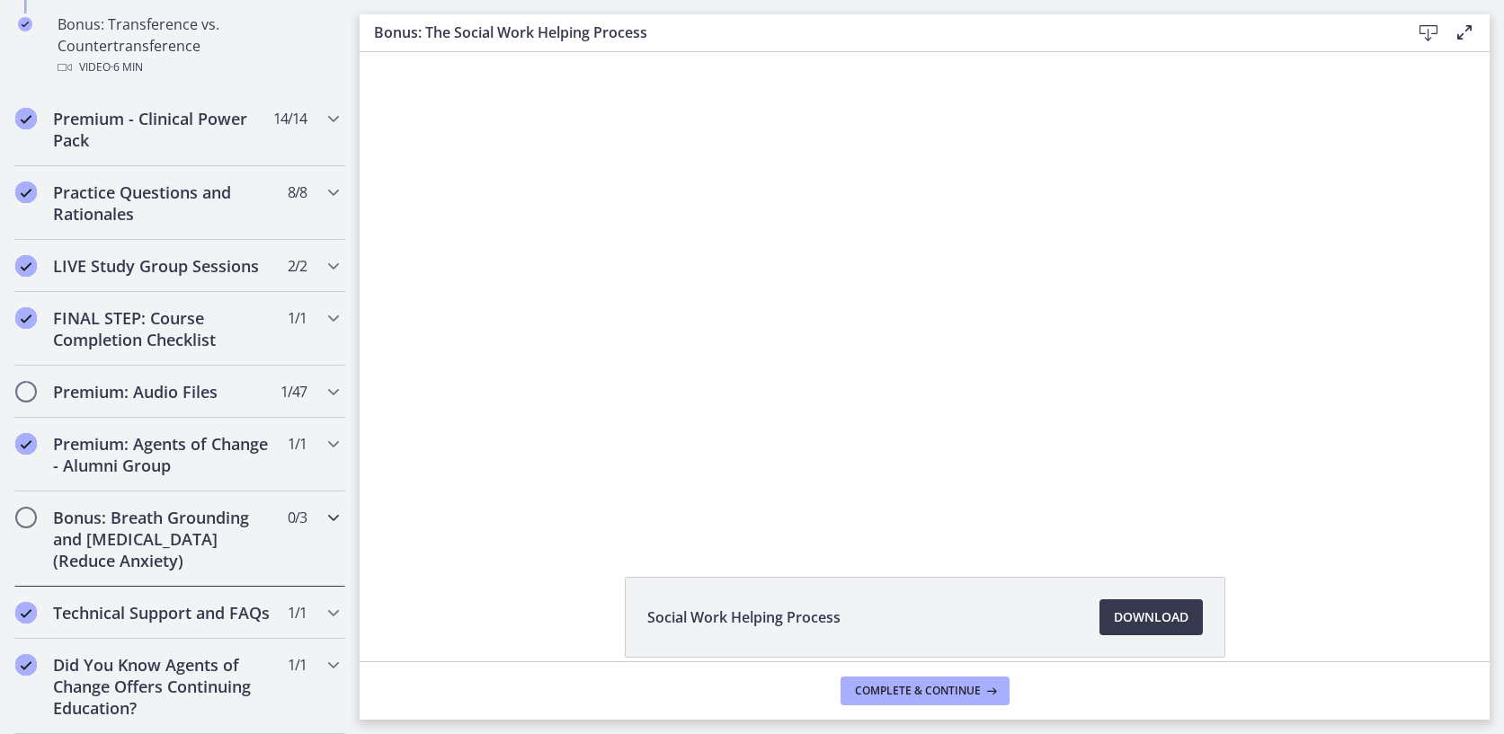
scroll to position [1353, 0]
click at [326, 518] on icon "Chapters" at bounding box center [334, 518] width 22 height 22
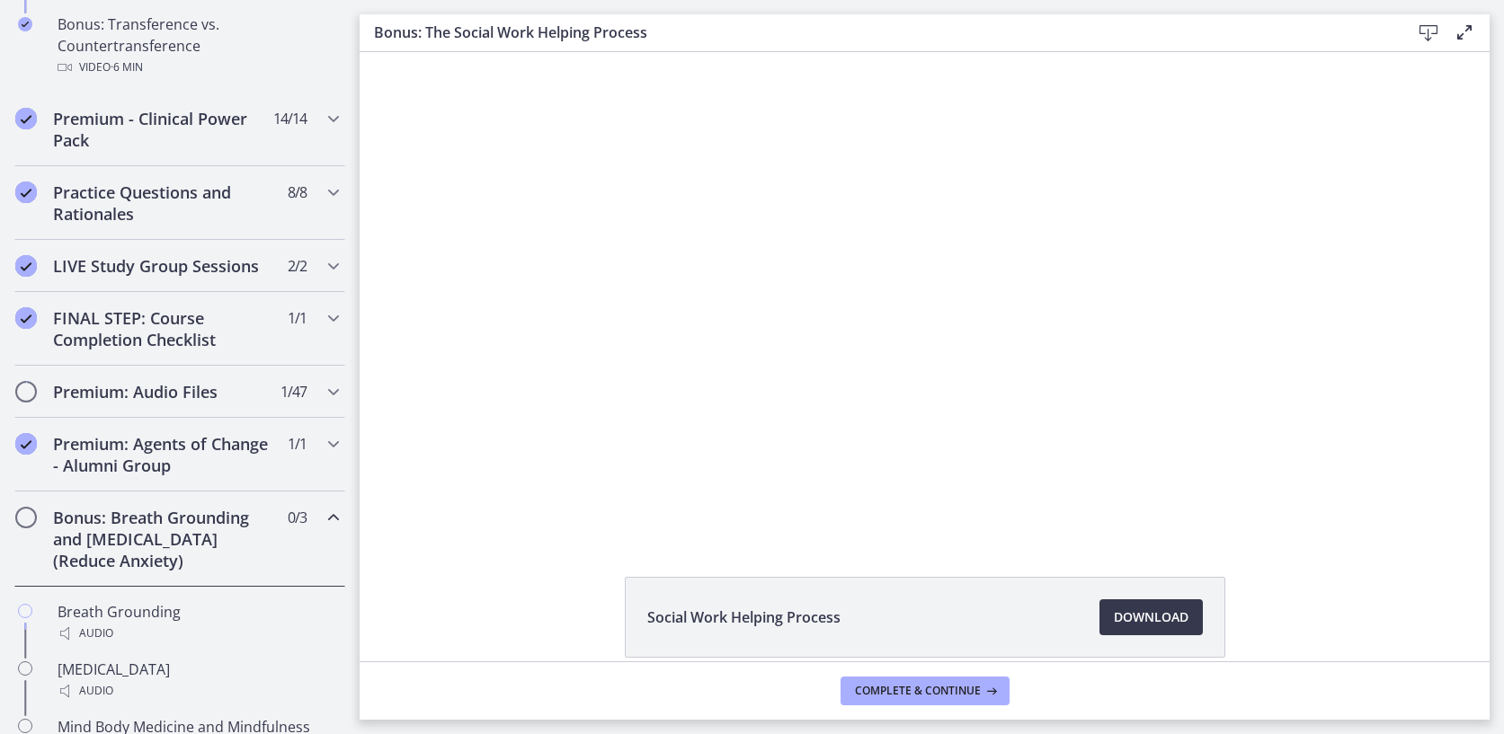
scroll to position [965, 0]
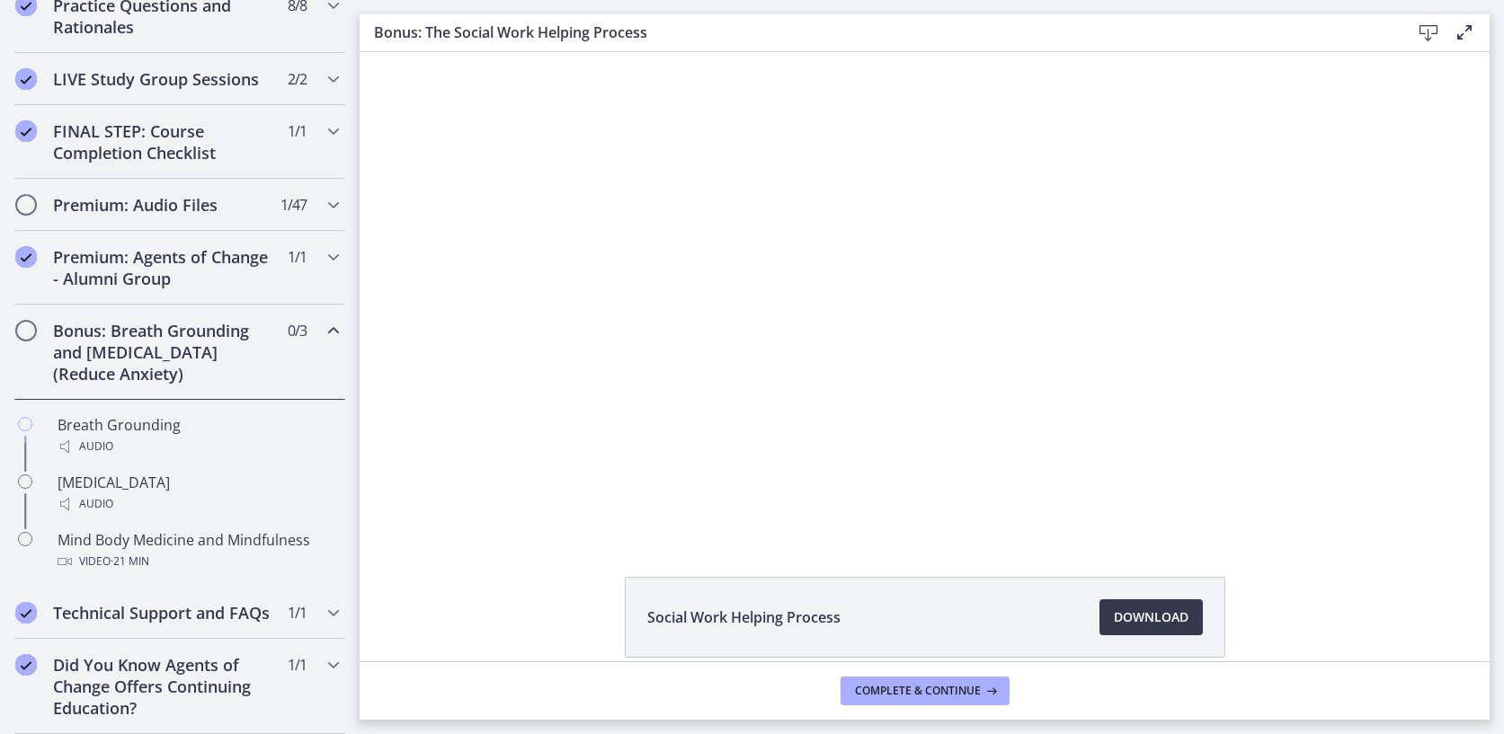
click at [31, 337] on span "Chapters" at bounding box center [26, 331] width 18 height 18
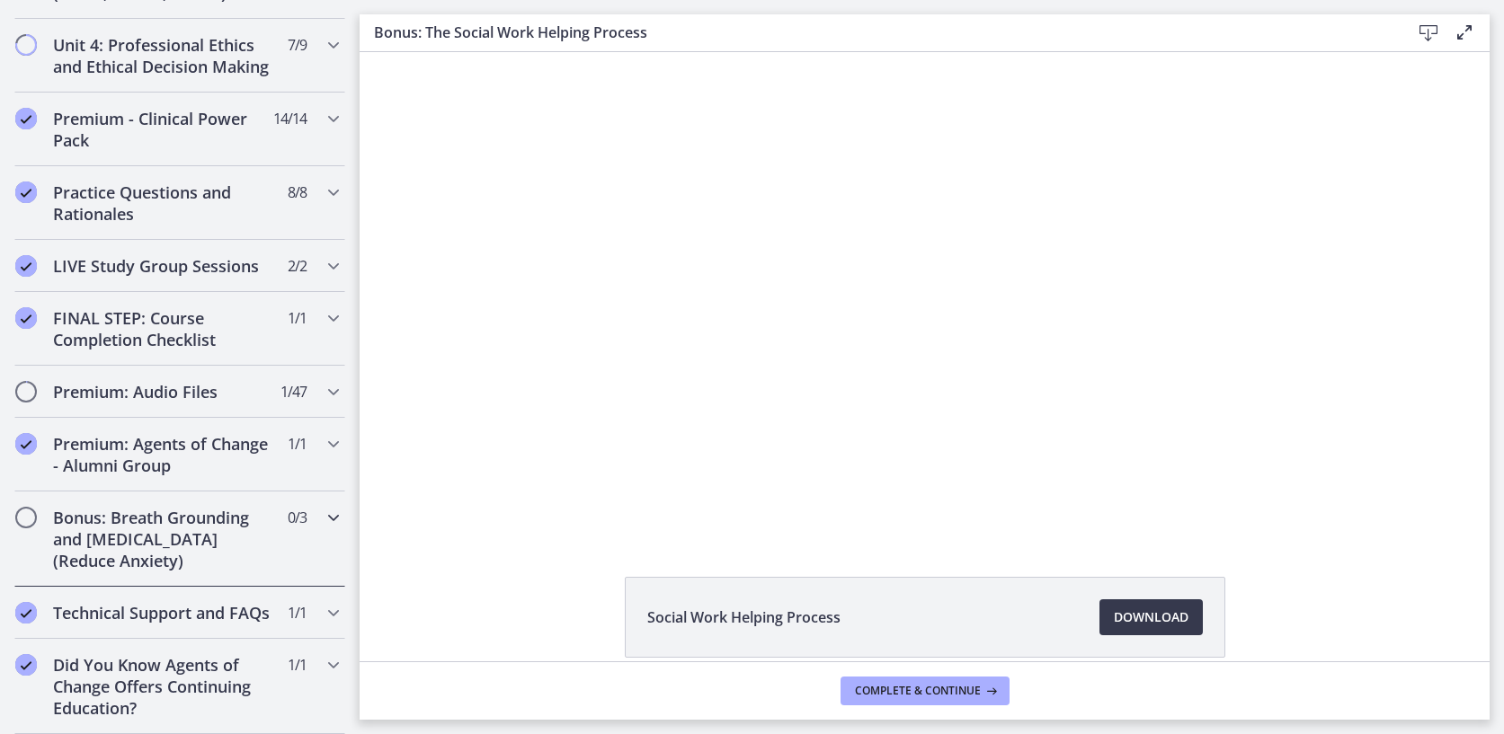
click at [171, 533] on h2 "Bonus: Breath Grounding and [MEDICAL_DATA] (Reduce Anxiety)" at bounding box center [162, 539] width 219 height 65
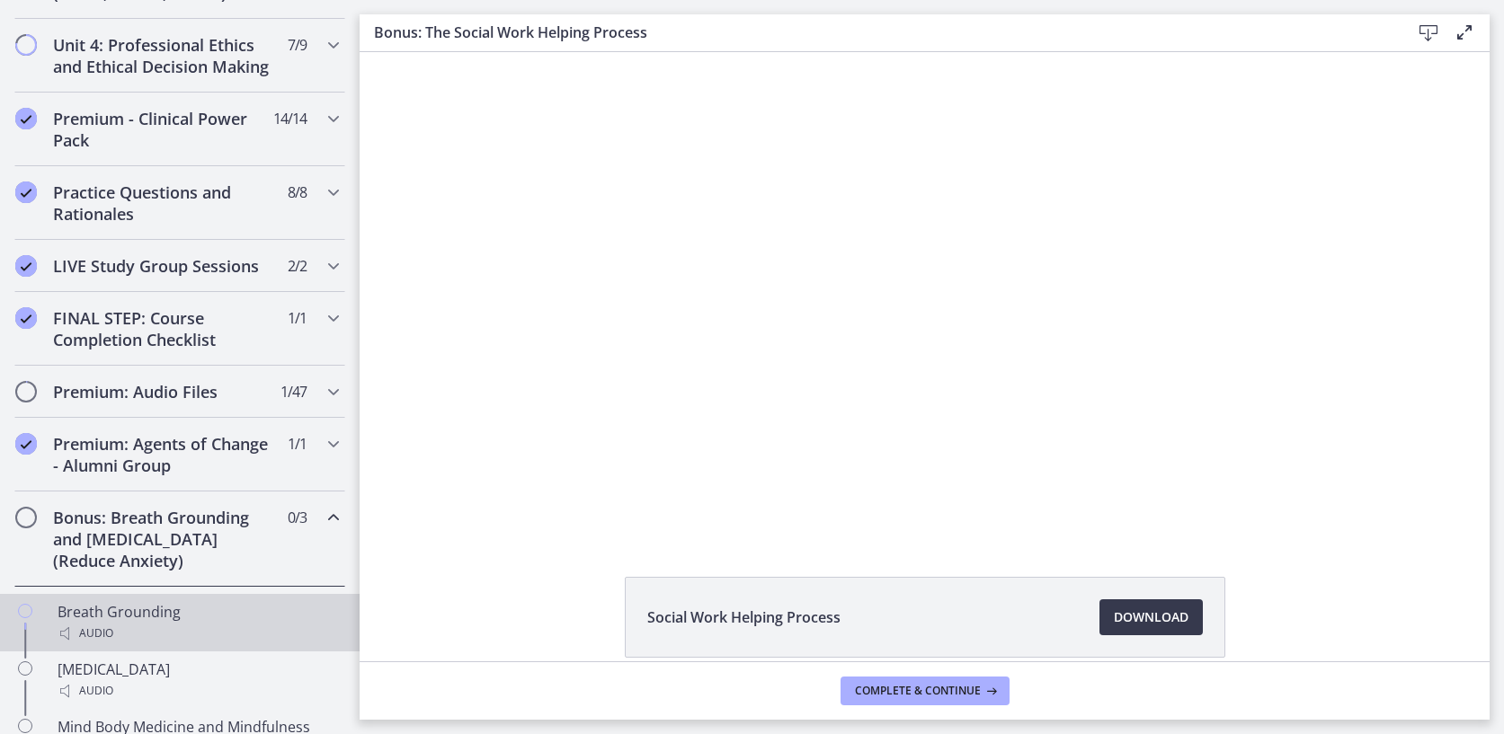
click at [145, 602] on div "Breath Grounding Audio" at bounding box center [198, 622] width 280 height 43
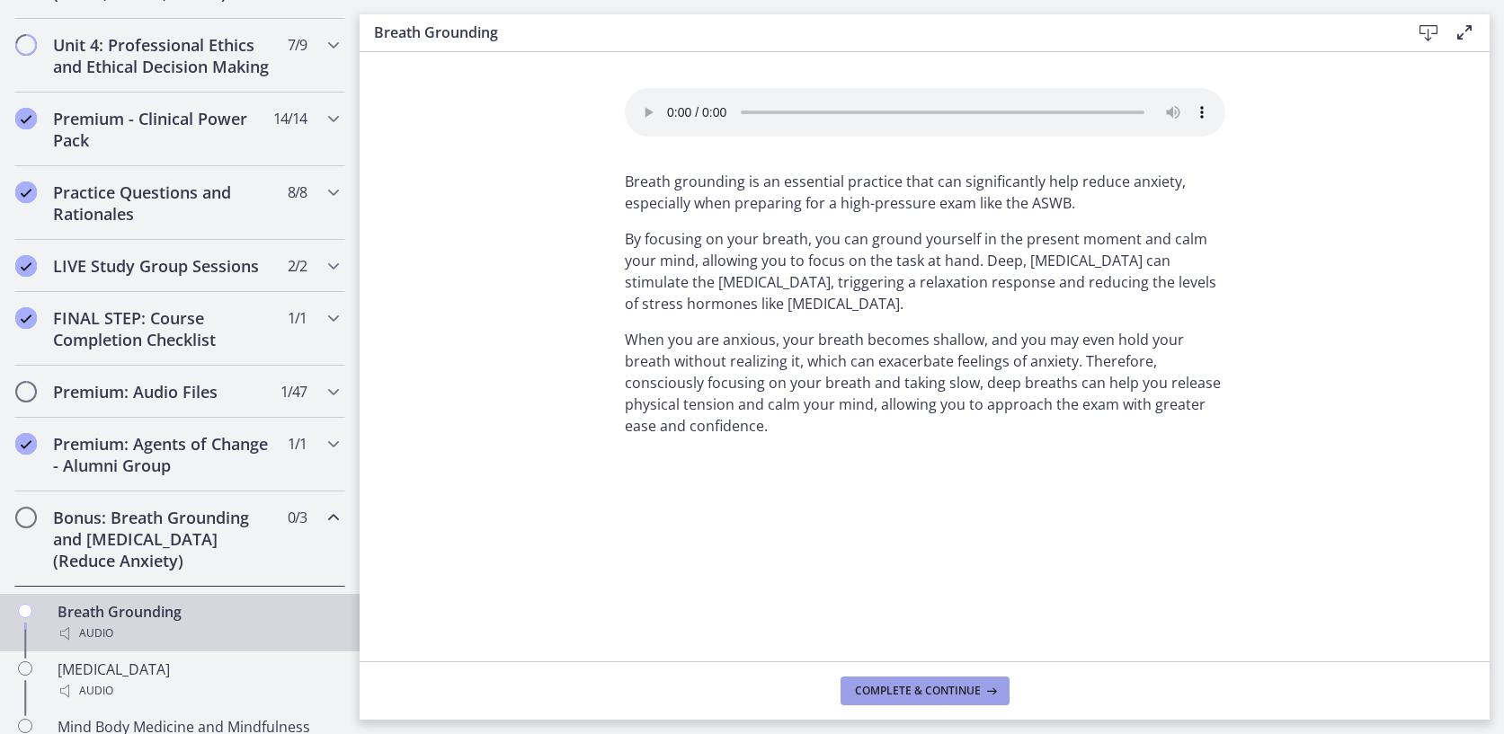
click at [887, 695] on span "Complete & continue" at bounding box center [918, 691] width 126 height 14
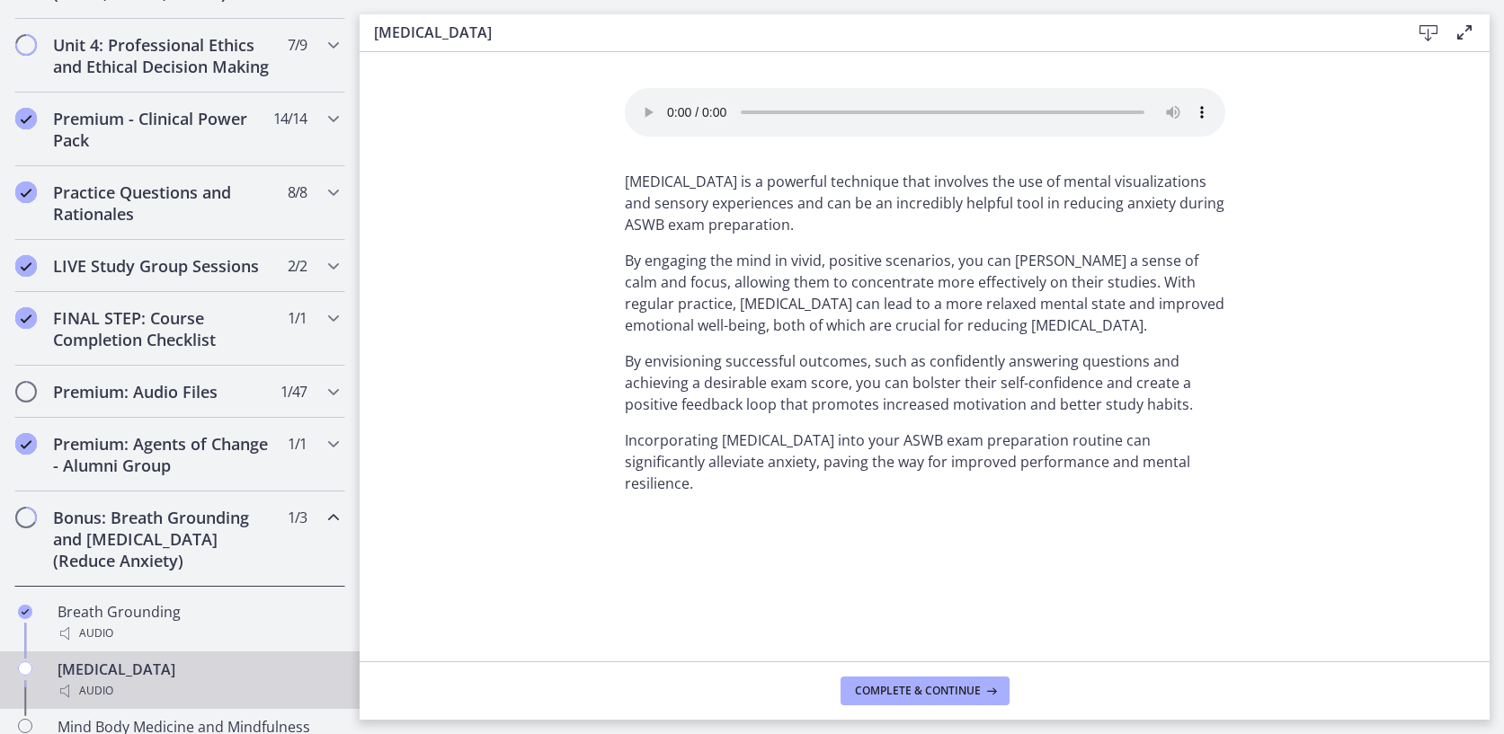
click at [164, 665] on div "[MEDICAL_DATA] Audio" at bounding box center [198, 680] width 280 height 43
click at [886, 689] on span "Complete & continue" at bounding box center [918, 691] width 126 height 14
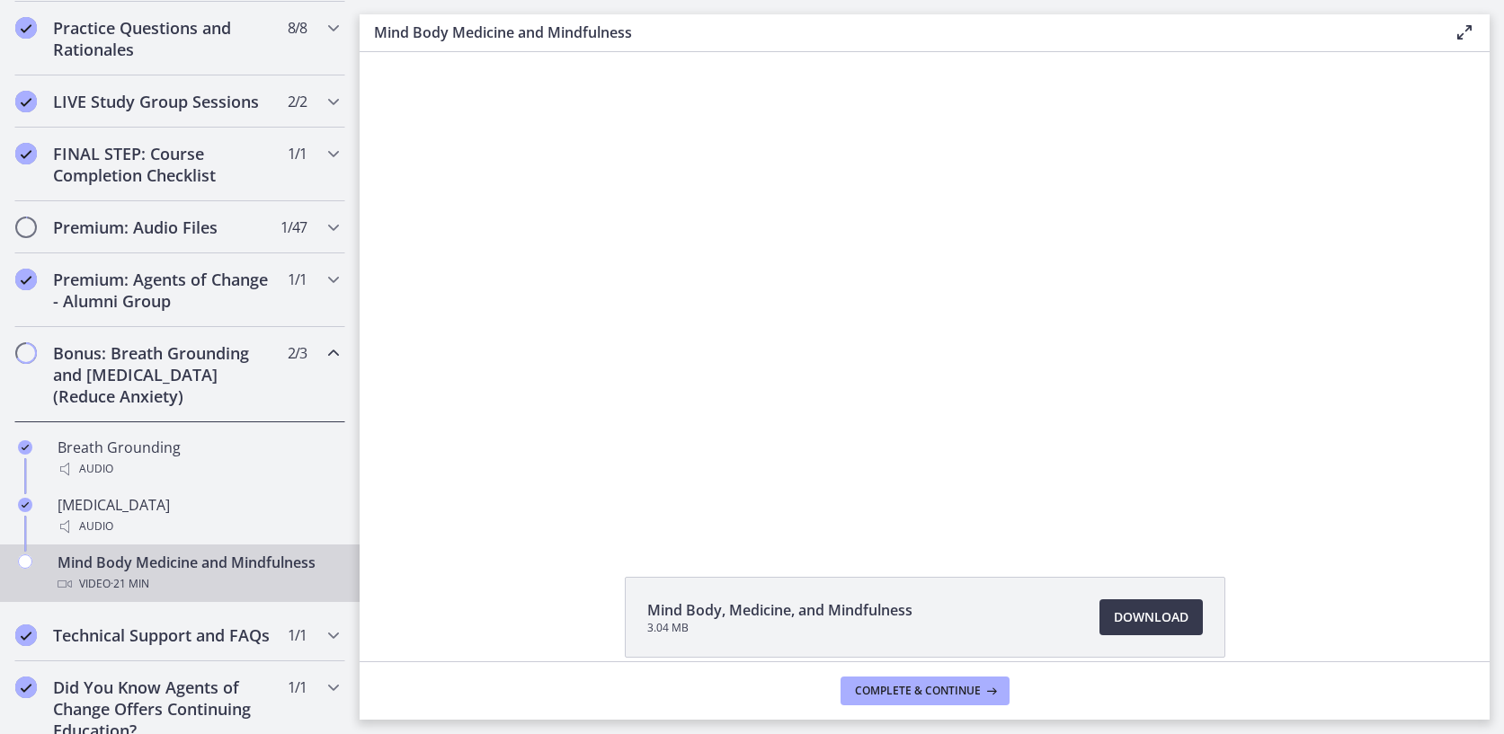
click at [173, 568] on div "Mind Body Medicine and Mindfulness Video · 21 min" at bounding box center [198, 573] width 280 height 43
click at [870, 701] on button "Complete & continue" at bounding box center [924, 691] width 169 height 29
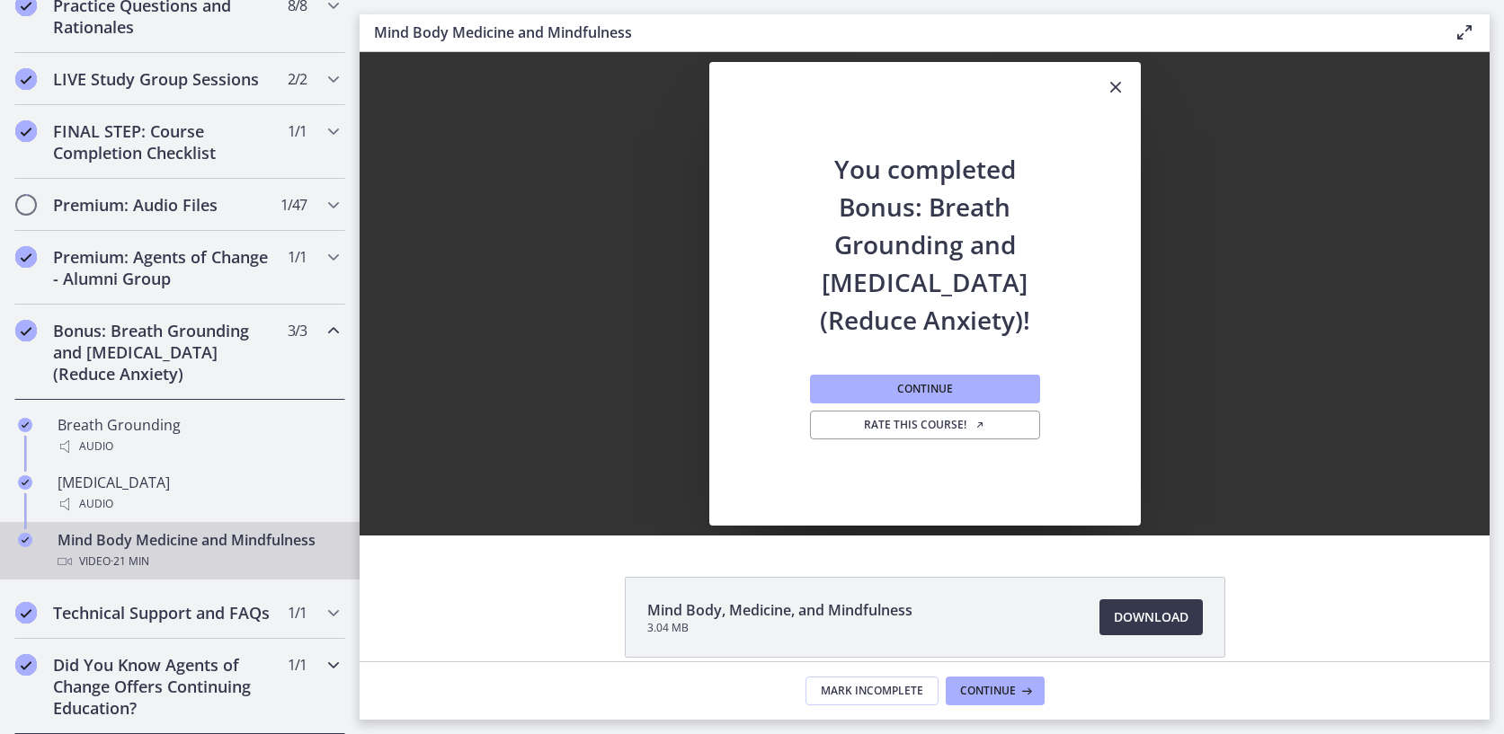
scroll to position [965, 0]
click at [866, 395] on button "Continue" at bounding box center [925, 389] width 230 height 29
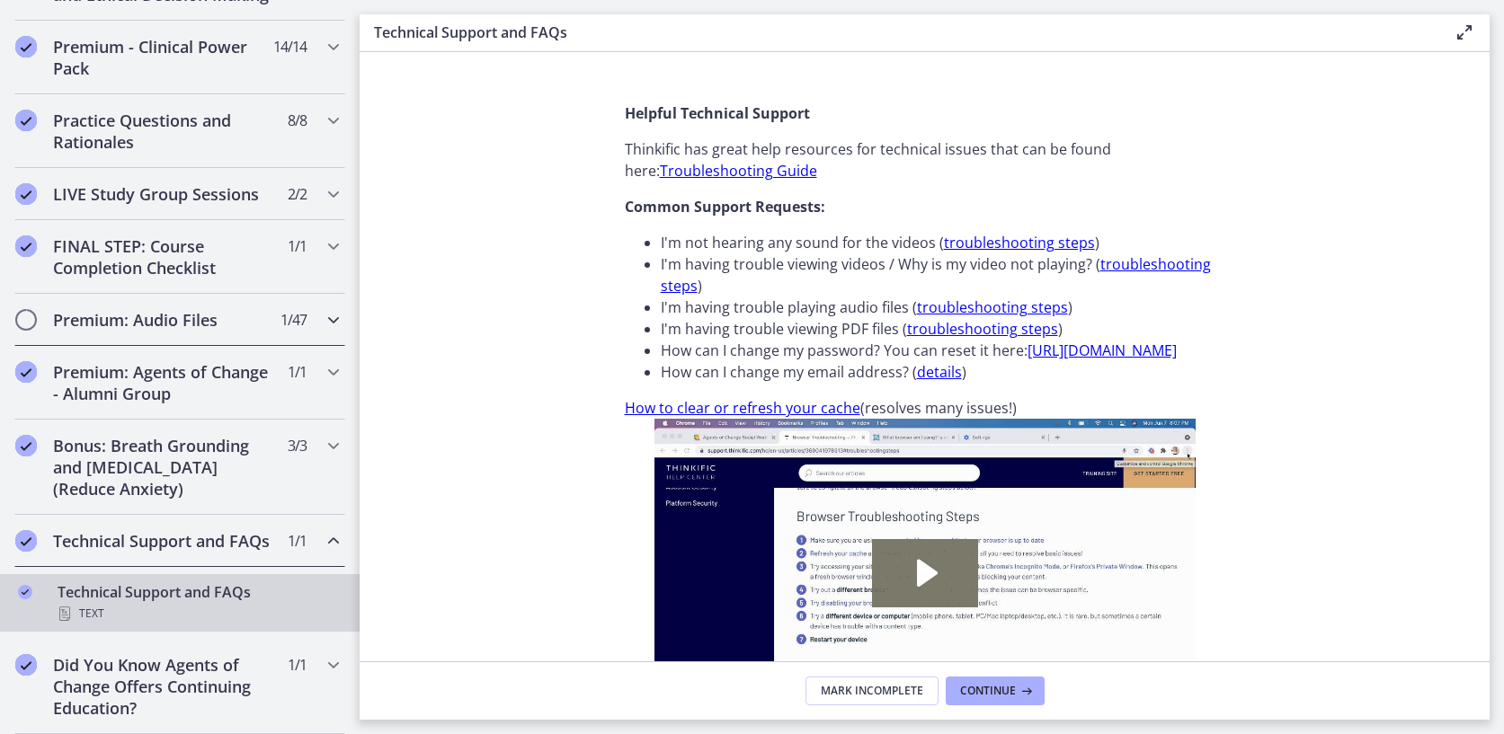
click at [323, 318] on icon "Chapters" at bounding box center [334, 320] width 22 height 22
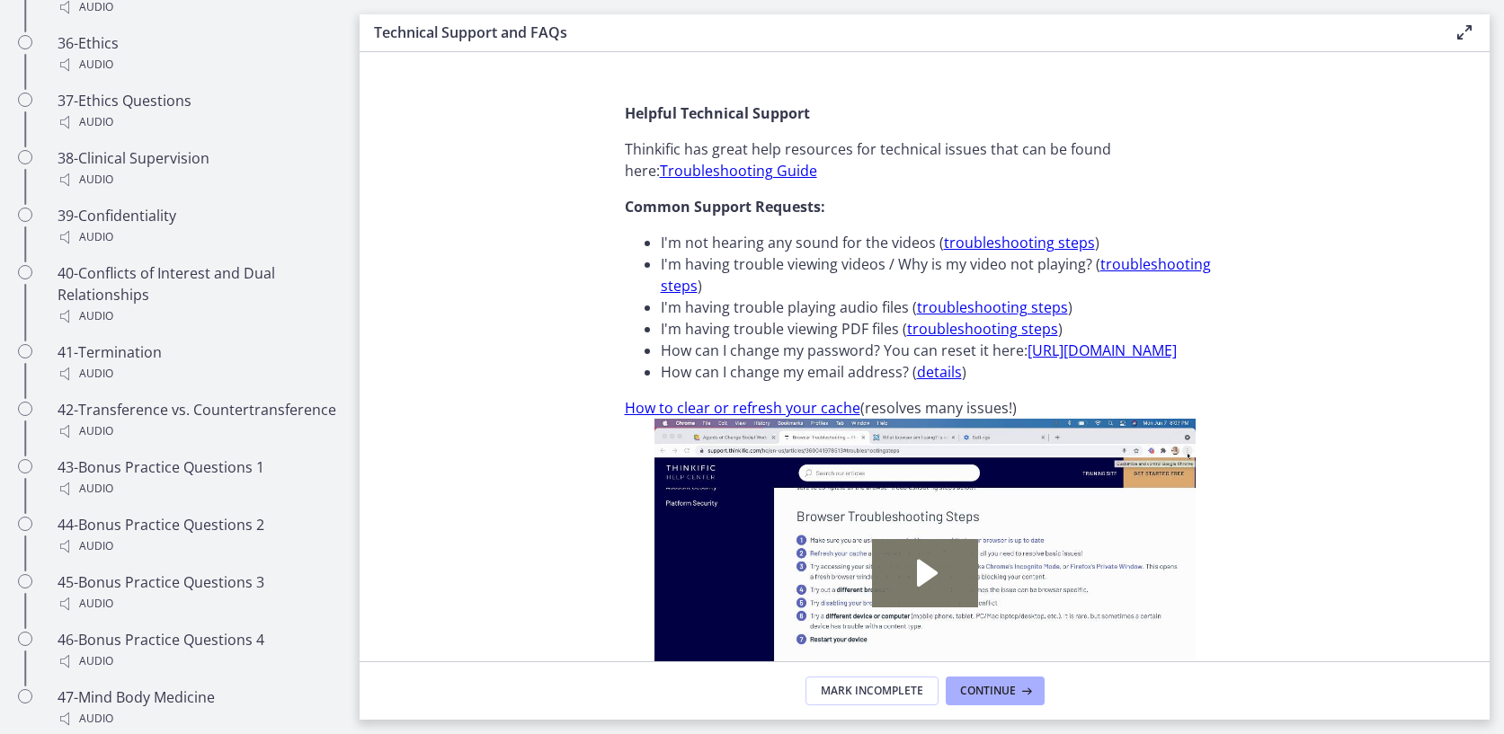
scroll to position [3263, 0]
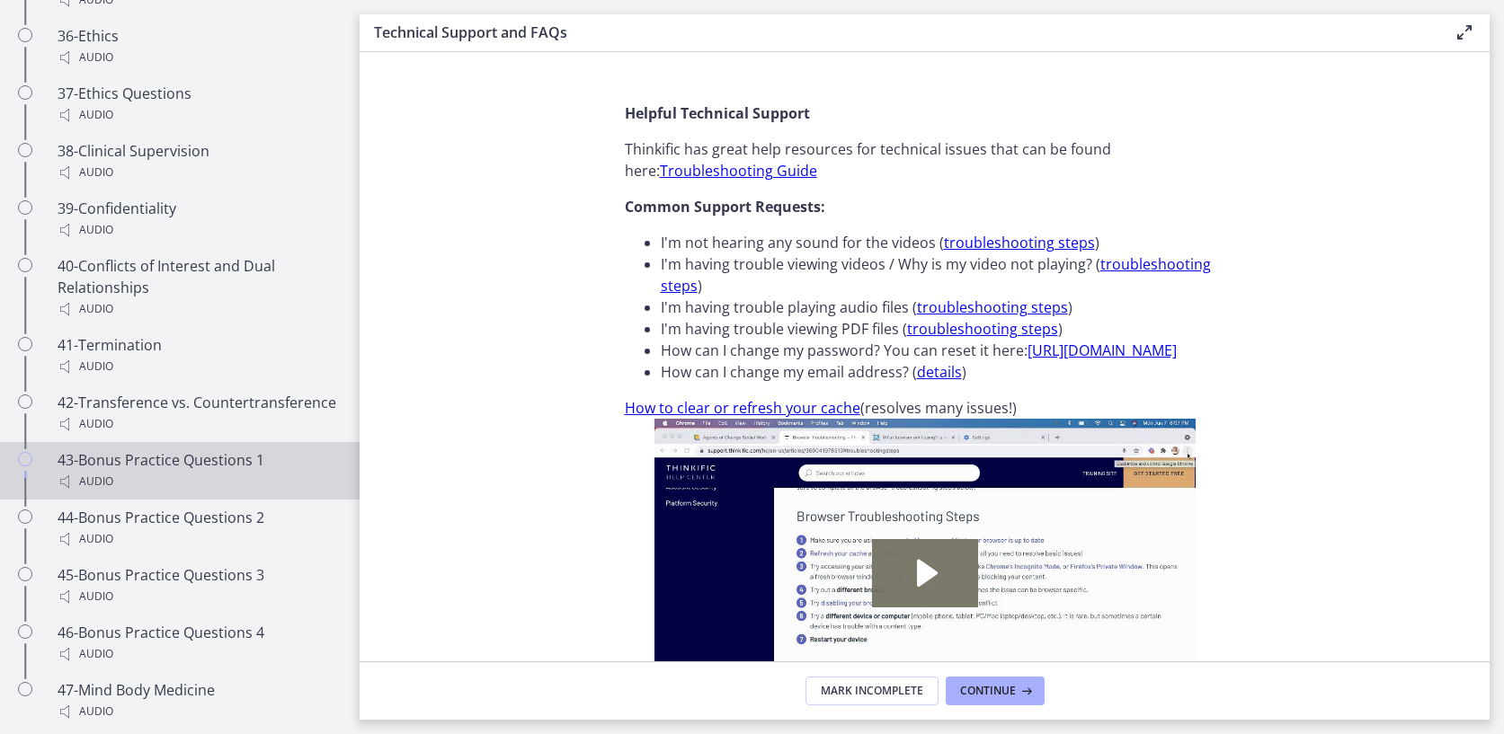
click at [158, 449] on div "43-Bonus Practice Questions 1 Audio" at bounding box center [198, 470] width 280 height 43
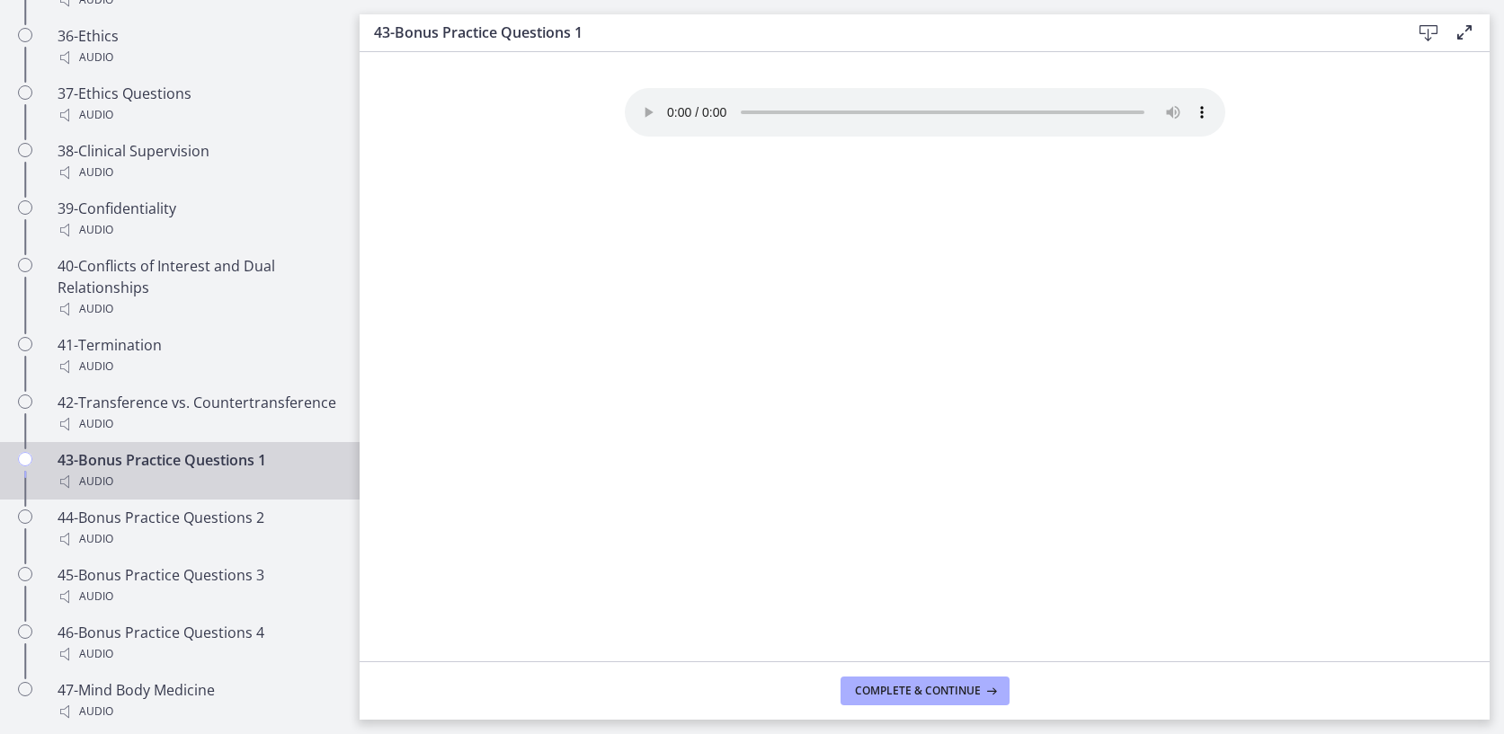
drag, startPoint x: 758, startPoint y: 109, endPoint x: 776, endPoint y: 109, distance: 18.0
click at [776, 109] on audio "Your browser doesn't support the audio element. Download it here" at bounding box center [925, 112] width 600 height 49
drag, startPoint x: 778, startPoint y: 106, endPoint x: 792, endPoint y: 111, distance: 14.5
click at [792, 111] on audio "Your browser doesn't support the audio element. Download it here" at bounding box center [925, 112] width 600 height 49
drag, startPoint x: 792, startPoint y: 111, endPoint x: 805, endPoint y: 115, distance: 14.0
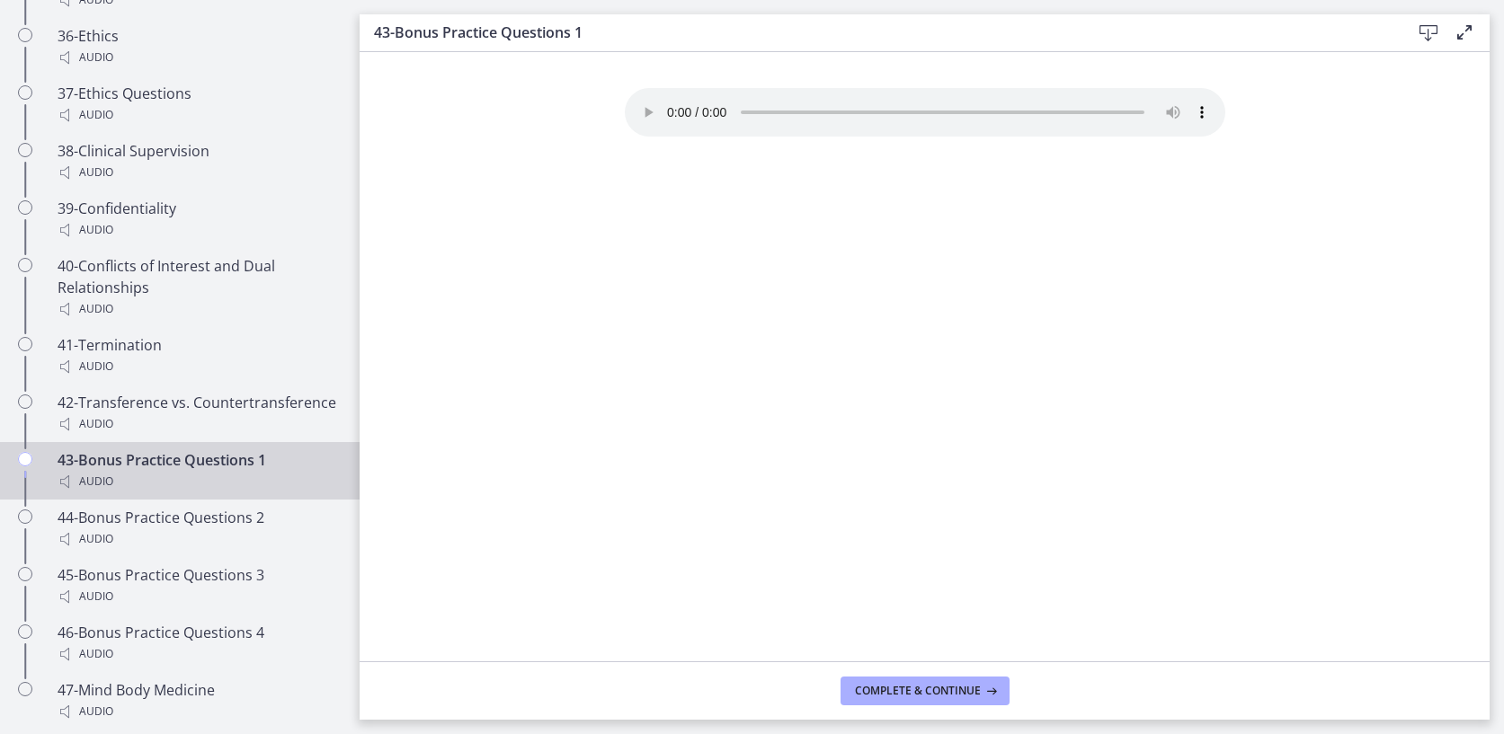
click at [805, 115] on audio "Your browser doesn't support the audio element. Download it here" at bounding box center [925, 112] width 600 height 49
drag, startPoint x: 791, startPoint y: 106, endPoint x: 809, endPoint y: 111, distance: 18.8
click at [809, 111] on audio "Your browser doesn't support the audio element. Download it here" at bounding box center [925, 112] width 600 height 49
drag, startPoint x: 810, startPoint y: 106, endPoint x: 830, endPoint y: 111, distance: 21.4
click at [830, 111] on audio "Your browser doesn't support the audio element. Download it here" at bounding box center [925, 112] width 600 height 49
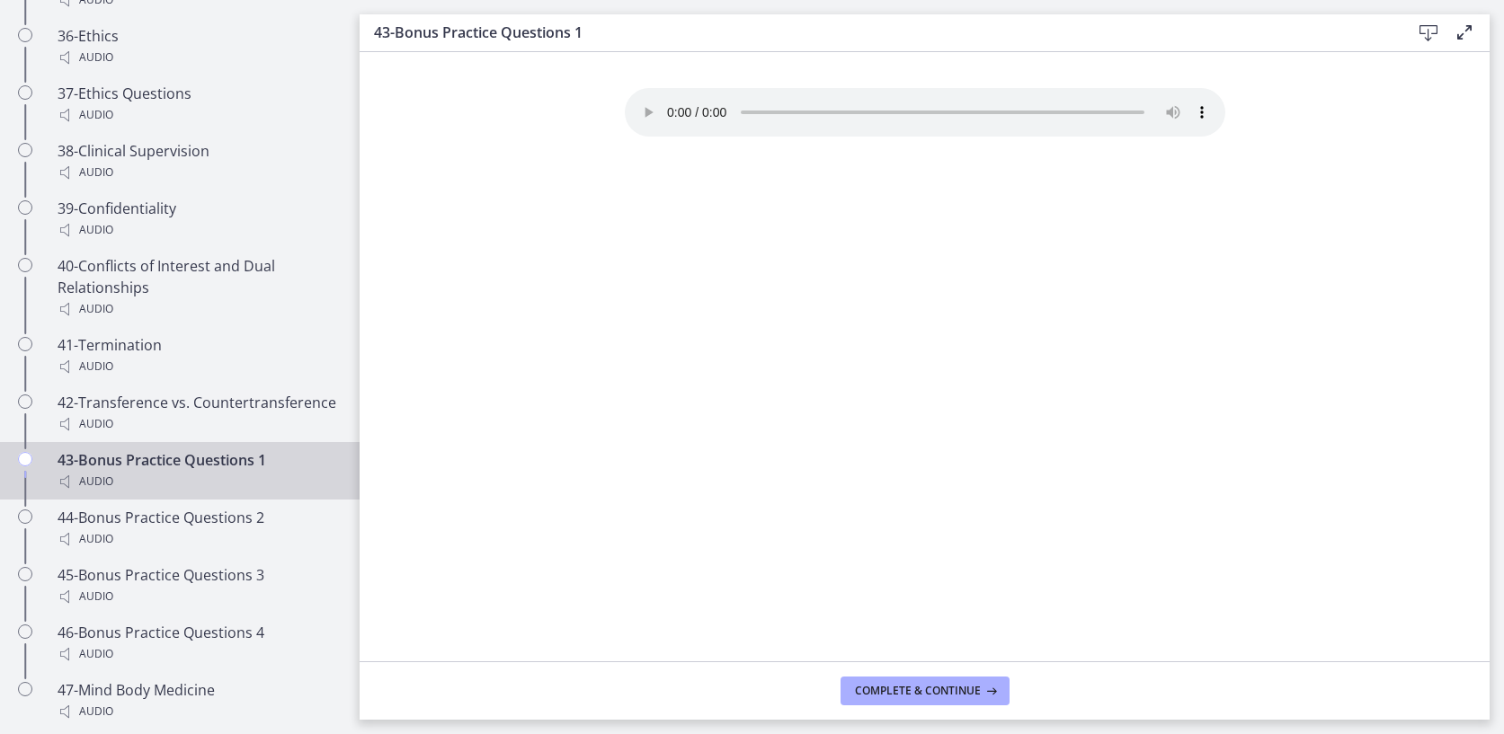
drag, startPoint x: 830, startPoint y: 111, endPoint x: 847, endPoint y: 113, distance: 16.3
click at [847, 113] on audio "Your browser doesn't support the audio element. Download it here" at bounding box center [925, 112] width 600 height 49
drag, startPoint x: 830, startPoint y: 102, endPoint x: 842, endPoint y: 106, distance: 13.1
click at [842, 106] on audio "Your browser doesn't support the audio element. Download it here" at bounding box center [925, 112] width 600 height 49
drag, startPoint x: 842, startPoint y: 105, endPoint x: 863, endPoint y: 107, distance: 20.7
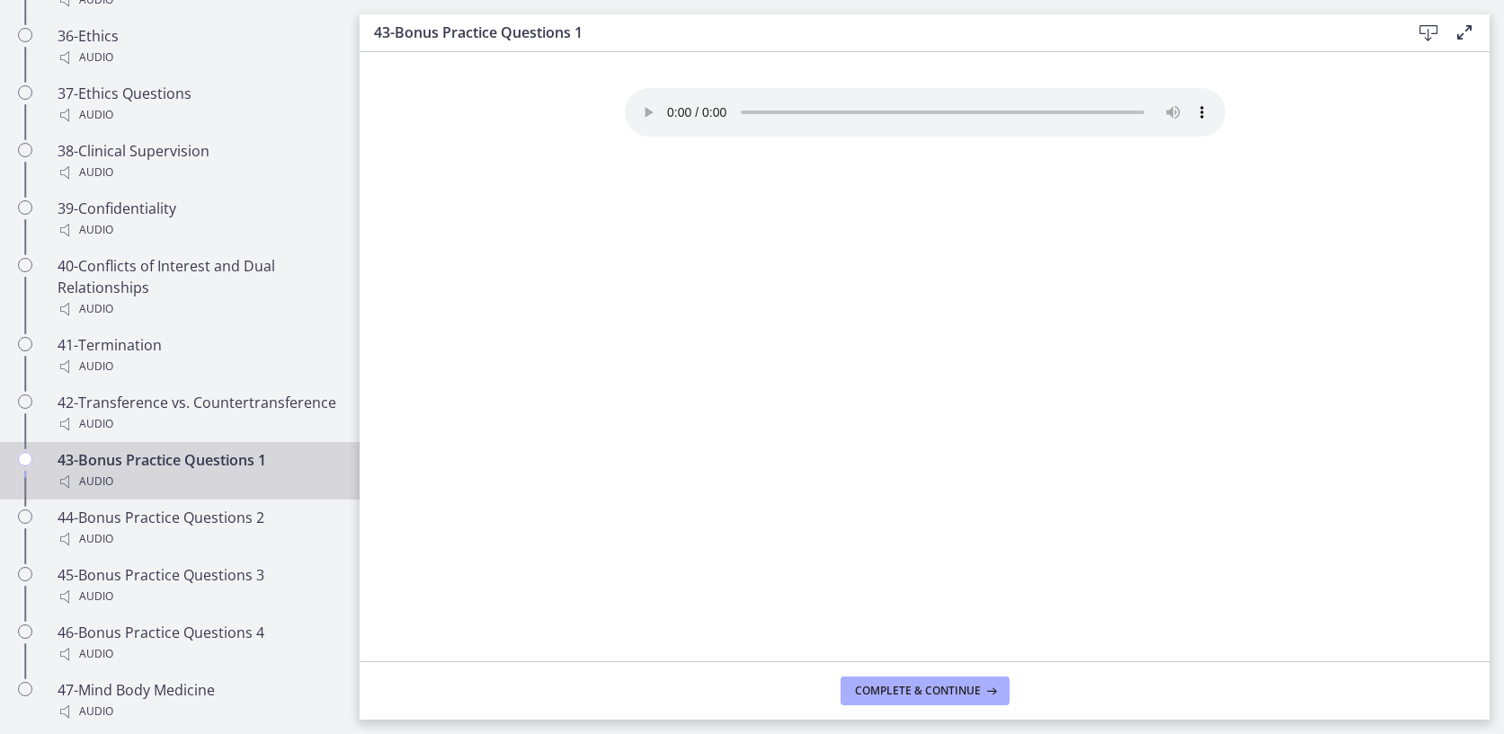
click at [863, 107] on audio "Your browser doesn't support the audio element. Download it here" at bounding box center [925, 112] width 600 height 49
click at [857, 105] on audio "Your browser doesn't support the audio element. Download it here" at bounding box center [925, 112] width 600 height 49
click at [849, 102] on audio "Your browser doesn't support the audio element. Download it here" at bounding box center [925, 112] width 600 height 49
click at [900, 690] on span "Complete & continue" at bounding box center [918, 691] width 126 height 14
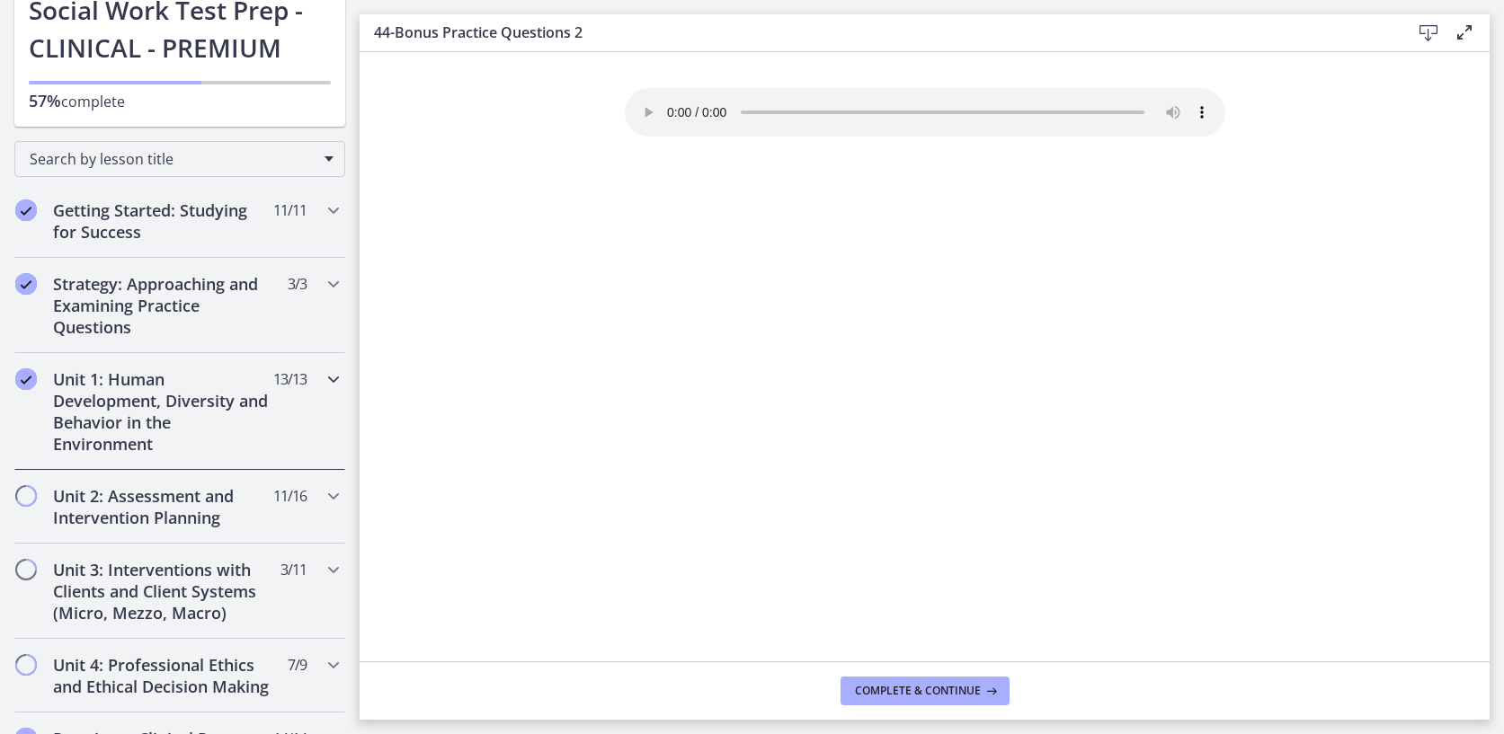
scroll to position [168, 0]
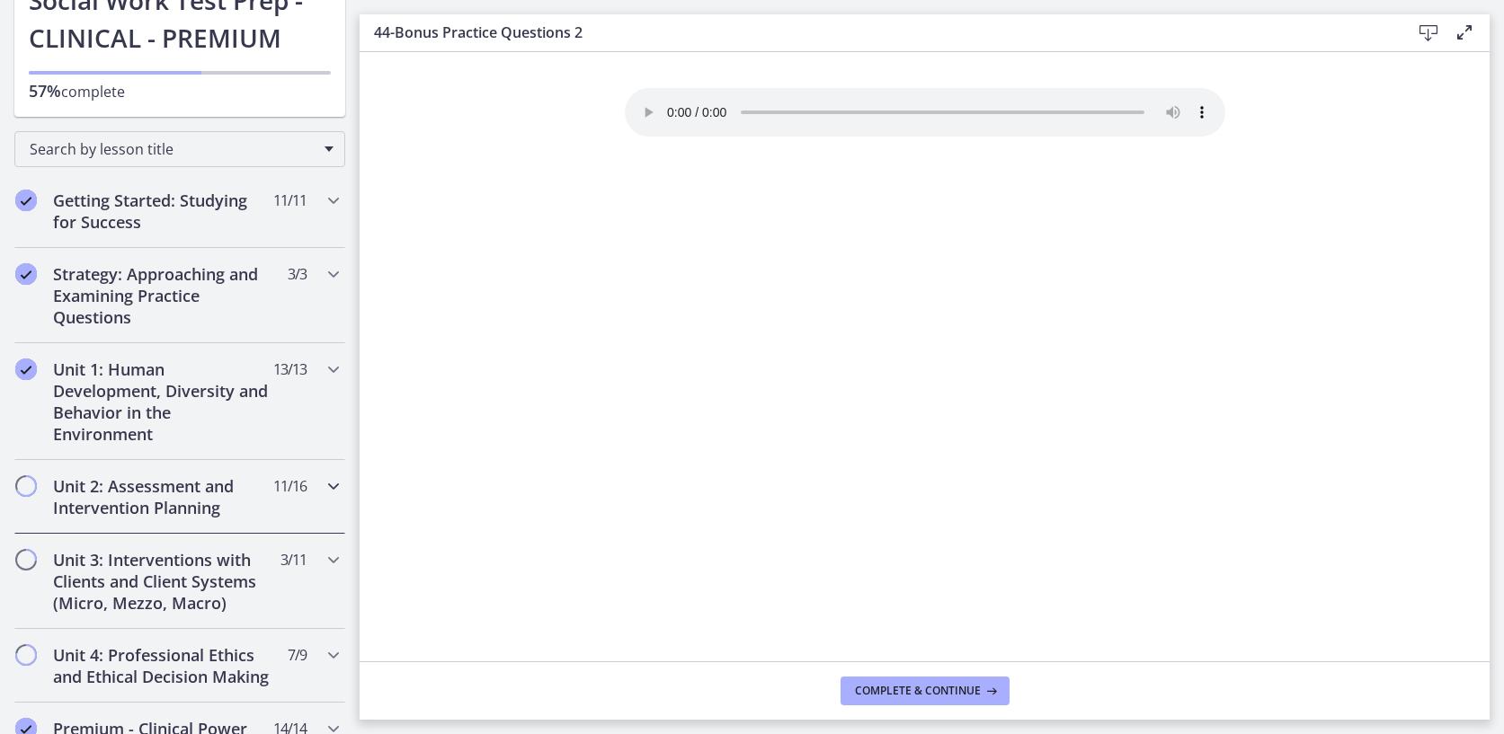
click at [327, 489] on icon "Chapters" at bounding box center [334, 486] width 22 height 22
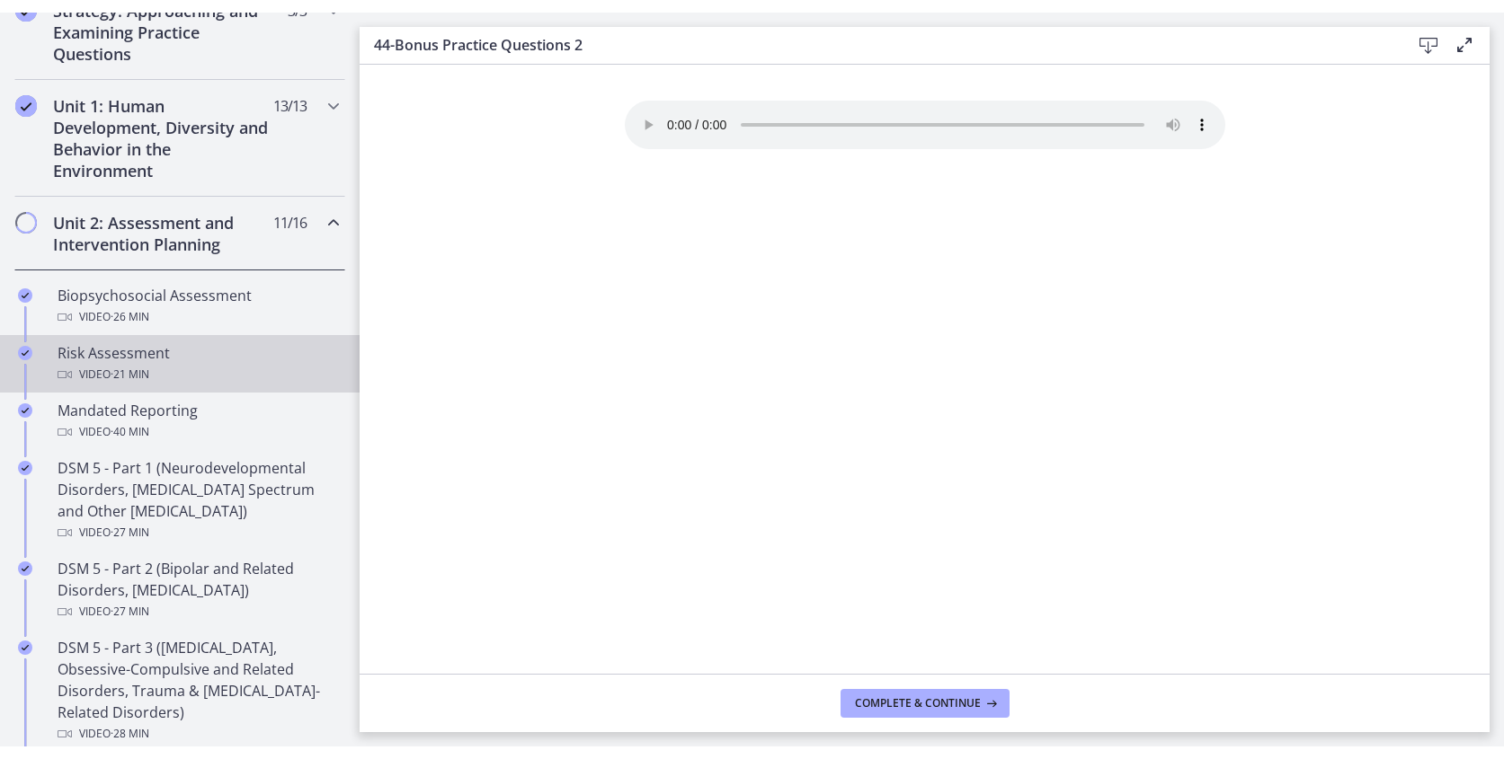
scroll to position [452, 0]
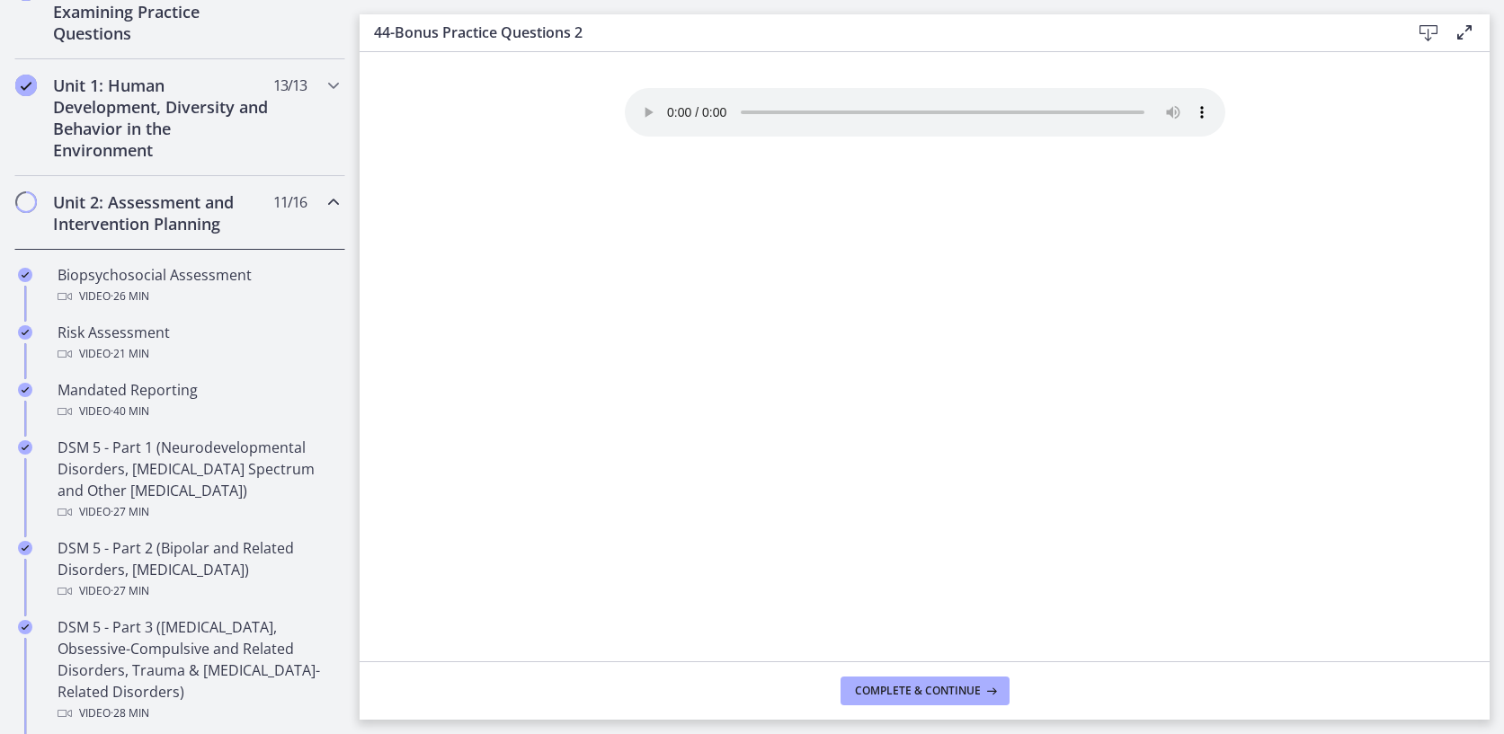
click at [671, 95] on audio "Your browser doesn't support the audio element. Download it here" at bounding box center [925, 112] width 600 height 49
click at [666, 104] on audio "Your browser doesn't support the audio element. Download it here" at bounding box center [925, 112] width 600 height 49
drag, startPoint x: 754, startPoint y: 109, endPoint x: 827, endPoint y: 119, distance: 73.5
click at [827, 119] on div "Your browser doesn't support the audio element. Download it here" at bounding box center [925, 115] width 600 height 54
click at [822, 108] on audio "Your browser doesn't support the audio element. Download it here" at bounding box center [925, 112] width 600 height 49
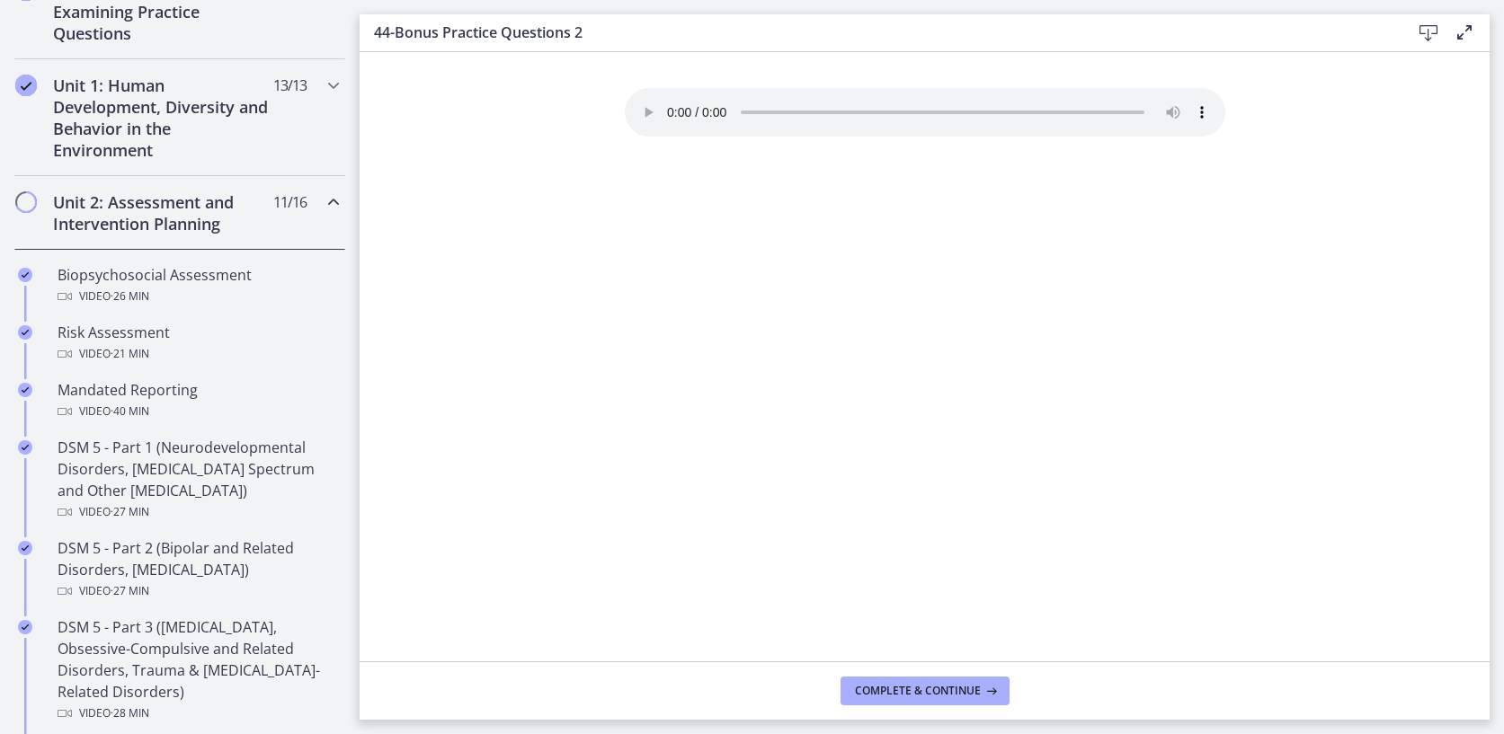
click at [818, 104] on audio "Your browser doesn't support the audio element. Download it here" at bounding box center [925, 112] width 600 height 49
drag, startPoint x: 818, startPoint y: 104, endPoint x: 807, endPoint y: 104, distance: 10.8
click at [807, 104] on audio "Your browser doesn't support the audio element. Download it here" at bounding box center [925, 112] width 600 height 49
click at [800, 103] on audio "Your browser doesn't support the audio element. Download it here" at bounding box center [925, 112] width 600 height 49
drag, startPoint x: 817, startPoint y: 100, endPoint x: 830, endPoint y: 102, distance: 12.9
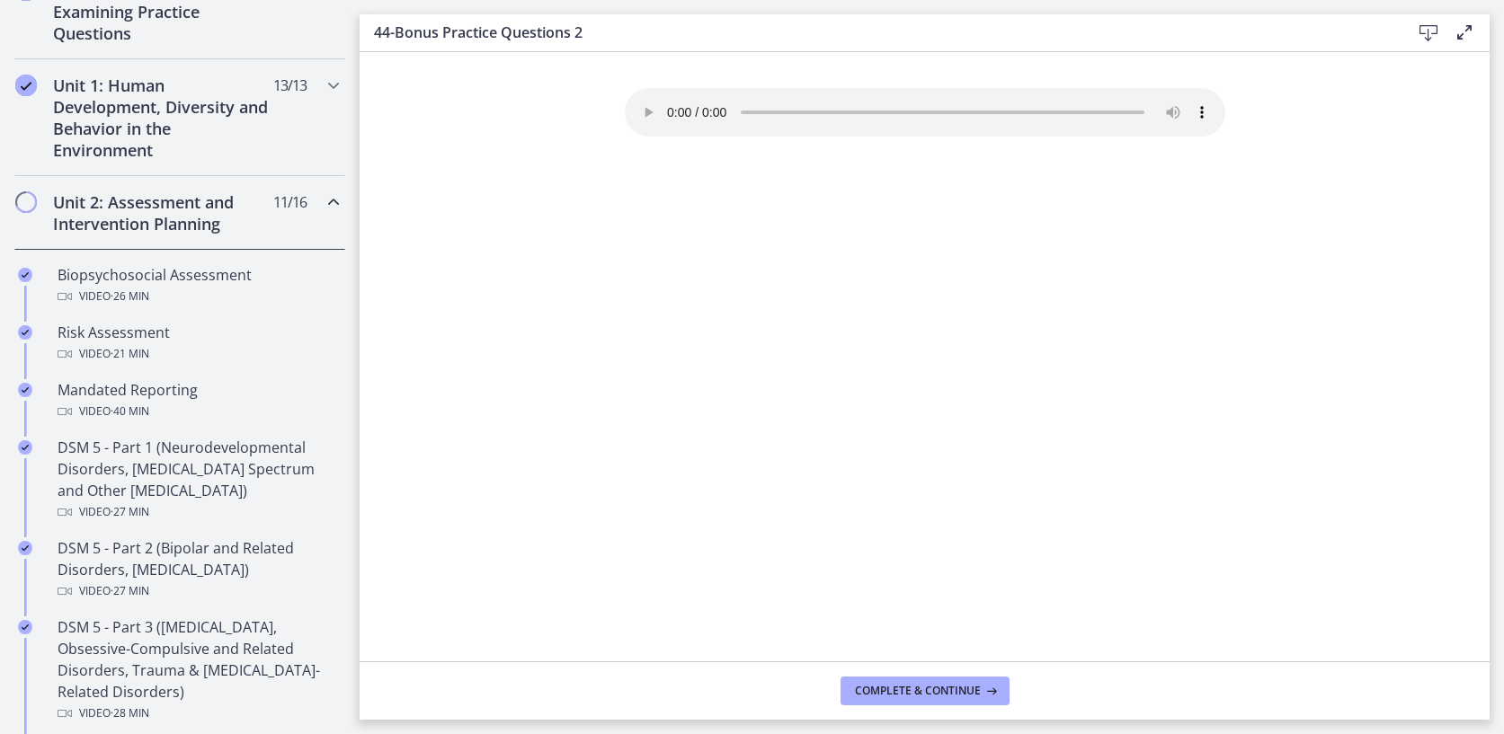
click at [830, 102] on audio "Your browser doesn't support the audio element. Download it here" at bounding box center [925, 112] width 600 height 49
drag, startPoint x: 830, startPoint y: 107, endPoint x: 847, endPoint y: 111, distance: 18.3
click at [847, 111] on audio "Your browser doesn't support the audio element. Download it here" at bounding box center [925, 112] width 600 height 49
